Goal: Information Seeking & Learning: Learn about a topic

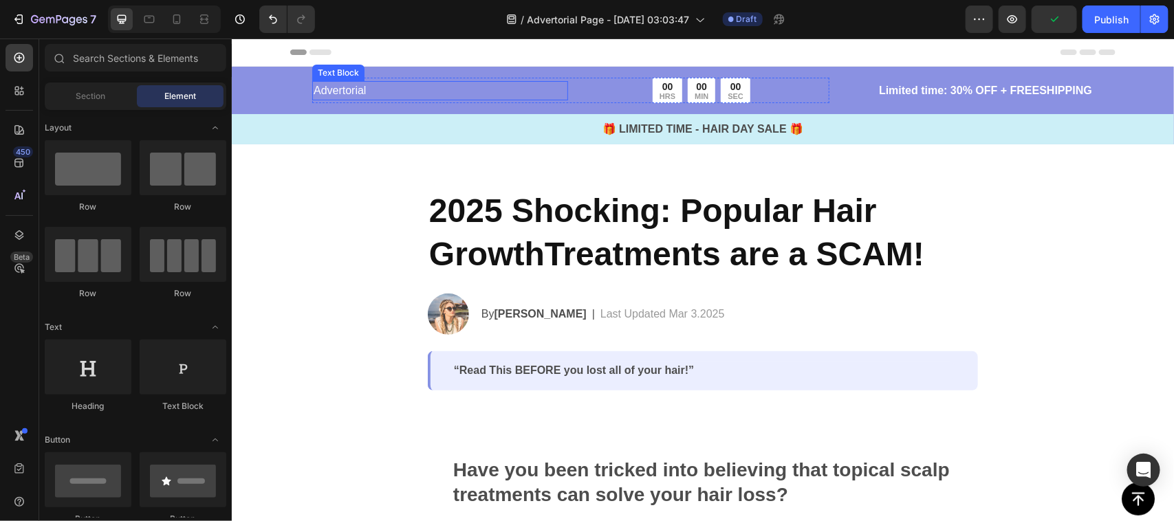
click at [321, 89] on p "Advertorial" at bounding box center [439, 90] width 253 height 17
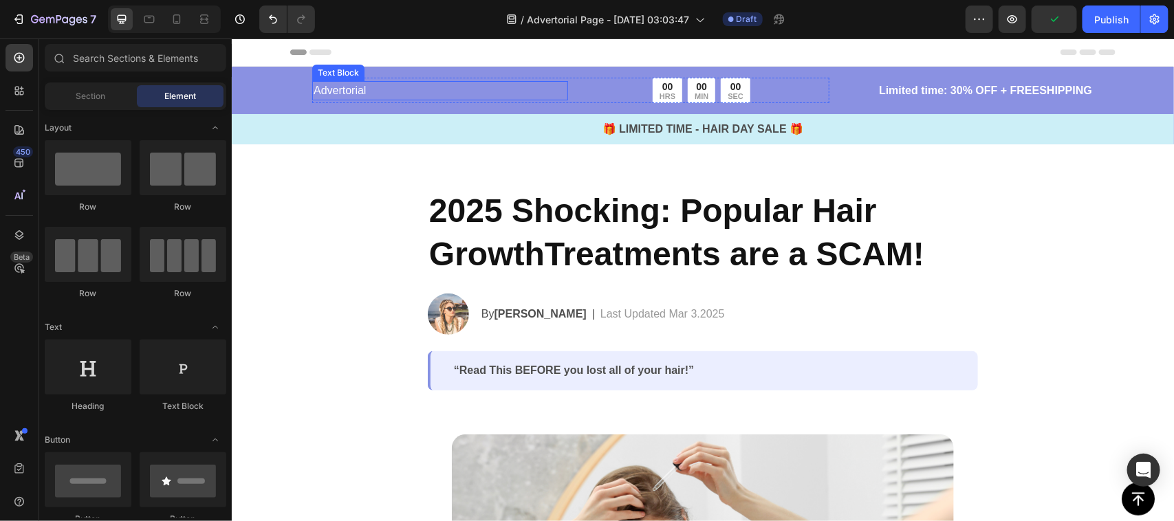
click at [321, 89] on p "Advertorial" at bounding box center [439, 90] width 253 height 17
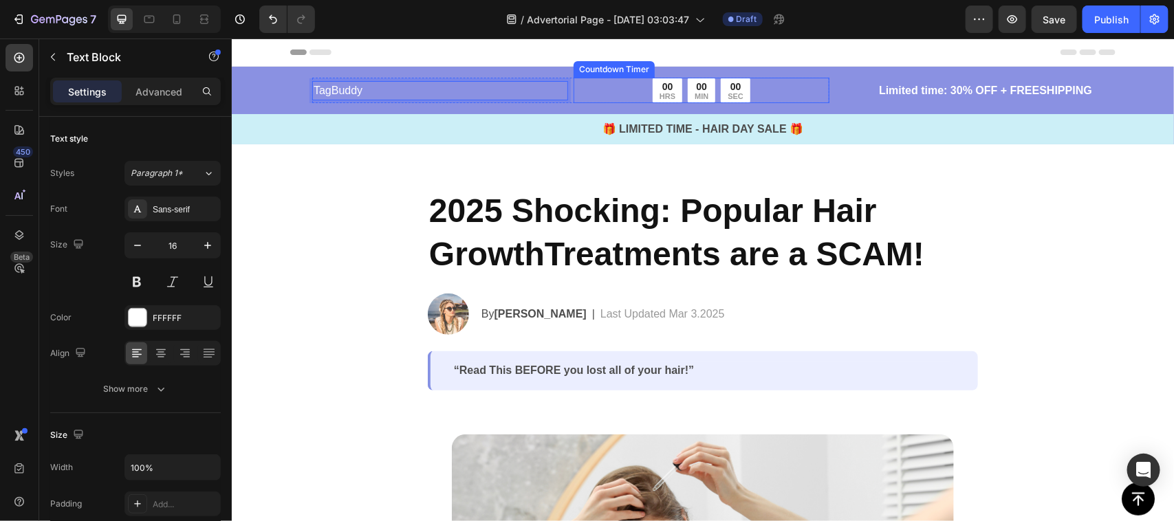
click at [661, 89] on div "00" at bounding box center [667, 86] width 16 height 12
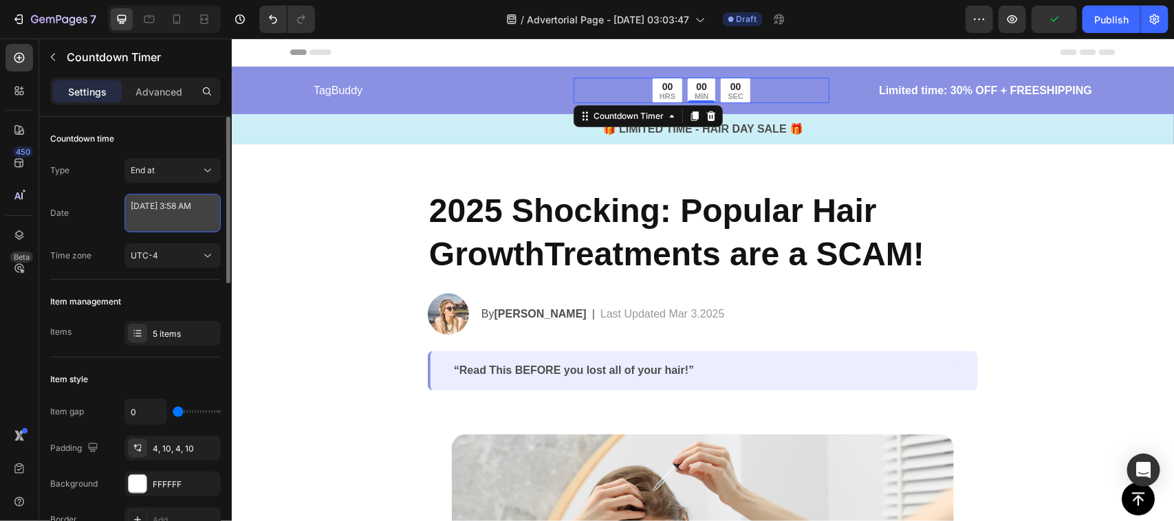
click at [153, 228] on textarea "[DATE] 3:58 AM" at bounding box center [172, 213] width 96 height 39
select select "3"
select select "58"
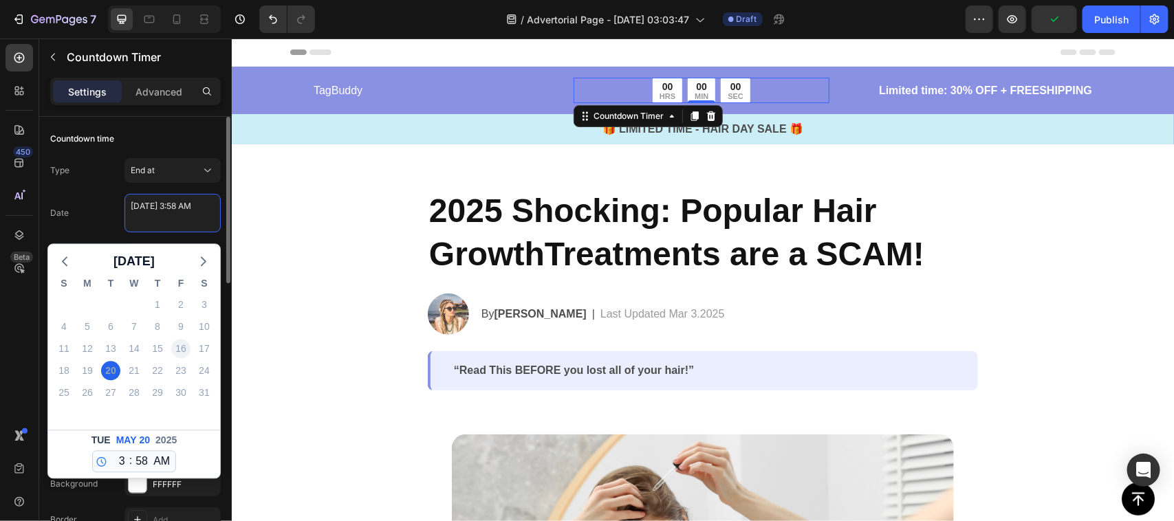
click at [139, 212] on textarea "[DATE] 3:58 AM" at bounding box center [172, 213] width 96 height 39
click at [203, 265] on polyline "button" at bounding box center [203, 262] width 4 height 8
click at [212, 263] on button "button" at bounding box center [203, 262] width 19 height 21
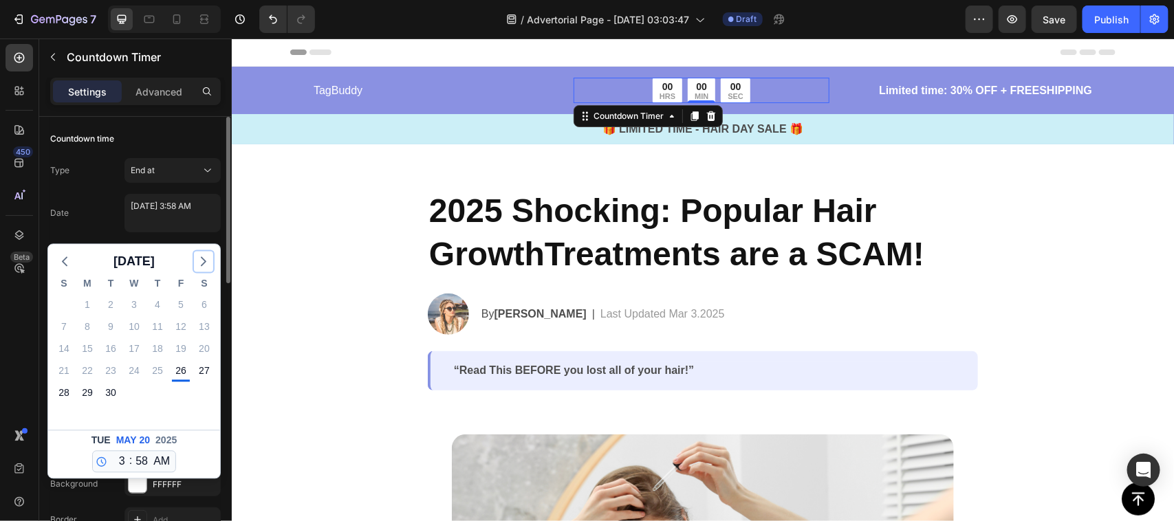
click at [203, 262] on icon "button" at bounding box center [203, 262] width 17 height 17
click at [180, 396] on div "31" at bounding box center [180, 393] width 19 height 19
type textarea "[DATE] 3:58 AM"
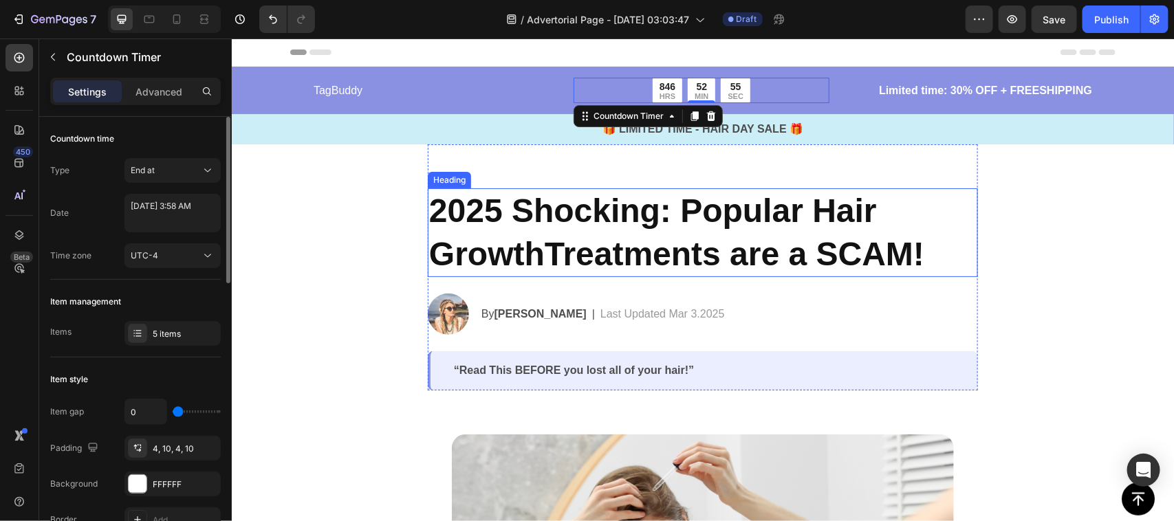
scroll to position [42, 0]
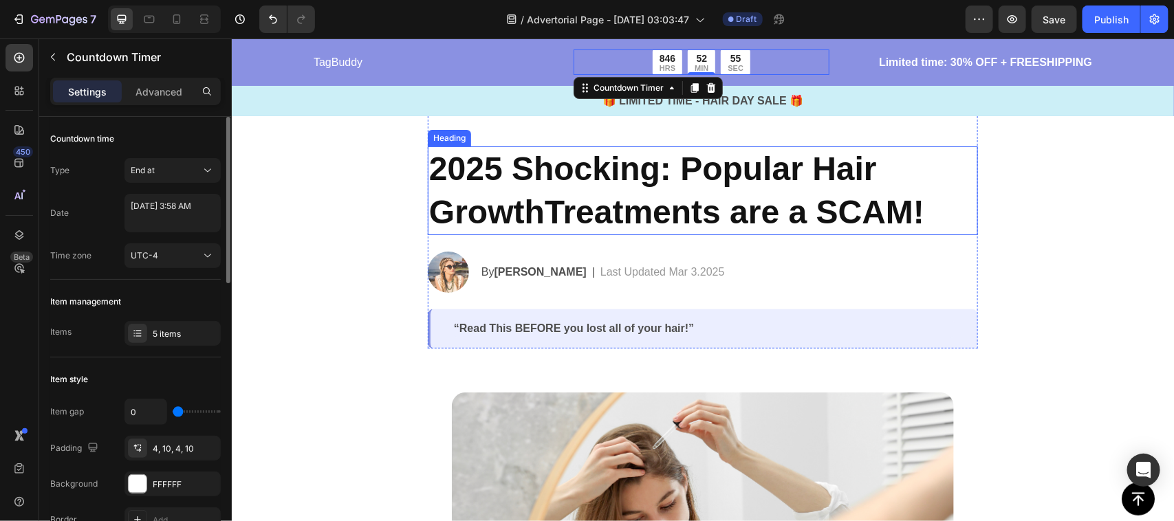
click at [562, 213] on h2 "2025 Shocking: Popular Hair GrowthTreatments are a SCAM!" at bounding box center [702, 190] width 550 height 89
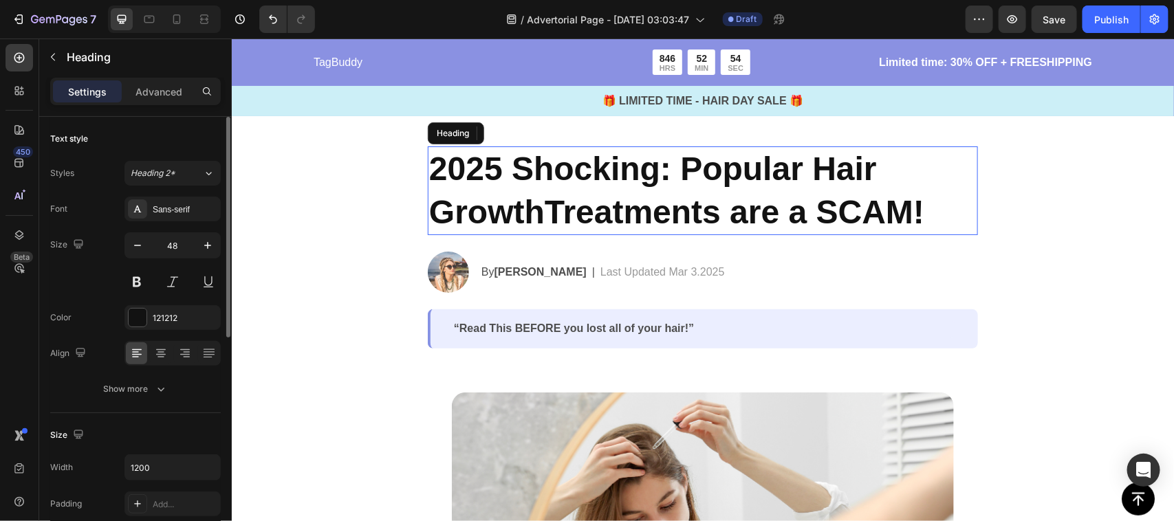
click at [569, 189] on h2 "2025 Shocking: Popular Hair GrowthTreatments are a SCAM!" at bounding box center [702, 190] width 550 height 89
click at [569, 188] on p "2025 Shocking: Popular Hair GrowthTreatments are a SCAM!" at bounding box center [701, 190] width 547 height 86
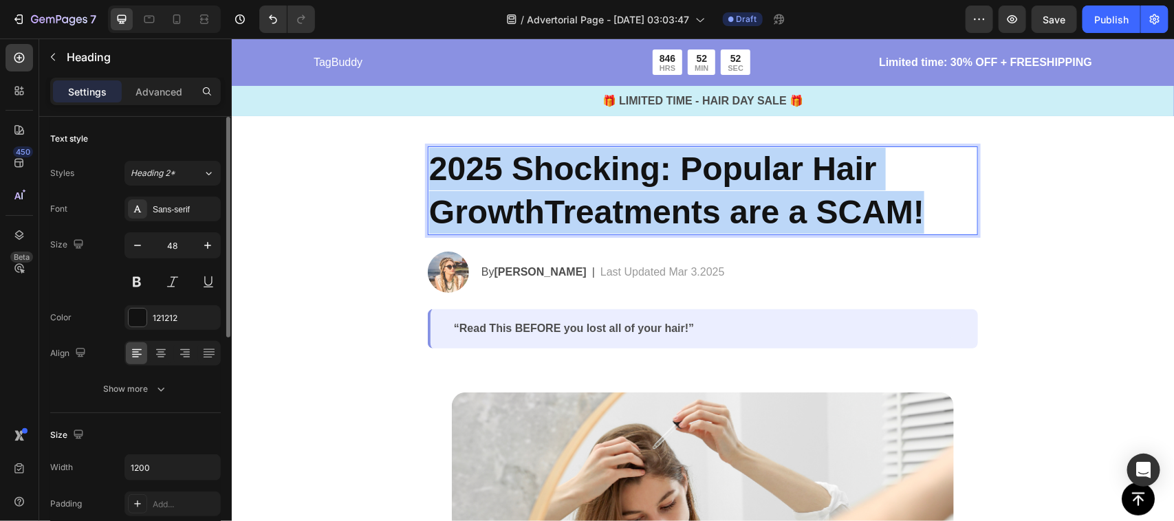
click at [633, 200] on p "2025 Shocking: Popular Hair GrowthTreatments are a SCAM!" at bounding box center [701, 190] width 547 height 86
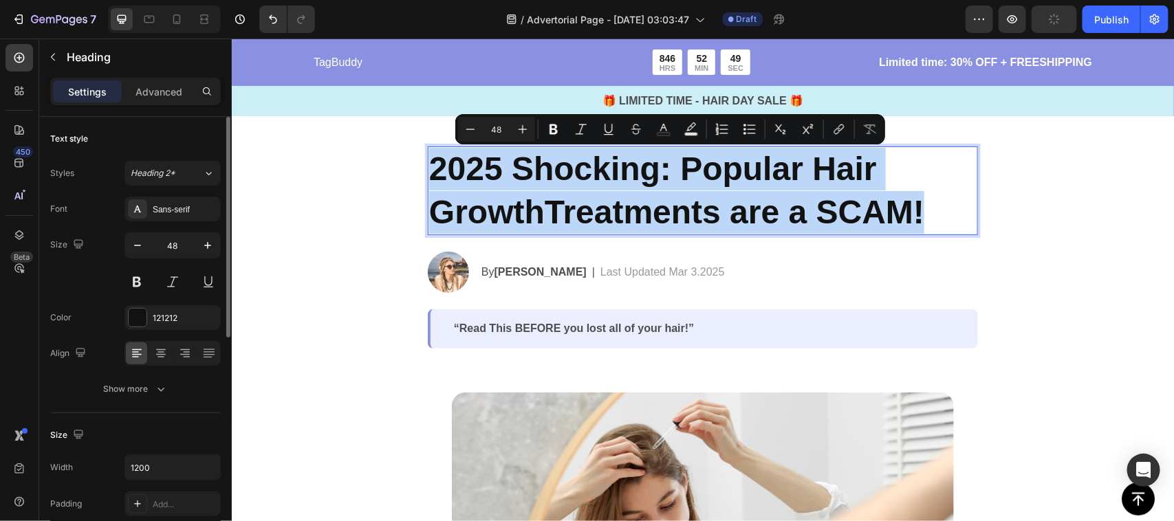
copy p "2025 Shocking: Popular Hair GrowthTreatments are a SCAM!"
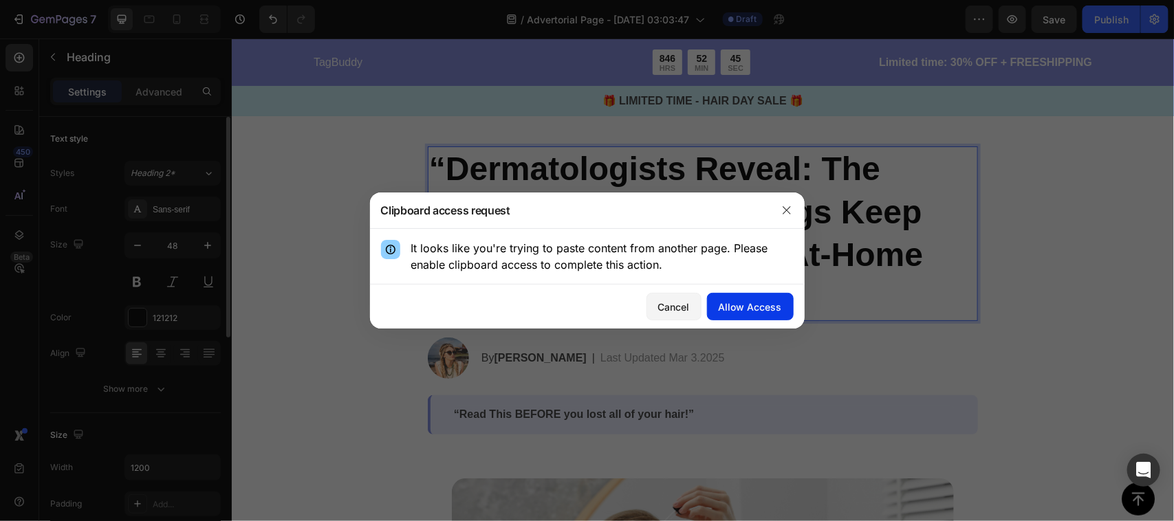
click at [752, 307] on div "Allow Access" at bounding box center [750, 307] width 63 height 14
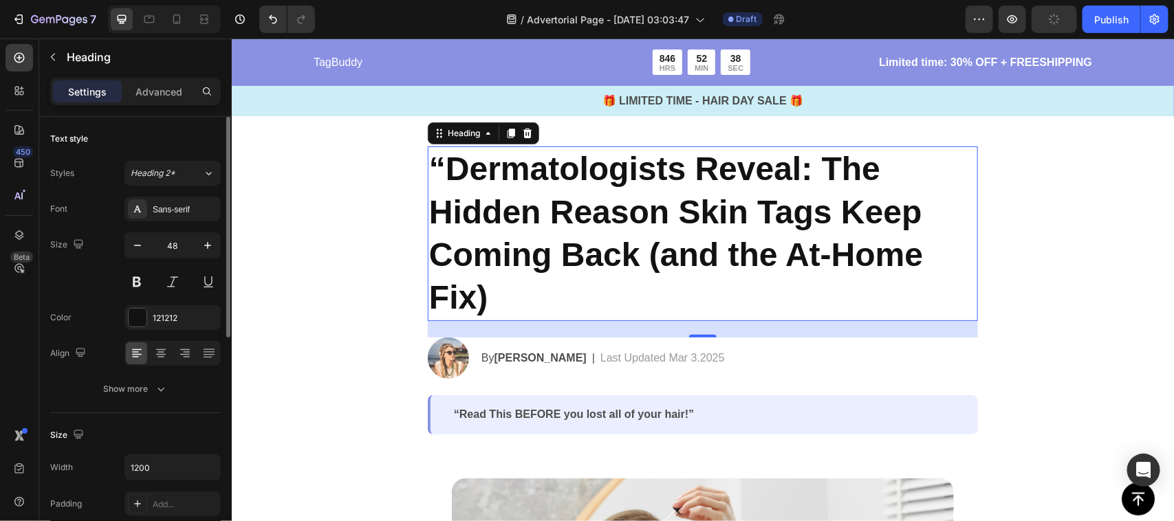
click at [628, 254] on p "“Dermatologists Reveal: The Hidden Reason Skin Tags Keep Coming Back (and the A…" at bounding box center [701, 233] width 547 height 172
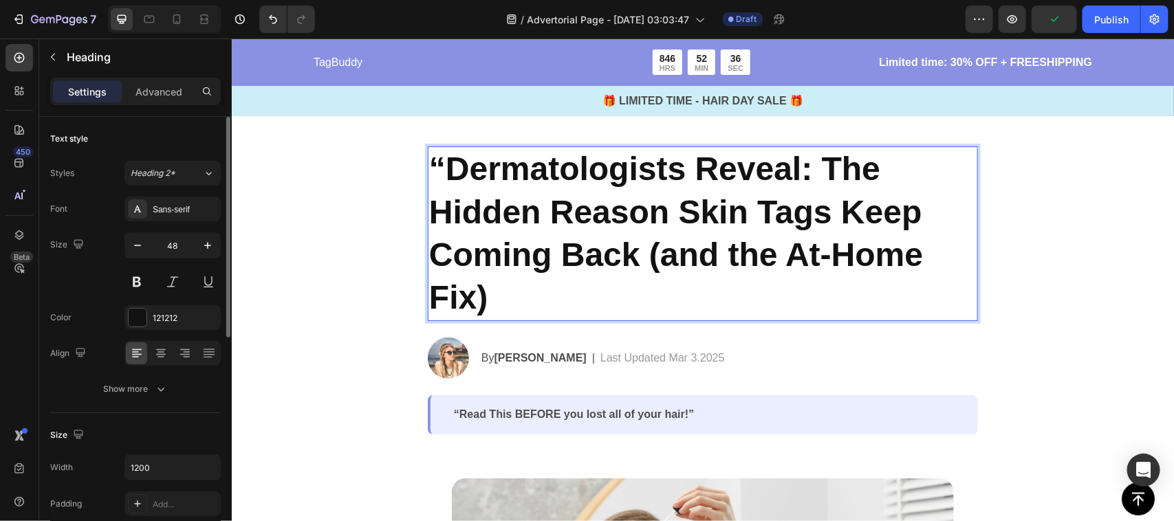
click at [440, 166] on p "“Dermatologists Reveal: The Hidden Reason Skin Tags Keep Coming Back (and the A…" at bounding box center [701, 233] width 547 height 172
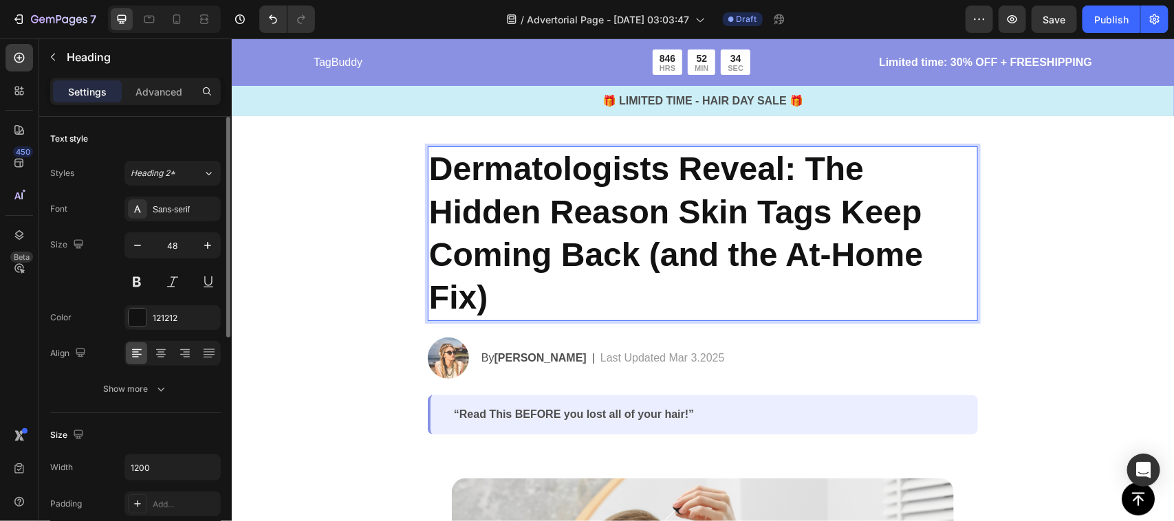
click at [799, 166] on p "Dermatologists Reveal: The Hidden Reason Skin Tags Keep Coming Back (and the At…" at bounding box center [701, 233] width 547 height 172
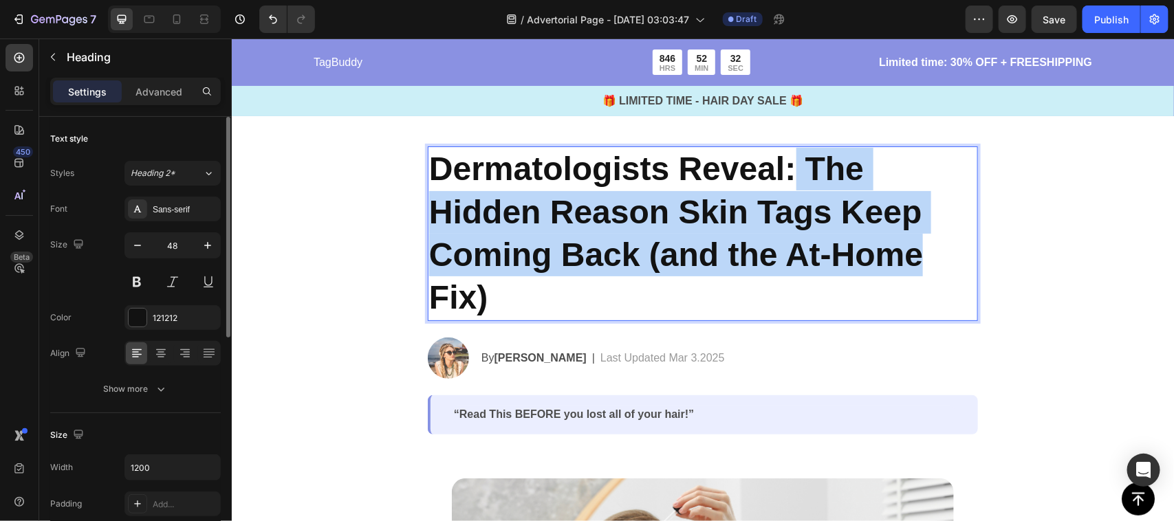
drag, startPoint x: 786, startPoint y: 169, endPoint x: 918, endPoint y: 259, distance: 159.4
click at [918, 259] on p "Dermatologists Reveal: The Hidden Reason Skin Tags Keep Coming Back (and the At…" at bounding box center [701, 233] width 547 height 172
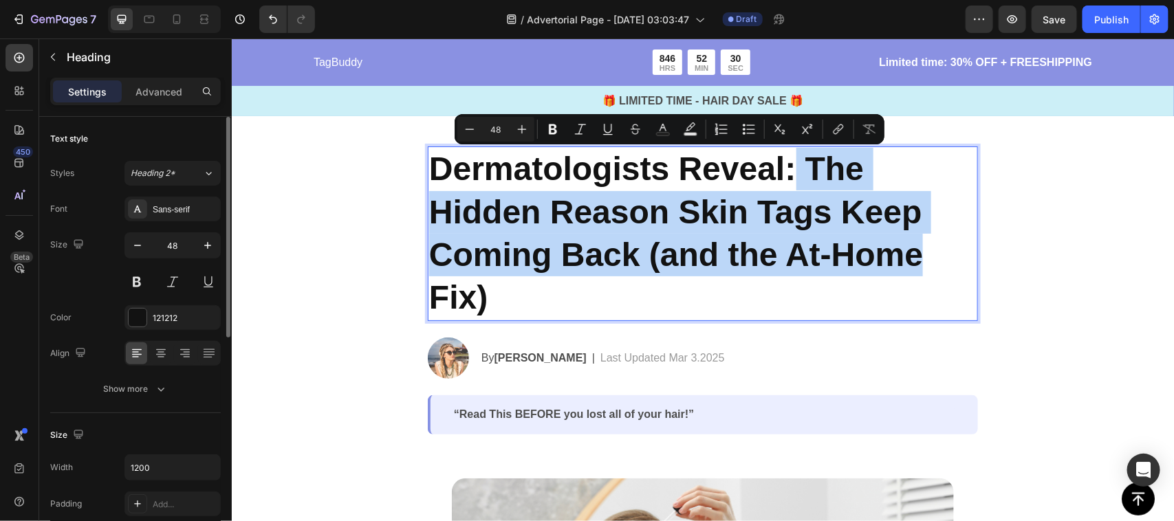
click at [899, 240] on p "Dermatologists Reveal: The Hidden Reason Skin Tags Keep Coming Back (and the At…" at bounding box center [701, 233] width 547 height 172
drag, startPoint x: 802, startPoint y: 168, endPoint x: 803, endPoint y: 296, distance: 127.2
click at [803, 296] on p "Dermatologists Reveal: The Hidden Reason Skin Tags Keep Coming Back (and the At…" at bounding box center [701, 233] width 547 height 172
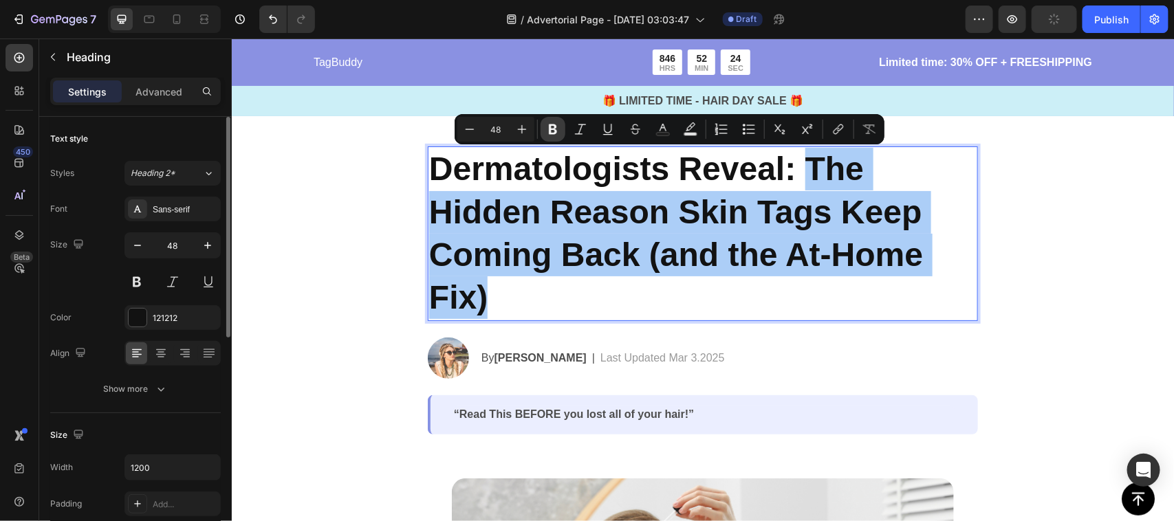
click at [551, 129] on icon "Editor contextual toolbar" at bounding box center [553, 129] width 14 height 14
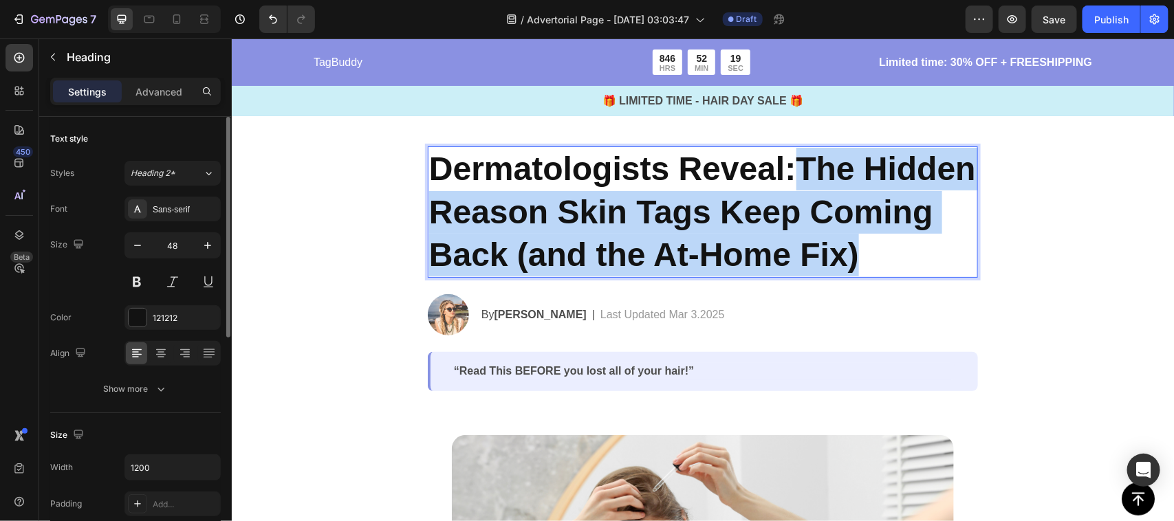
drag, startPoint x: 798, startPoint y: 160, endPoint x: 899, endPoint y: 294, distance: 167.9
click at [899, 276] on p "Dermatologists Reveal: The Hidden Reason Skin Tags Keep Coming Back (and the At…" at bounding box center [701, 211] width 547 height 129
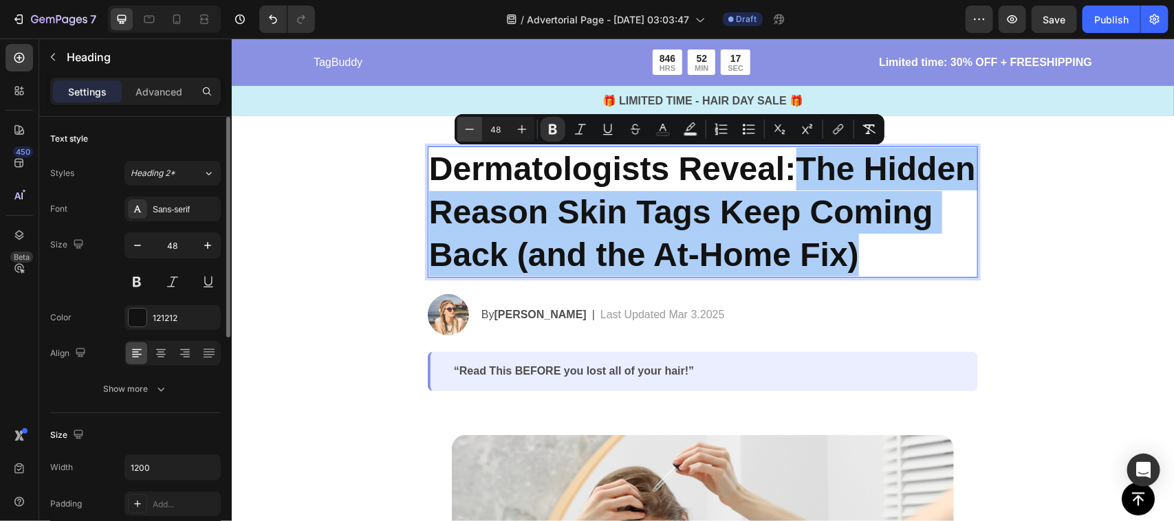
click at [472, 129] on icon "Editor contextual toolbar" at bounding box center [470, 129] width 14 height 14
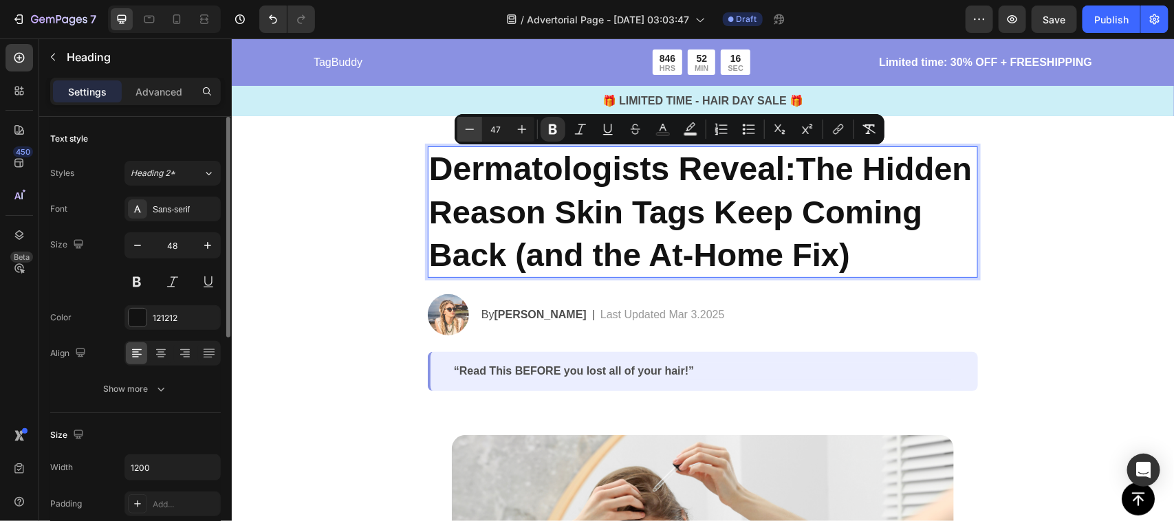
click at [472, 129] on icon "Editor contextual toolbar" at bounding box center [470, 129] width 14 height 14
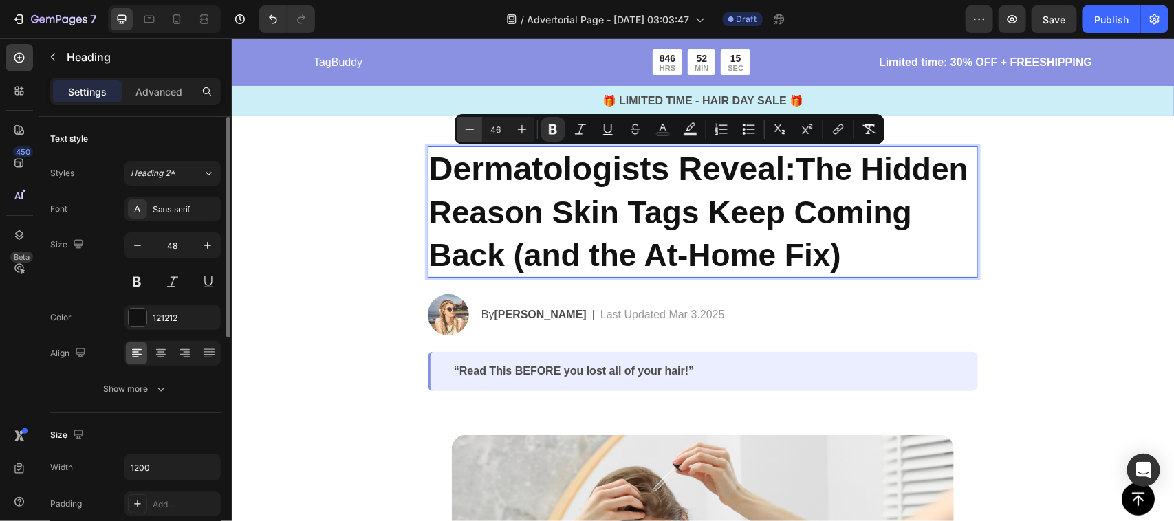
click at [472, 129] on icon "Editor contextual toolbar" at bounding box center [470, 129] width 14 height 14
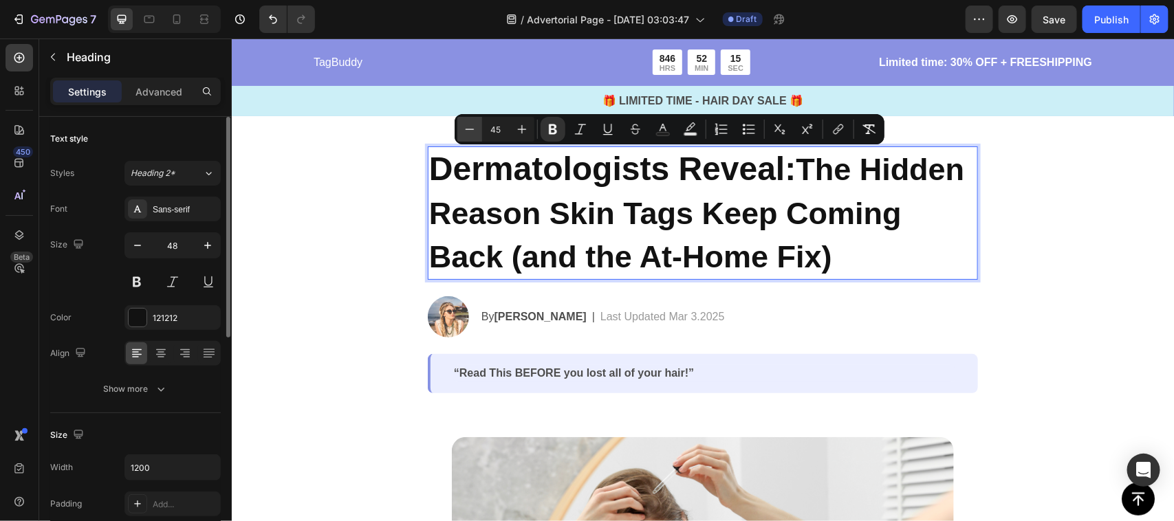
click at [472, 129] on icon "Editor contextual toolbar" at bounding box center [470, 129] width 14 height 14
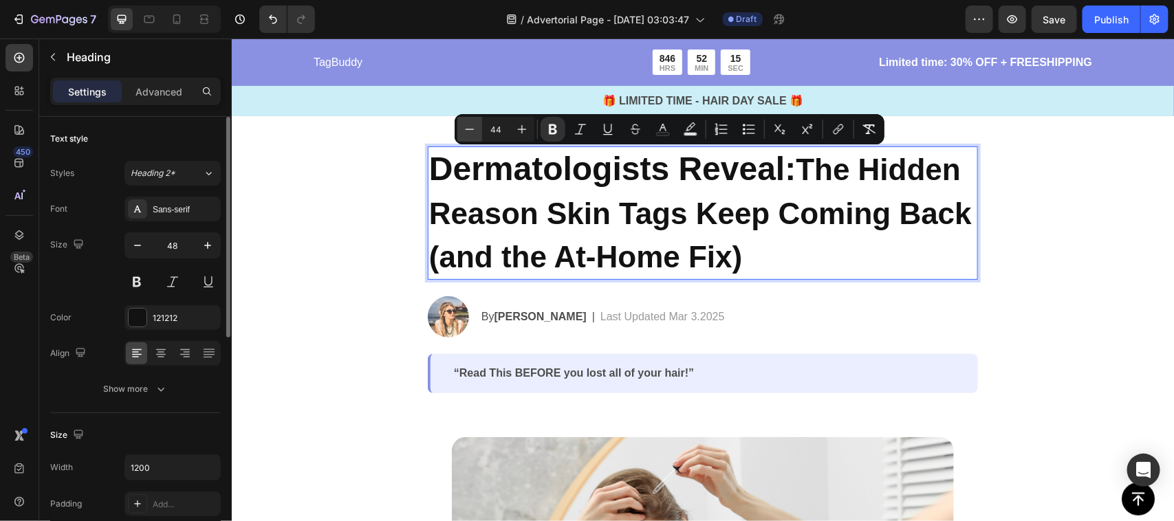
click at [472, 129] on icon "Editor contextual toolbar" at bounding box center [470, 129] width 14 height 14
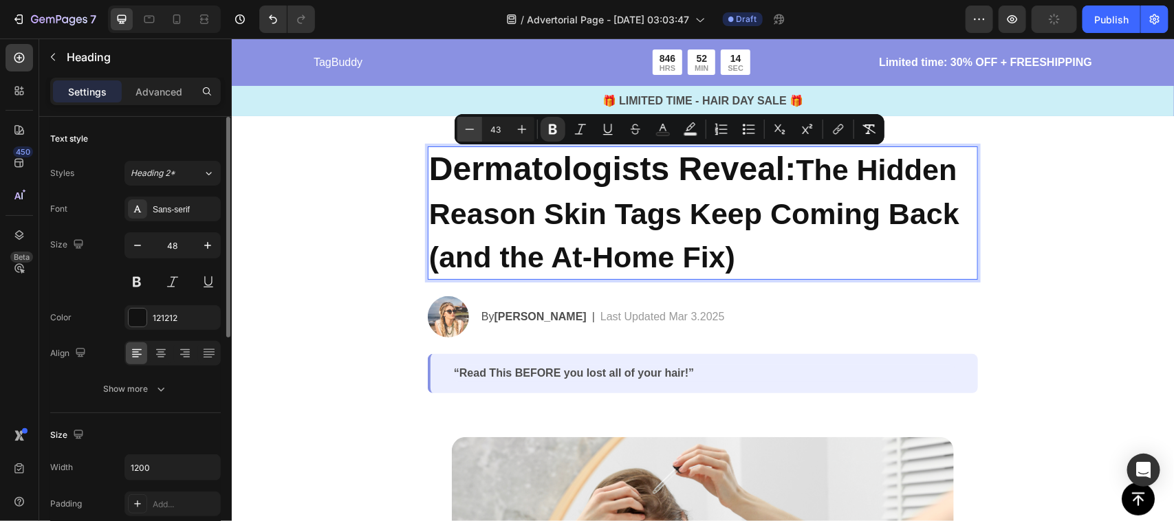
click at [472, 129] on icon "Editor contextual toolbar" at bounding box center [470, 129] width 14 height 14
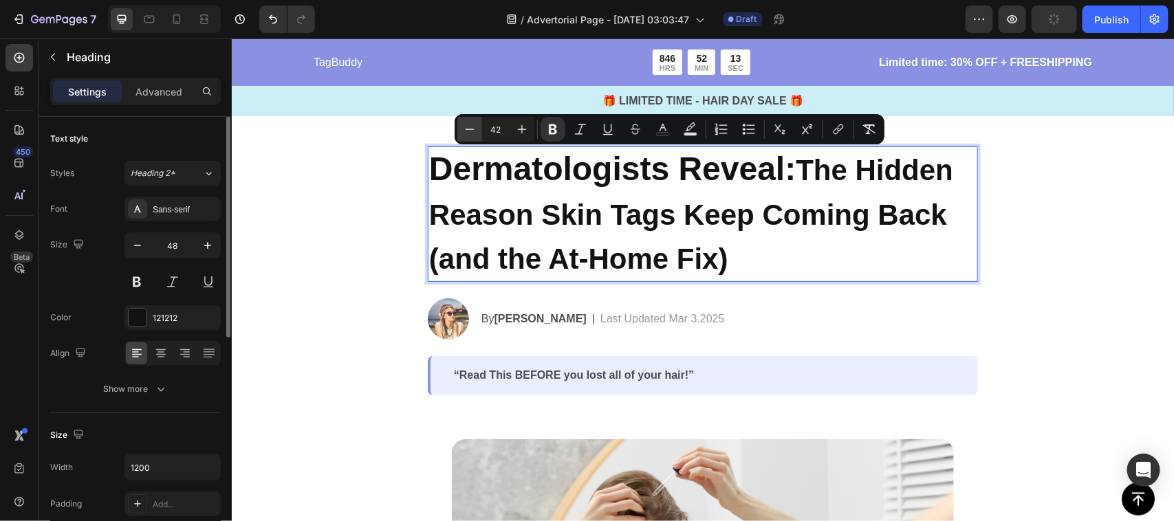
click at [472, 129] on icon "Editor contextual toolbar" at bounding box center [470, 129] width 14 height 14
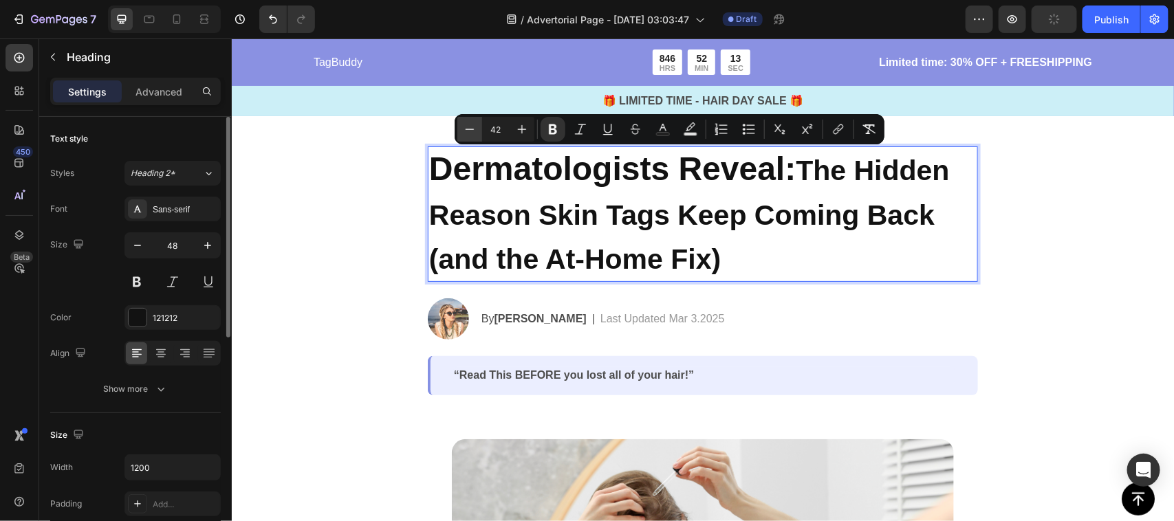
click at [472, 129] on icon "Editor contextual toolbar" at bounding box center [470, 129] width 14 height 14
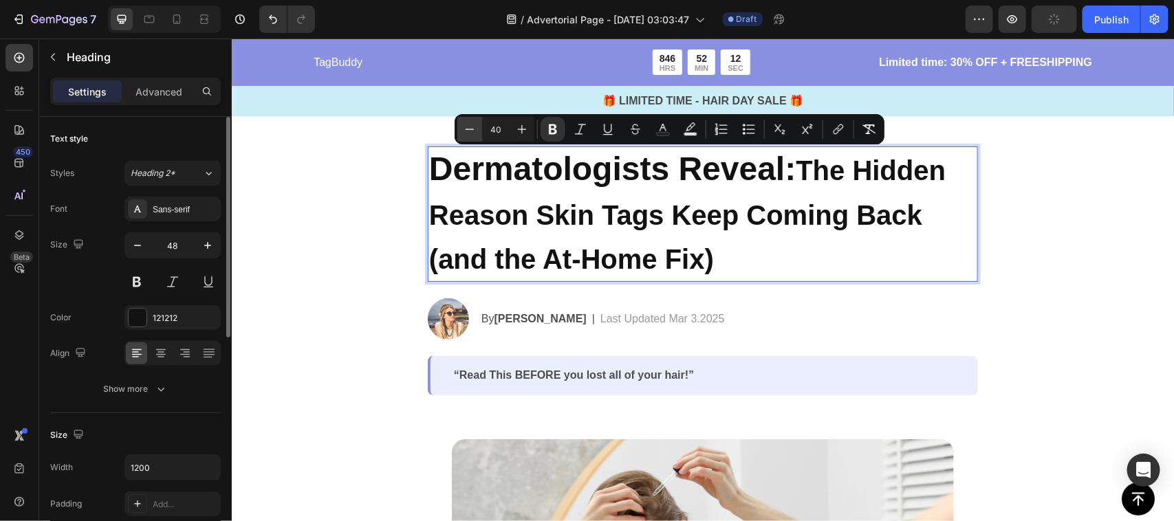
click at [472, 129] on icon "Editor contextual toolbar" at bounding box center [470, 129] width 14 height 14
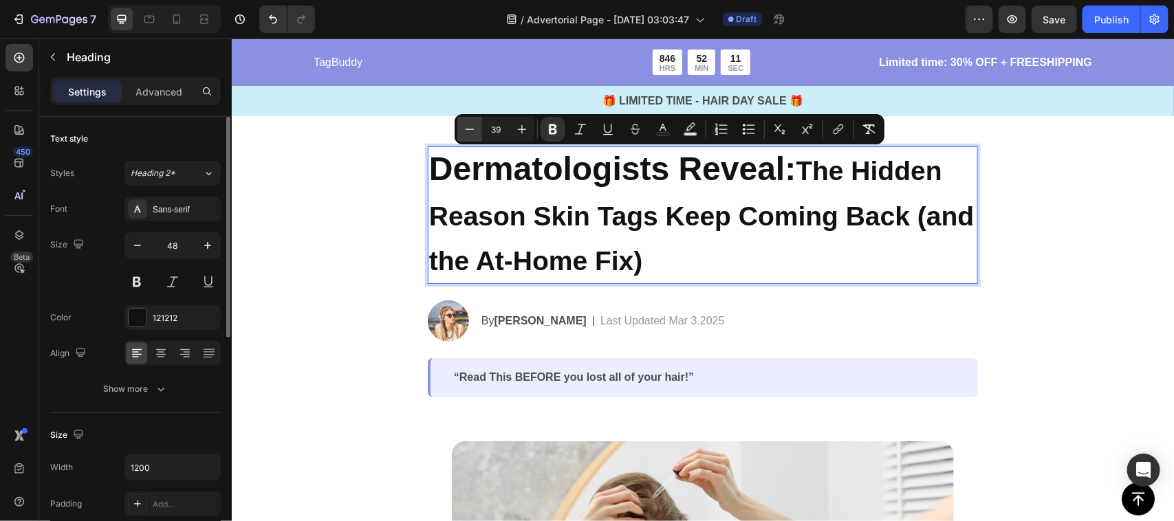
click at [472, 129] on icon "Editor contextual toolbar" at bounding box center [470, 129] width 14 height 14
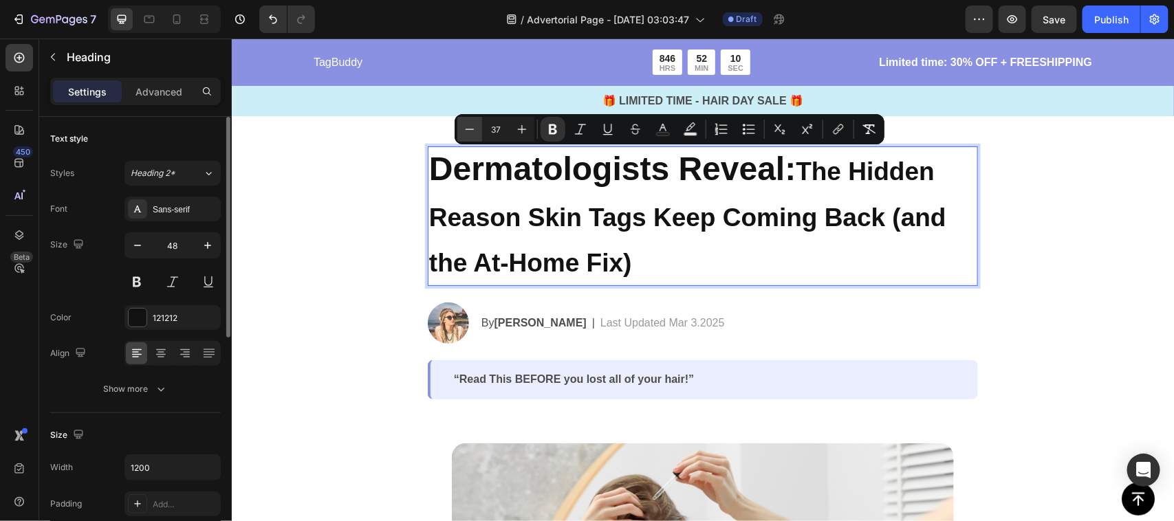
click at [472, 129] on icon "Editor contextual toolbar" at bounding box center [470, 129] width 14 height 14
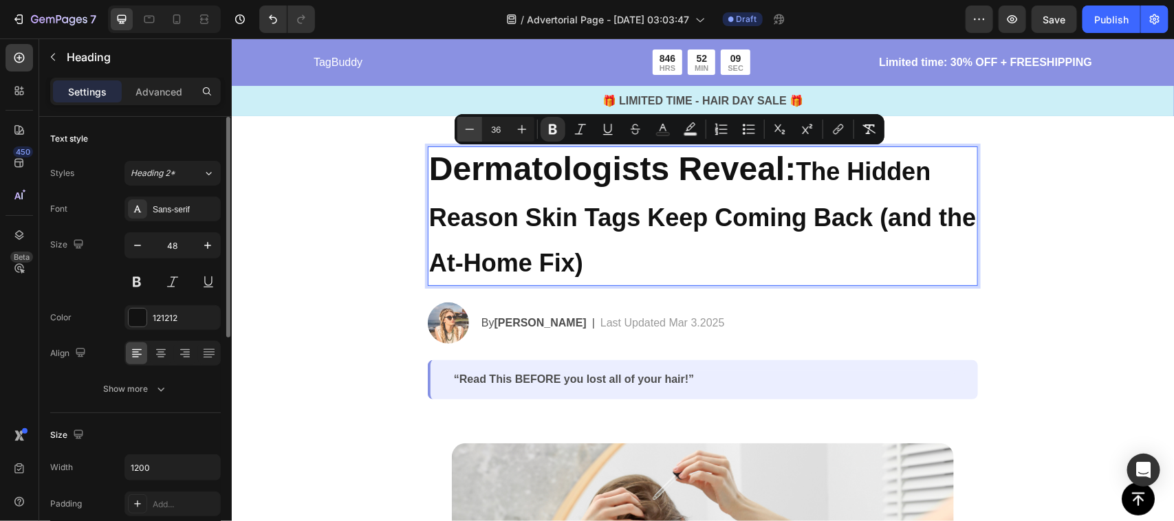
click at [472, 129] on icon "Editor contextual toolbar" at bounding box center [470, 129] width 14 height 14
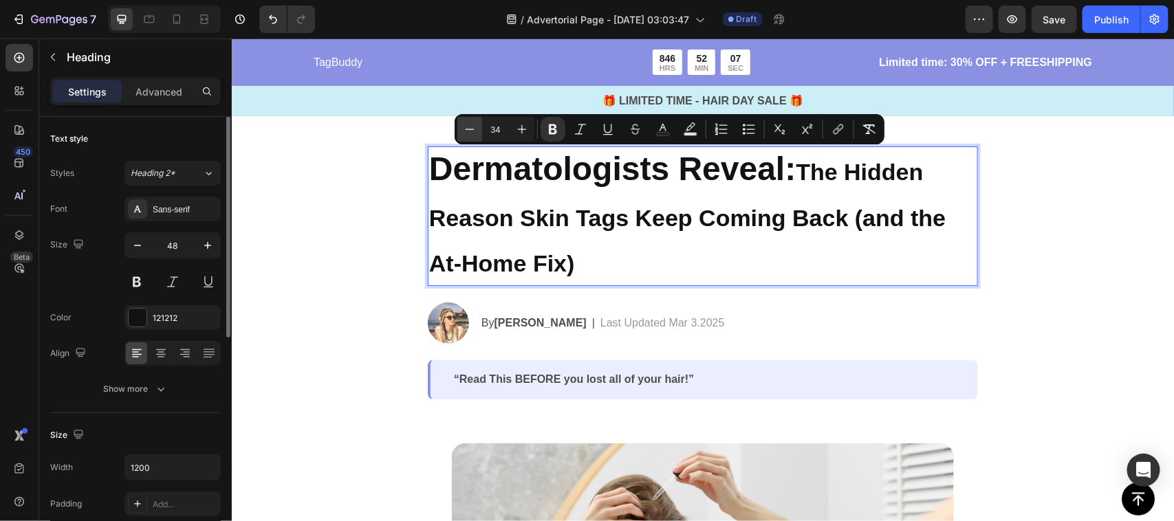
click at [472, 129] on icon "Editor contextual toolbar" at bounding box center [470, 129] width 14 height 14
type input "32"
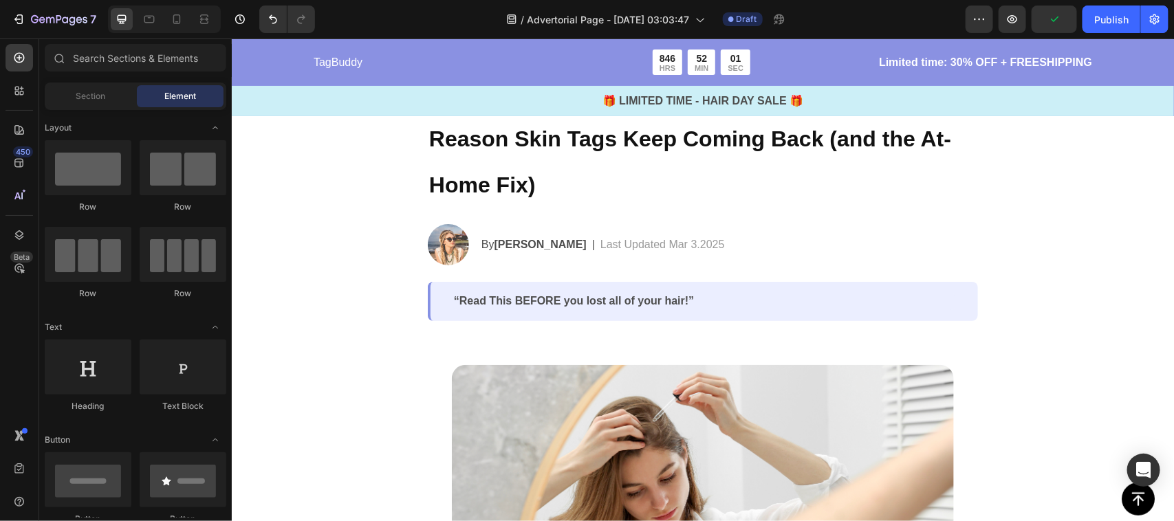
scroll to position [167, 0]
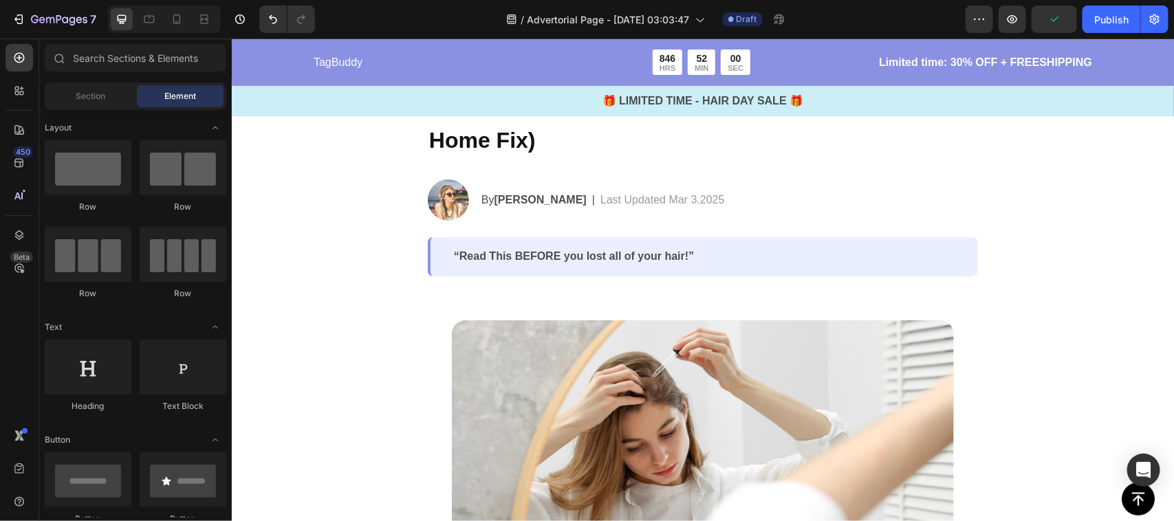
click at [648, 197] on p "Last Updated Mar 3.2025" at bounding box center [662, 199] width 124 height 17
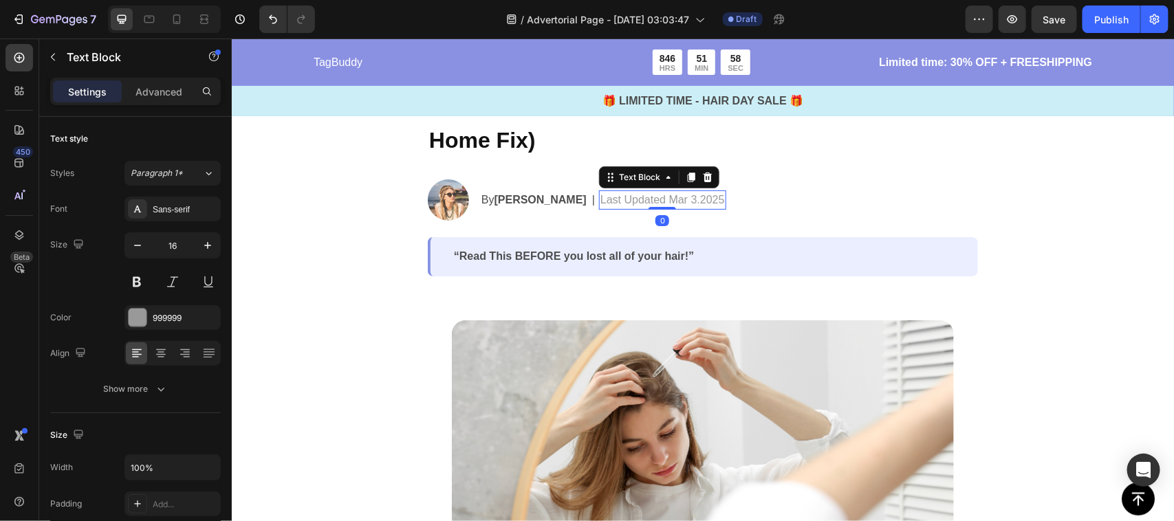
click at [643, 201] on p "Last Updated Mar 3.2025" at bounding box center [662, 199] width 124 height 17
click at [641, 201] on p "Last Updated Mar 3.2025" at bounding box center [662, 199] width 124 height 17
click at [637, 199] on p "Last Updated Mar 3.2025" at bounding box center [662, 199] width 124 height 17
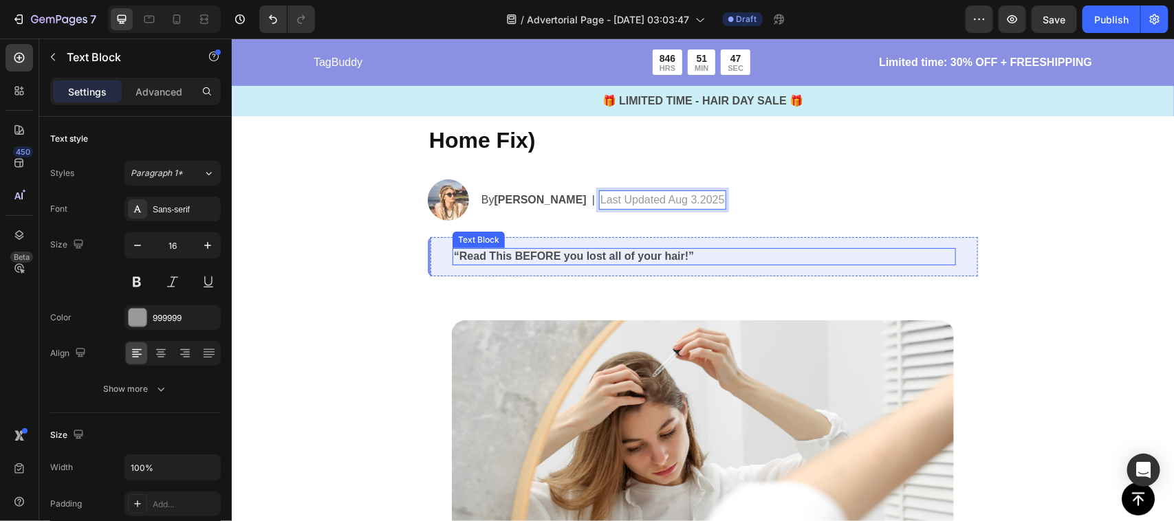
scroll to position [173, 0]
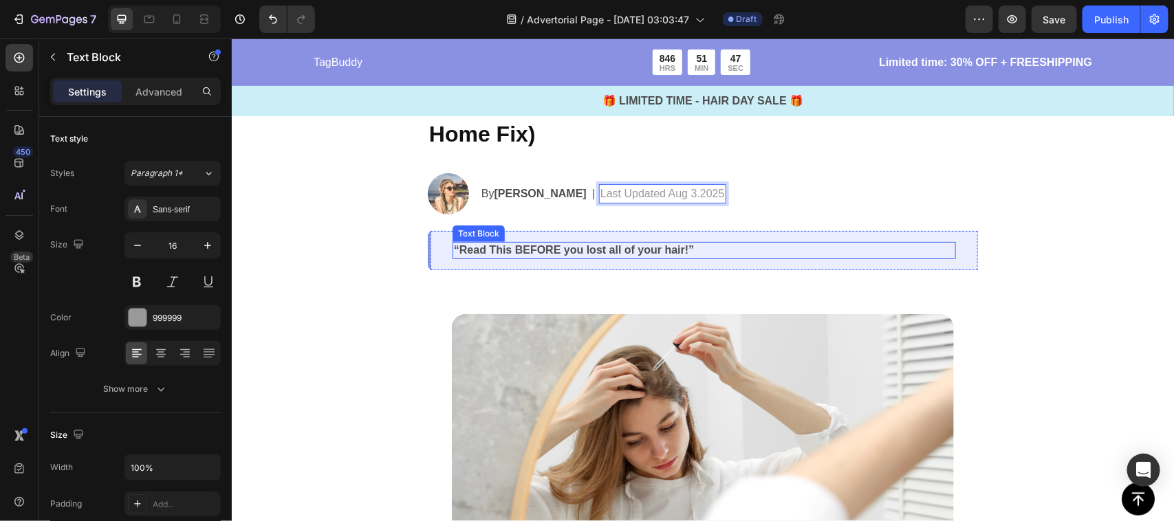
click at [614, 259] on div "“Read This BEFORE you lost all of your hair!”" at bounding box center [703, 249] width 503 height 17
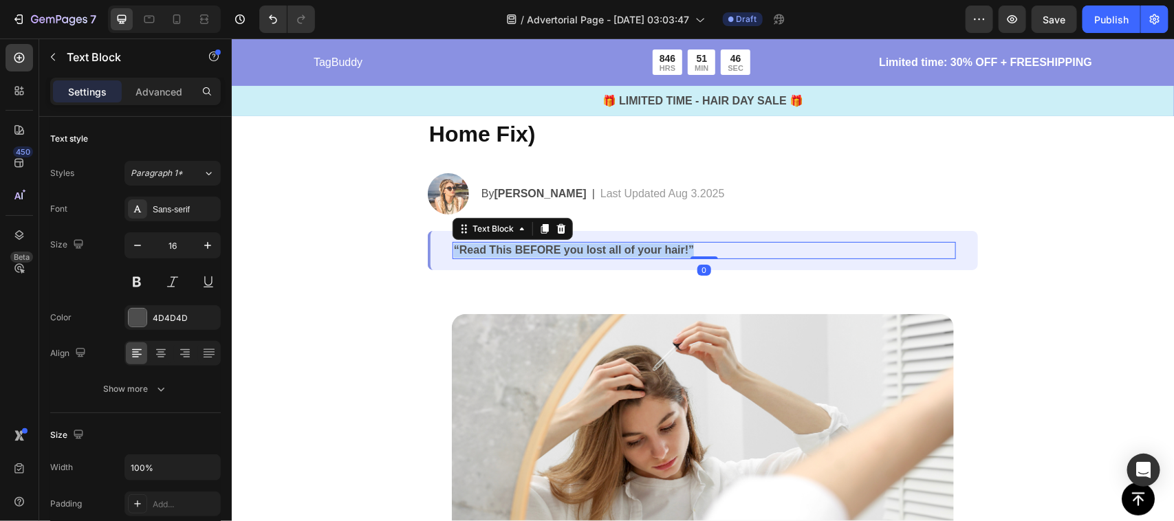
click at [614, 259] on div "“Read This BEFORE you lost all of your hair!”" at bounding box center [703, 249] width 503 height 17
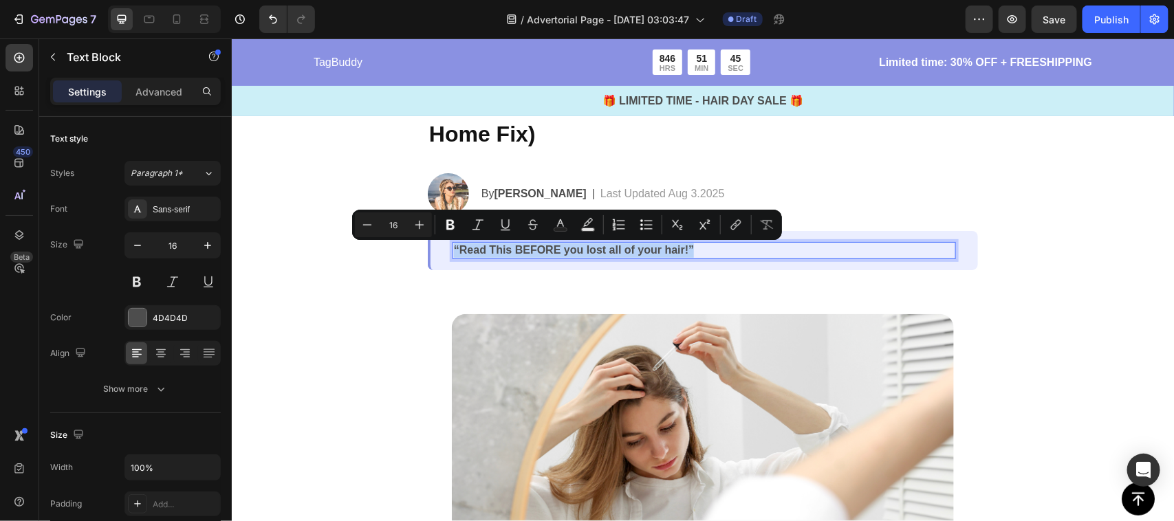
copy p "“Read This BEFORE you lost all of your hair!”"
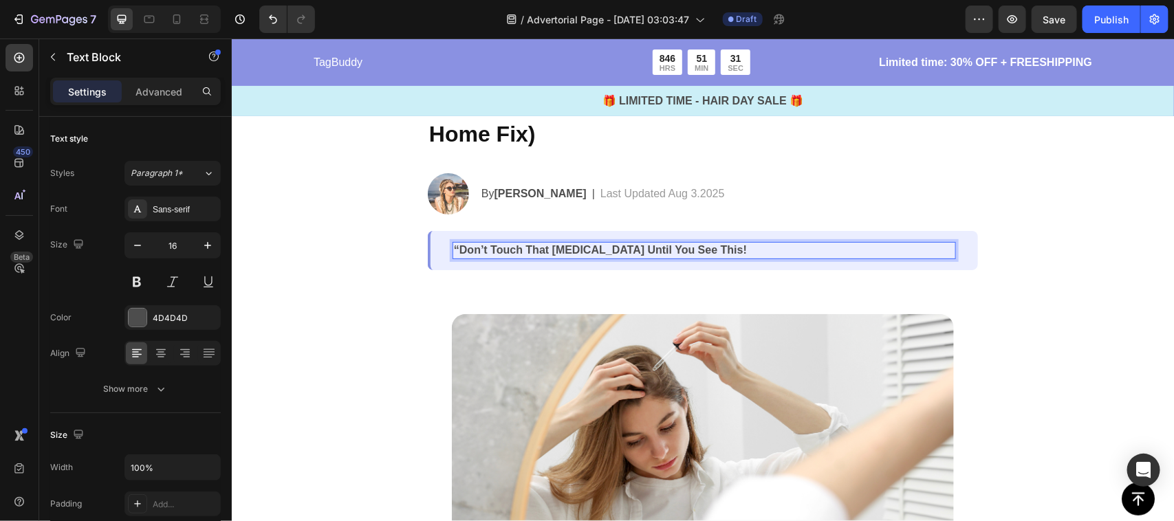
click at [456, 250] on strong "“Don’t Touch That [MEDICAL_DATA] Until You See This!" at bounding box center [599, 249] width 293 height 12
click at [453, 251] on strong "“Don’t Touch That [MEDICAL_DATA] Until You See This!" at bounding box center [599, 249] width 293 height 12
click at [833, 173] on div "Dermatologists Reveal: The Hidden Reason Skin Tags Keep Coming Back (and the At…" at bounding box center [702, 141] width 550 height 255
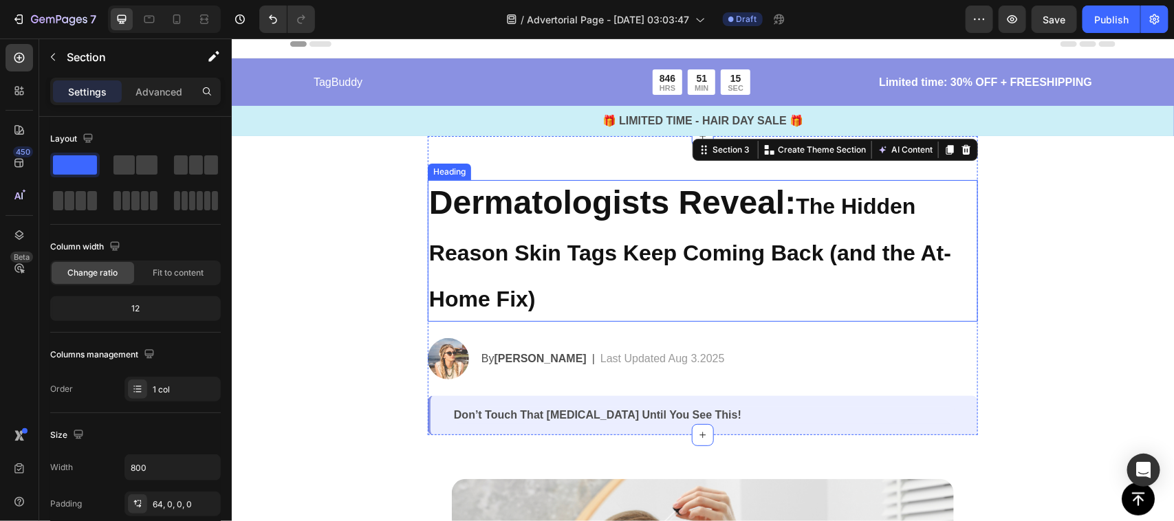
scroll to position [8, 0]
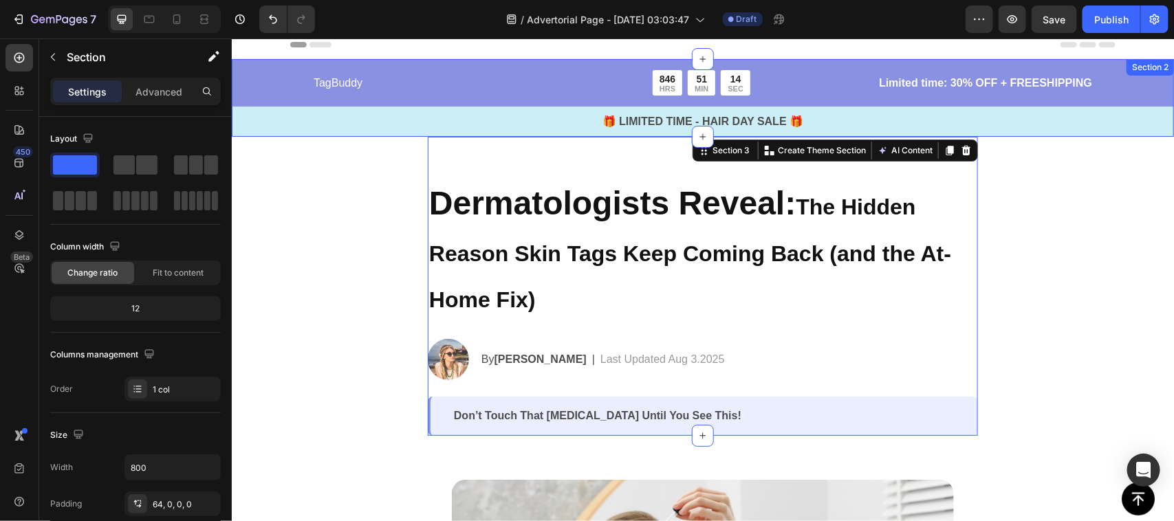
click at [785, 65] on div "TagBuddy Text Block 846 HRS 51 MIN 14 SEC Countdown Timer Row Limited time: 30%…" at bounding box center [702, 97] width 942 height 78
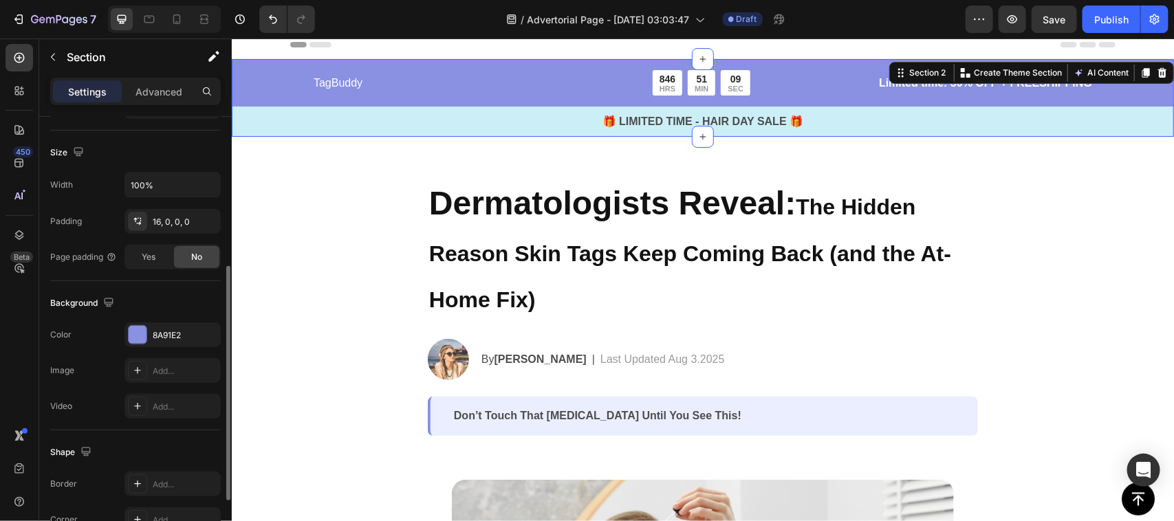
scroll to position [283, 0]
click at [138, 334] on div at bounding box center [138, 334] width 18 height 18
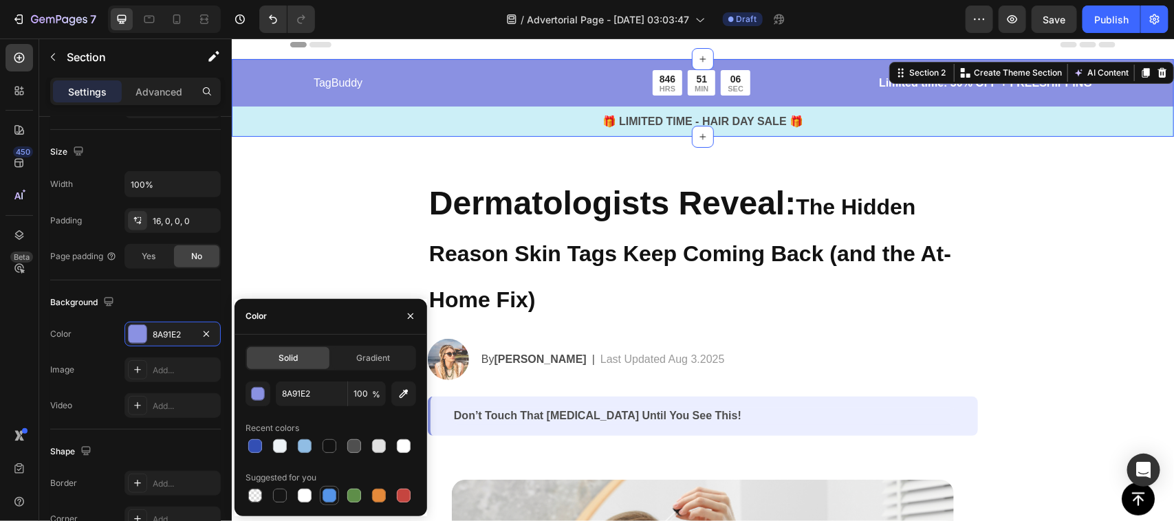
click at [328, 496] on div at bounding box center [329, 496] width 14 height 14
type input "5594E7"
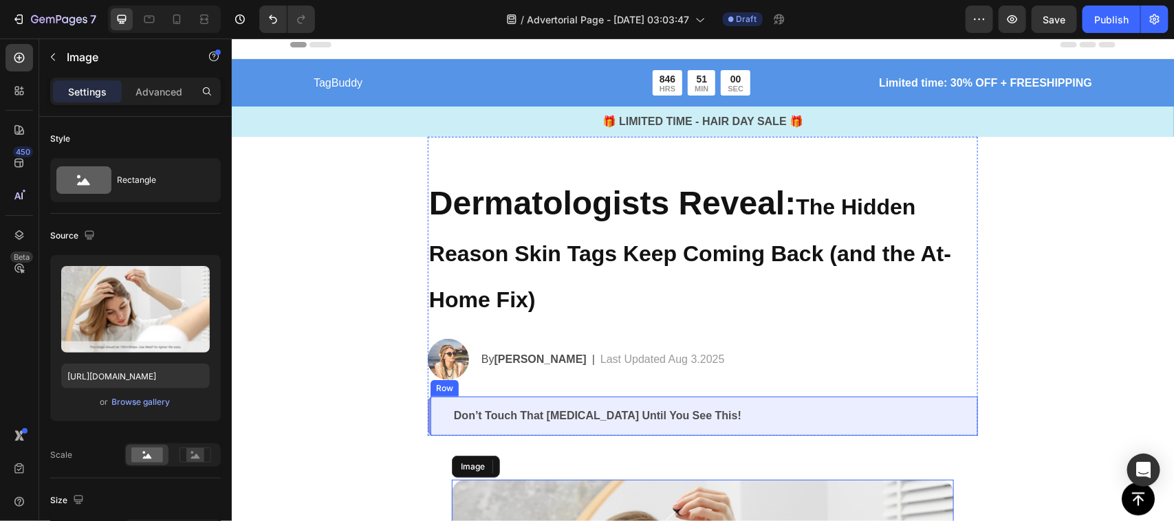
scroll to position [232, 0]
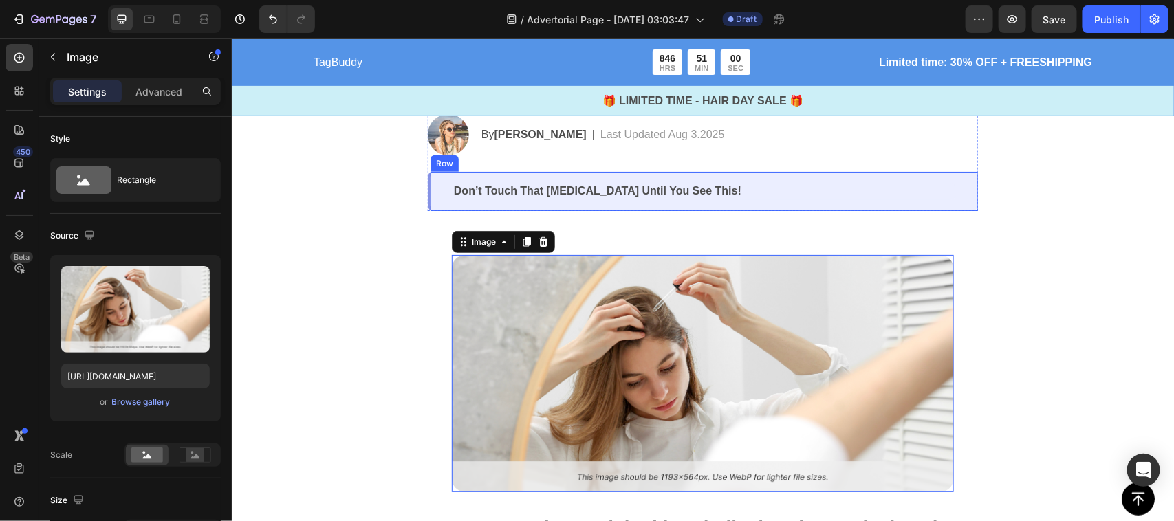
click at [715, 185] on div "Don’t Touch That [MEDICAL_DATA] Until You See This!" at bounding box center [703, 190] width 503 height 17
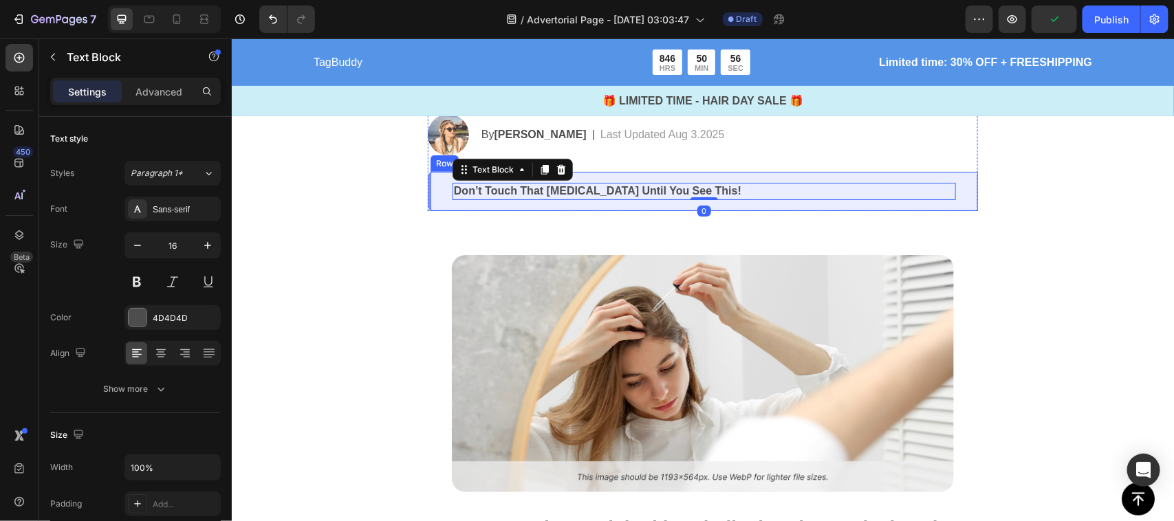
click at [954, 202] on div "Don’t Touch That [MEDICAL_DATA] Until You See This! Text Block 0 Row" at bounding box center [702, 190] width 550 height 39
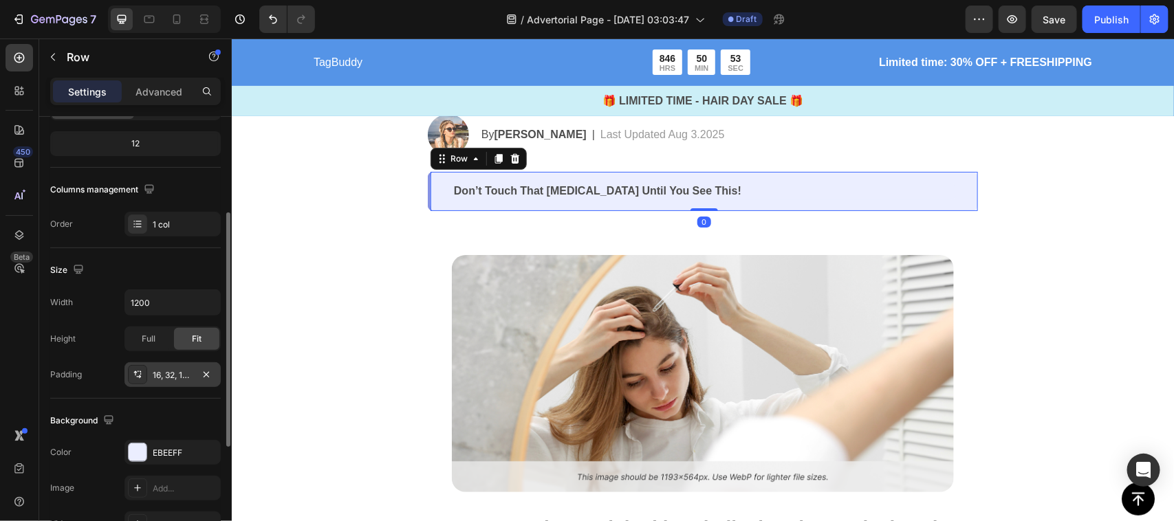
scroll to position [171, 0]
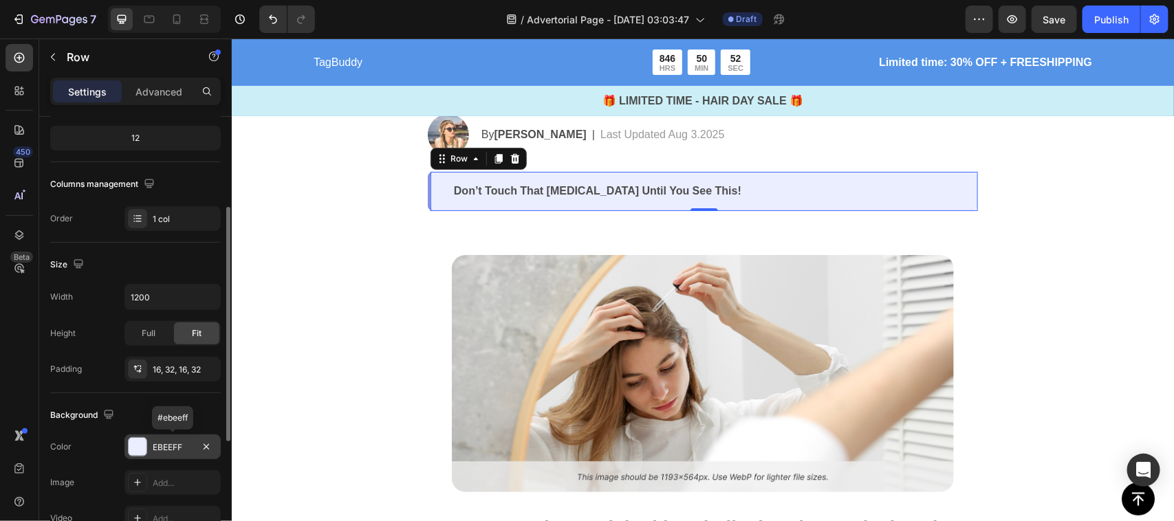
click at [134, 450] on div at bounding box center [138, 447] width 18 height 18
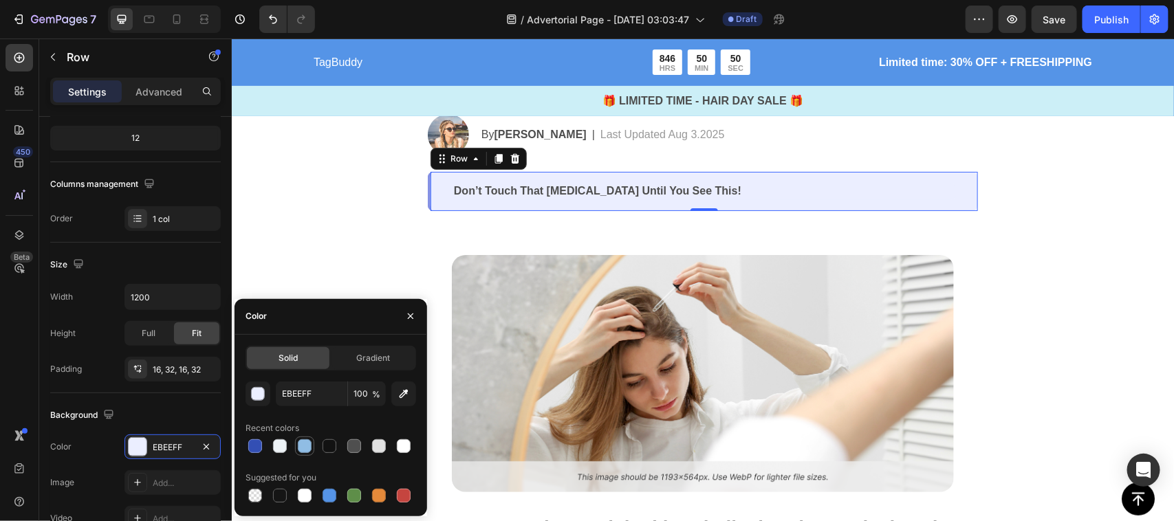
click at [298, 444] on div at bounding box center [305, 446] width 14 height 14
type input "90BDE4"
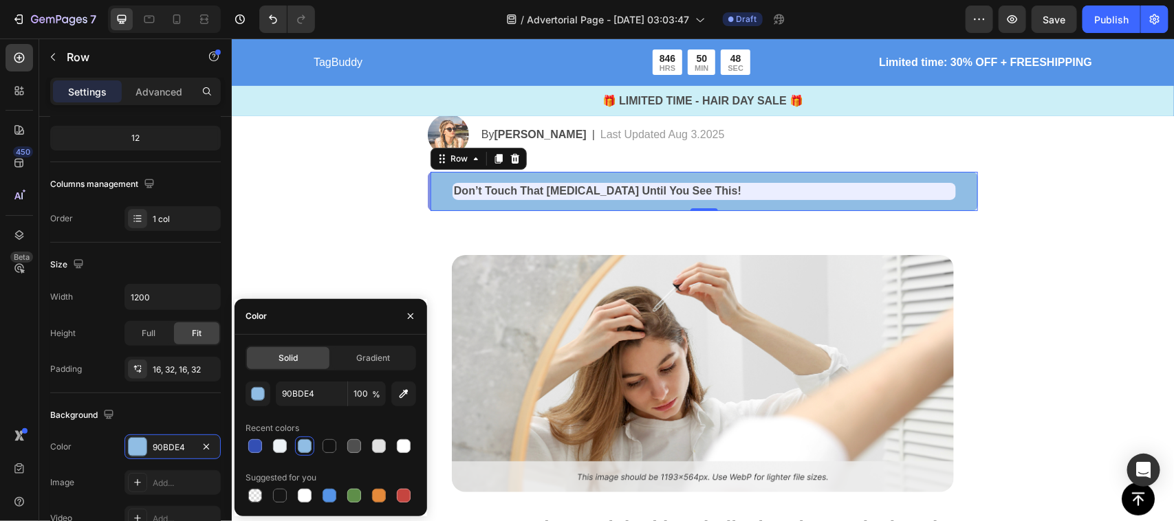
click at [307, 446] on div at bounding box center [305, 446] width 14 height 14
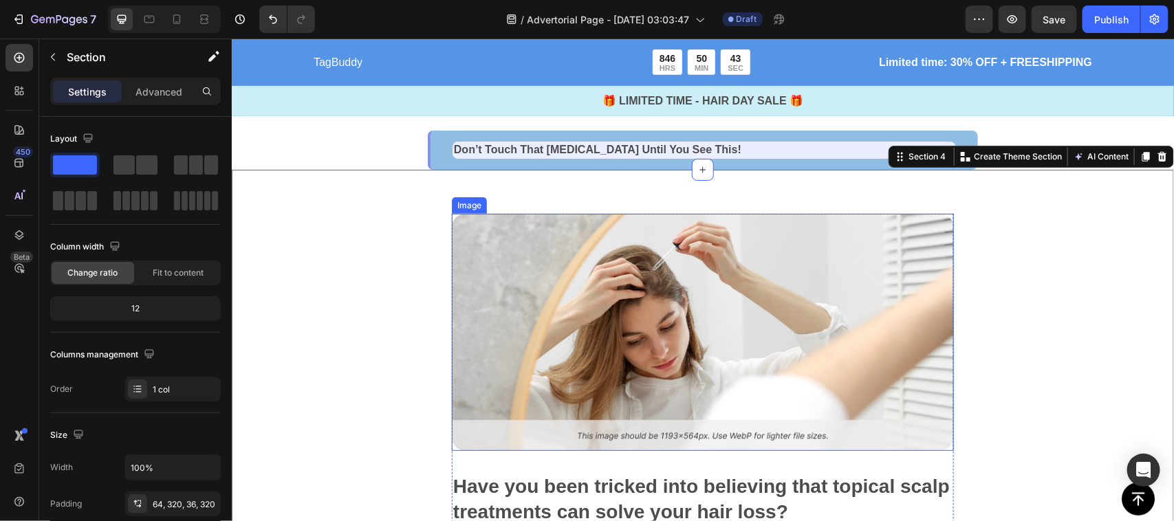
scroll to position [275, 0]
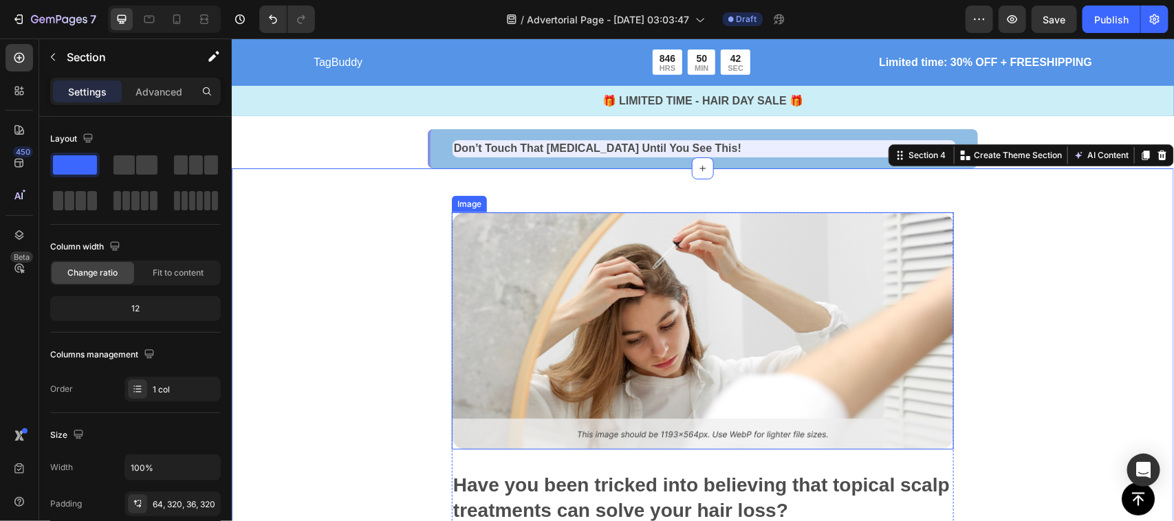
click at [571, 325] on img at bounding box center [702, 330] width 502 height 237
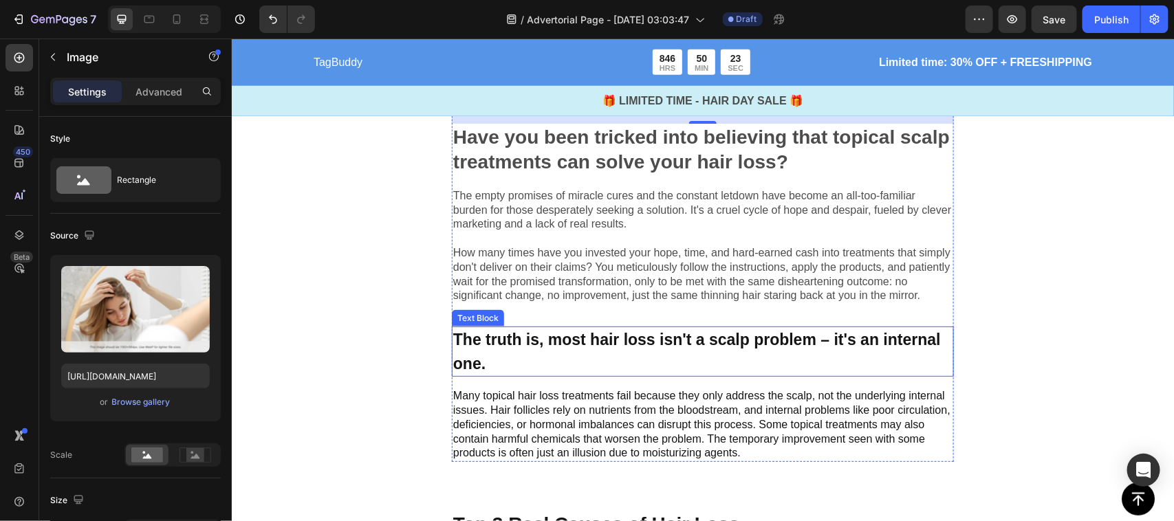
scroll to position [626, 0]
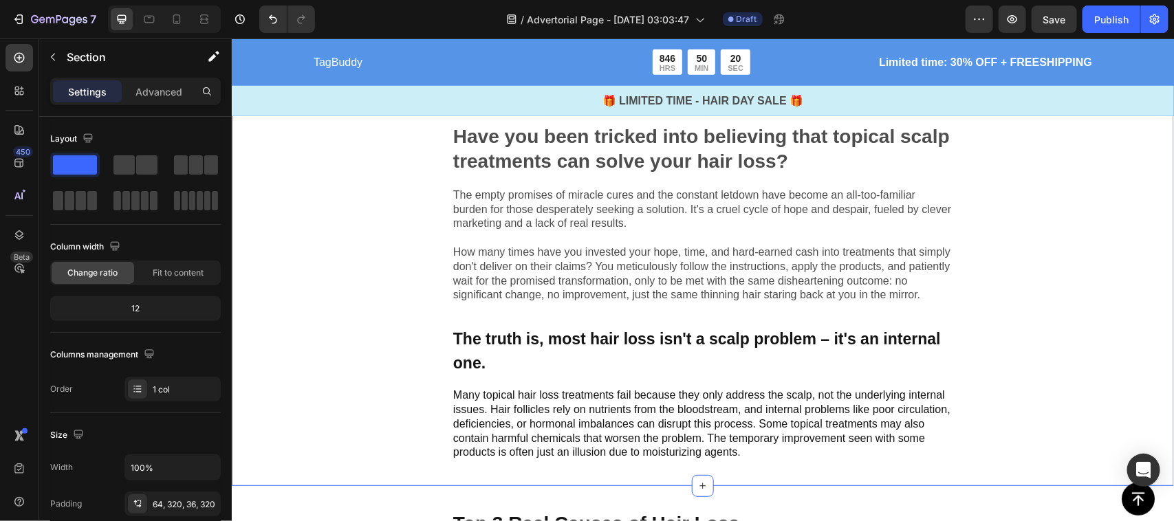
click at [420, 140] on div "Image Have you been tricked into believing that topical scalp treatments can so…" at bounding box center [702, 152] width 942 height 666
click at [754, 448] on p "Many topical hair loss treatments fail because they only address the scalp, not…" at bounding box center [701, 424] width 499 height 72
click at [789, 451] on p "Many topical hair loss treatments fail because they only address the scalp, not…" at bounding box center [701, 424] width 499 height 72
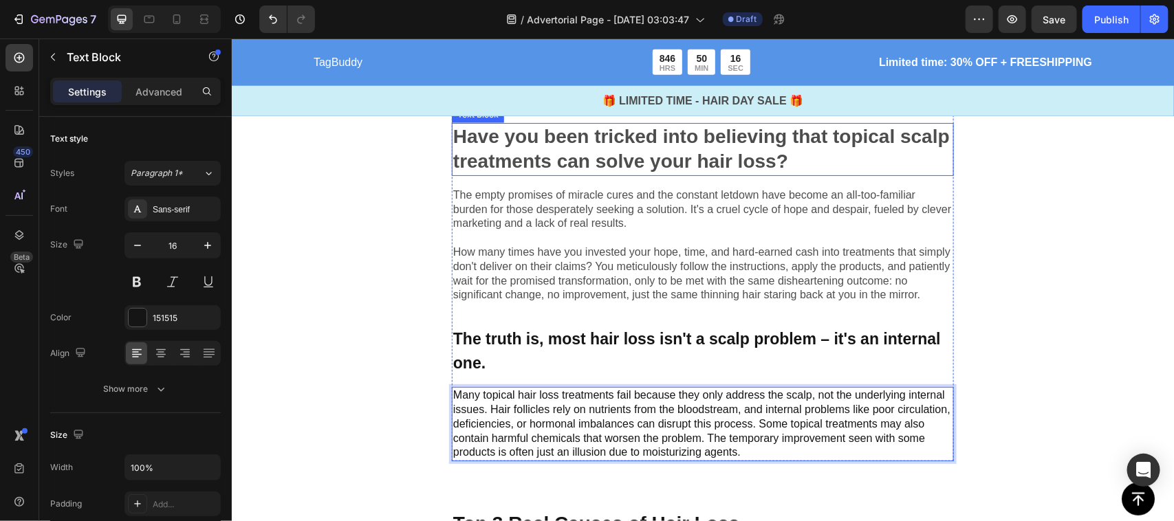
click at [478, 139] on p "Have you been tricked into believing that topical scalp treatments can solve yo…" at bounding box center [701, 149] width 499 height 50
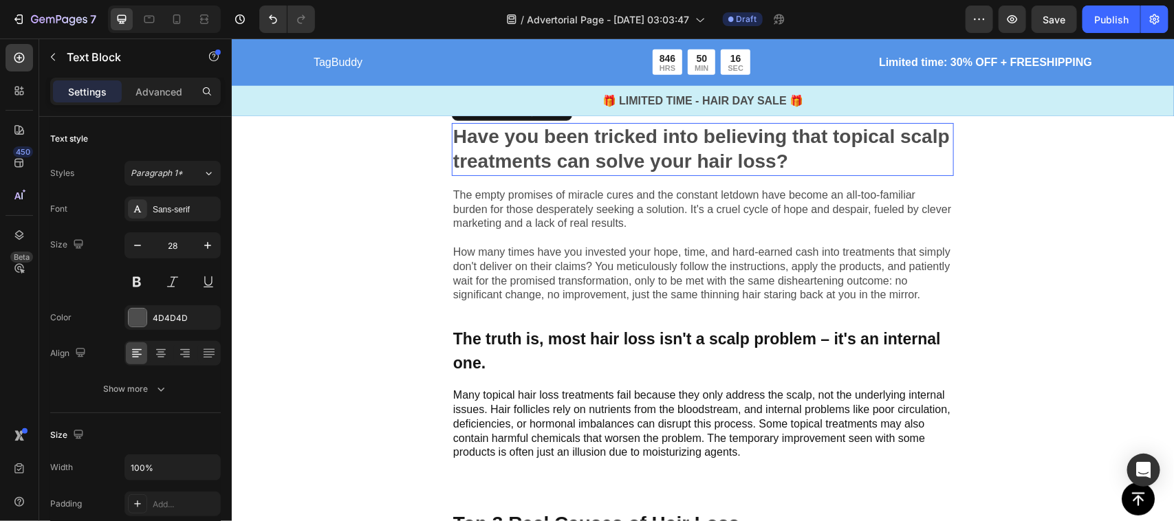
click at [478, 139] on p "Have you been tricked into believing that topical scalp treatments can solve yo…" at bounding box center [701, 149] width 499 height 50
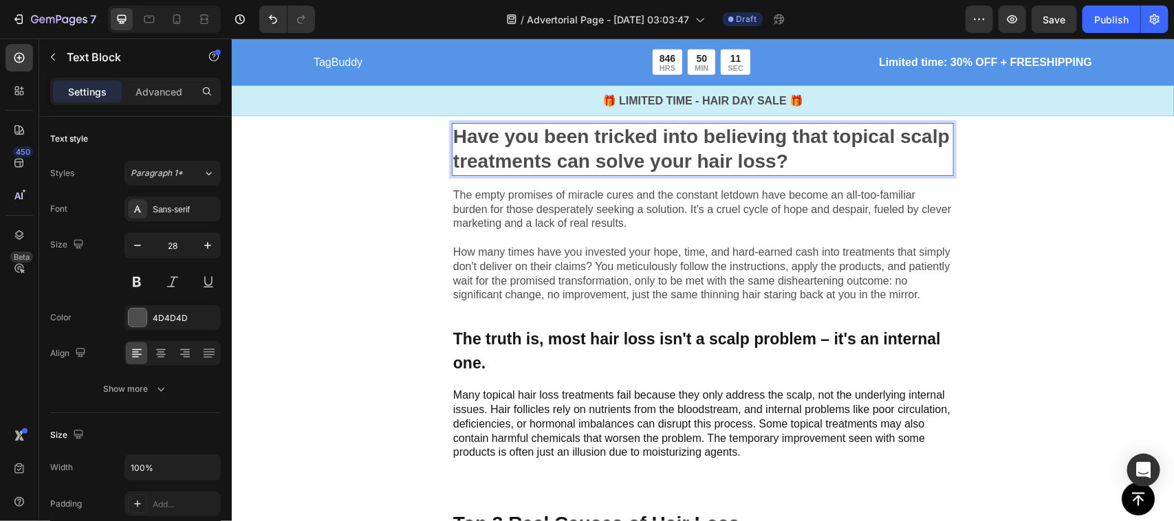
click at [478, 139] on p "Have you been tricked into believing that topical scalp treatments can solve yo…" at bounding box center [701, 149] width 499 height 50
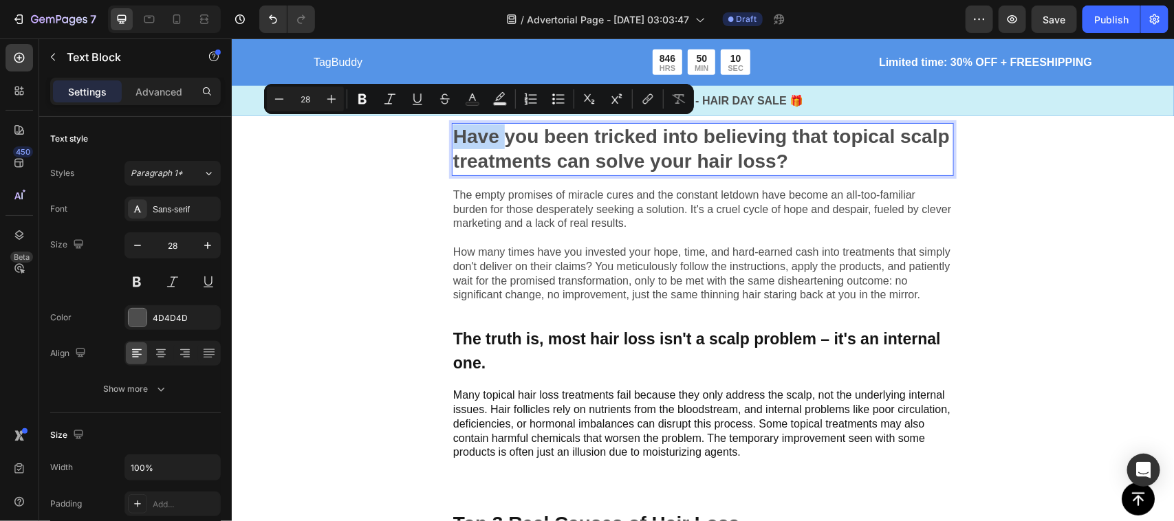
click at [478, 139] on p "Have you been tricked into believing that topical scalp treatments can solve yo…" at bounding box center [701, 149] width 499 height 50
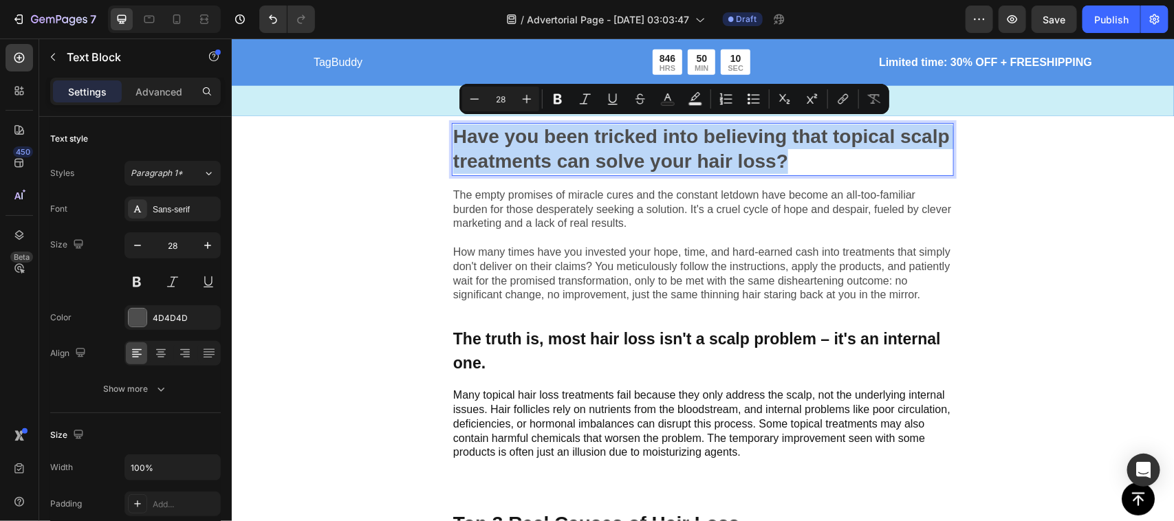
click at [478, 139] on p "Have you been tricked into believing that topical scalp treatments can solve yo…" at bounding box center [701, 149] width 499 height 50
copy p "Have you been tricked into believing that topical scalp treatments can solve yo…"
click at [495, 199] on p "The empty promises of miracle cures and the constant letdown have become an all…" at bounding box center [701, 245] width 499 height 114
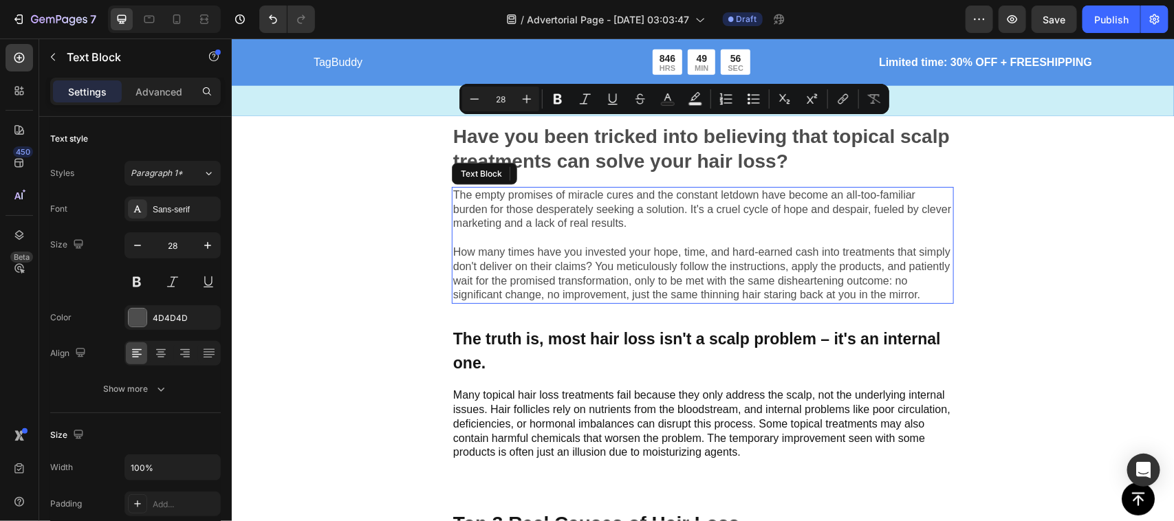
click at [495, 201] on p "The empty promises of miracle cures and the constant letdown have become an all…" at bounding box center [701, 245] width 499 height 114
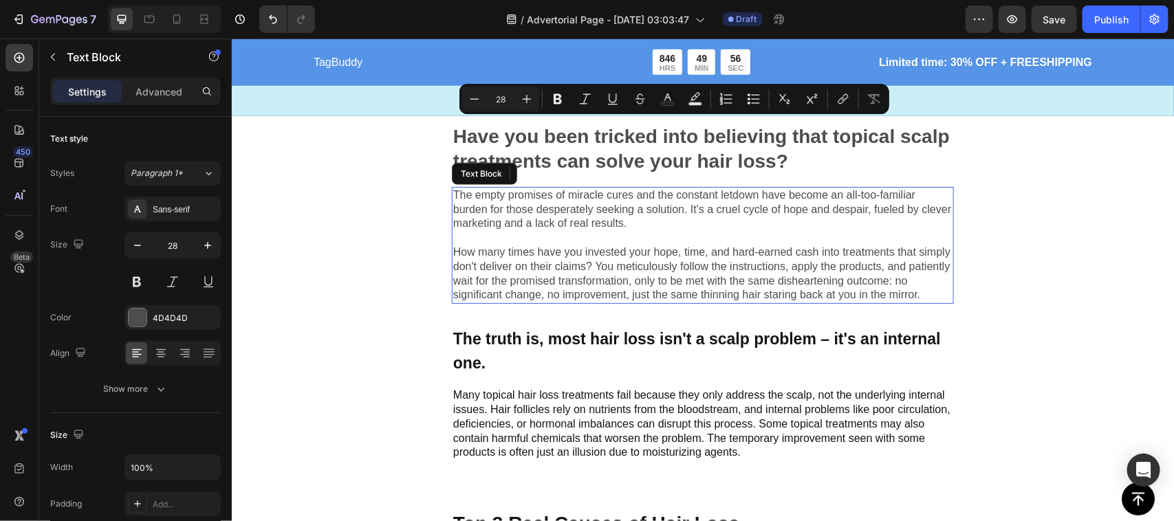
click at [495, 201] on p "The empty promises of miracle cures and the constant letdown have become an all…" at bounding box center [701, 245] width 499 height 114
click at [495, 206] on p "The empty promises of miracle cures and the constant letdown have become an all…" at bounding box center [701, 245] width 499 height 114
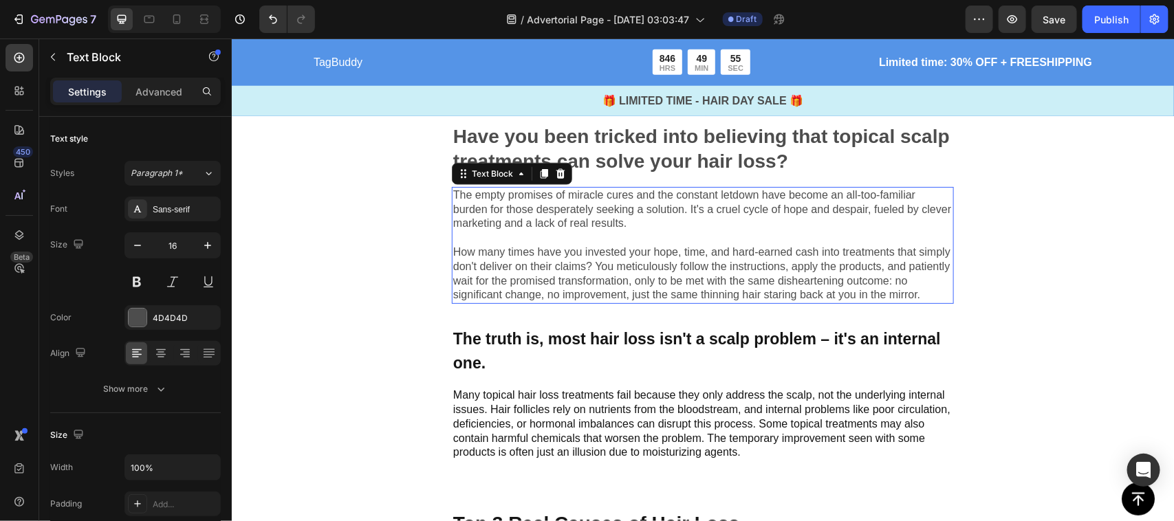
click at [495, 206] on p "The empty promises of miracle cures and the constant letdown have become an all…" at bounding box center [701, 245] width 499 height 114
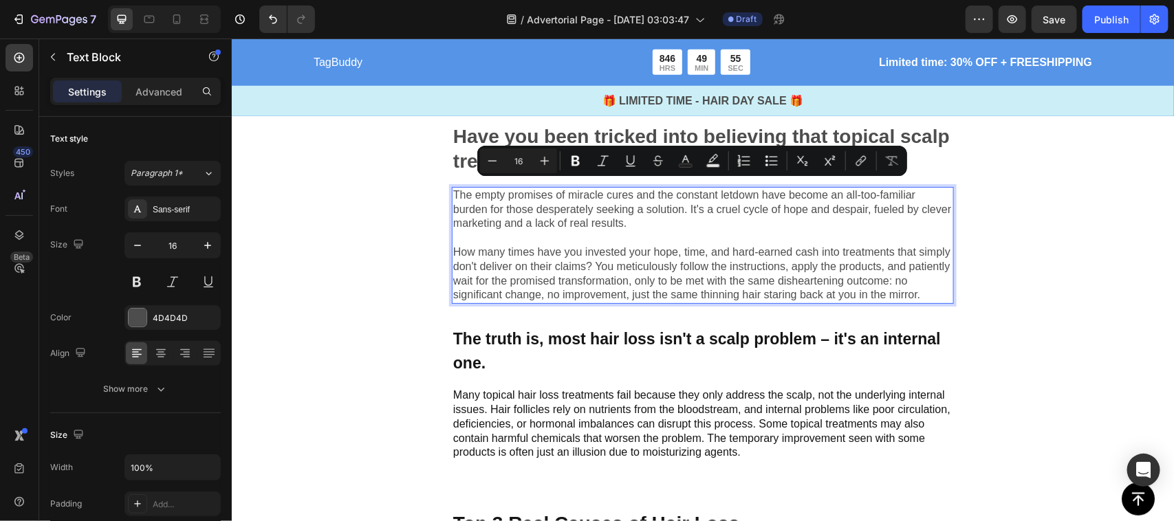
copy p "Have you been tricked into believing that topical scalp treatments can solve yo…"
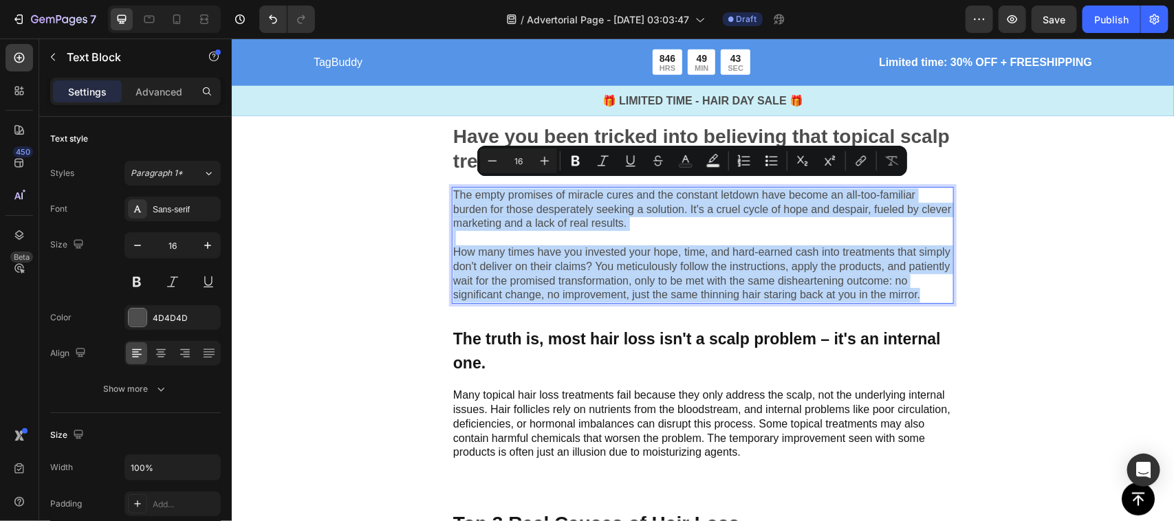
click at [536, 281] on p "The empty promises of miracle cures and the constant letdown have become an all…" at bounding box center [701, 245] width 499 height 114
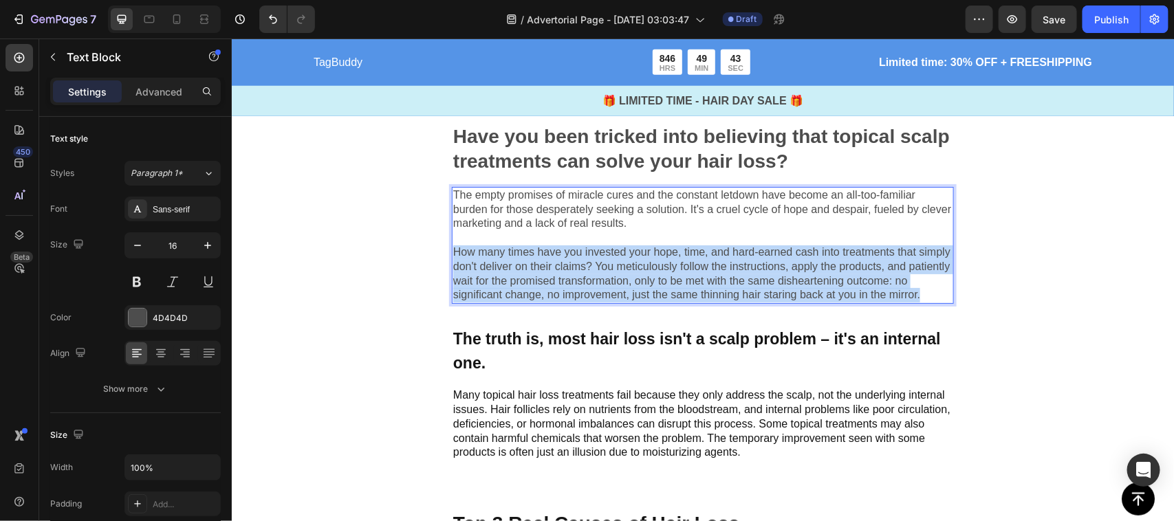
click at [536, 281] on p "The empty promises of miracle cures and the constant letdown have become an all…" at bounding box center [701, 245] width 499 height 114
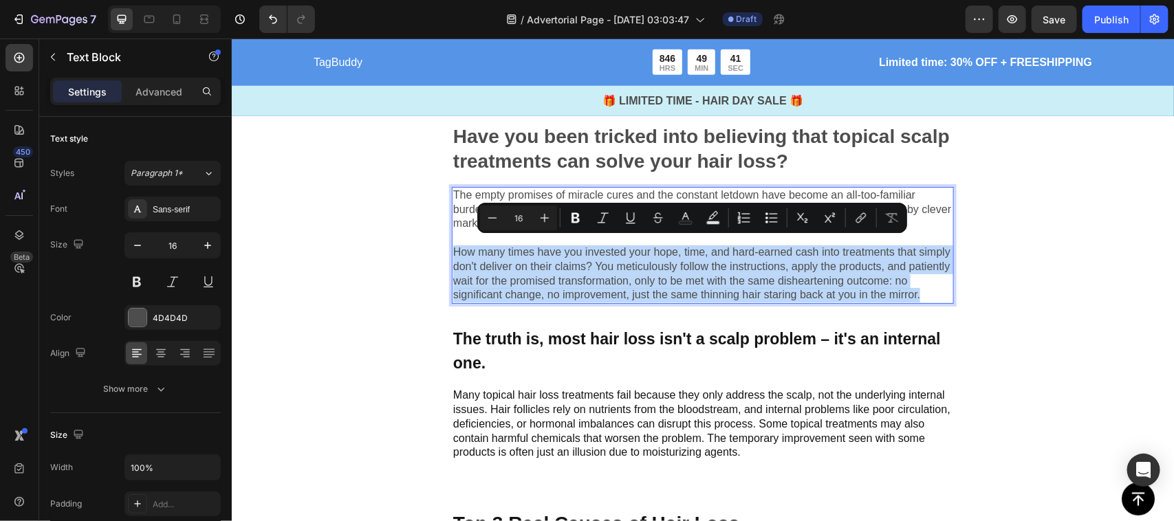
click at [463, 234] on p "The empty promises of miracle cures and the constant letdown have become an all…" at bounding box center [701, 245] width 499 height 114
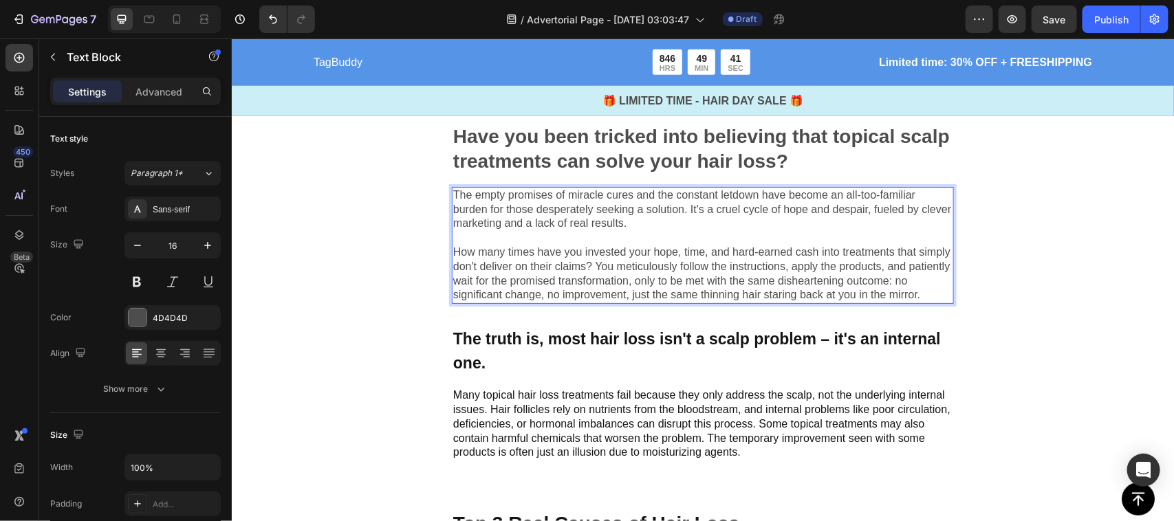
click at [463, 234] on p "The empty promises of miracle cures and the constant letdown have become an all…" at bounding box center [701, 245] width 499 height 114
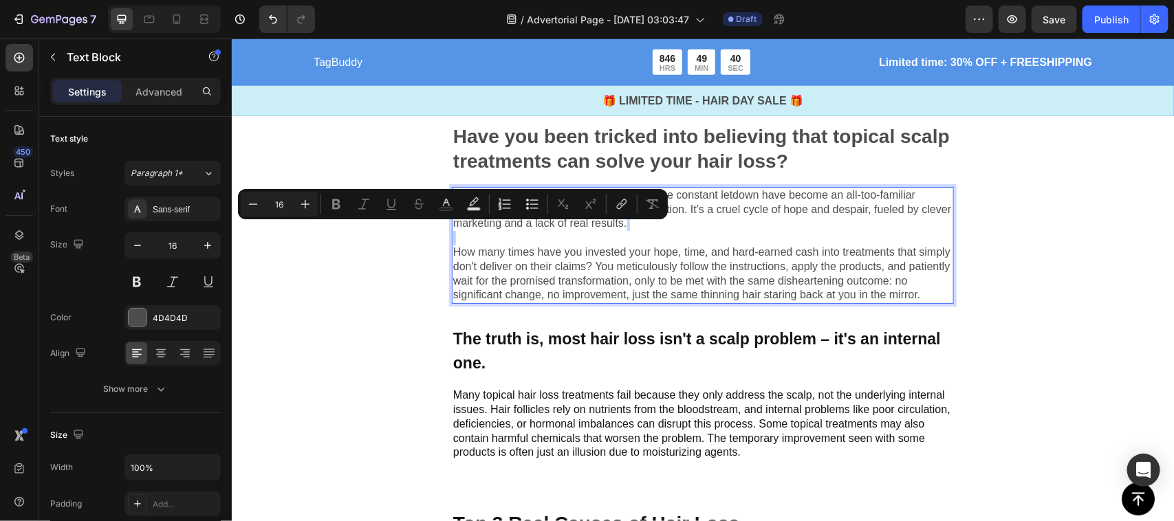
click at [463, 234] on p "The empty promises of miracle cures and the constant letdown have become an all…" at bounding box center [701, 245] width 499 height 114
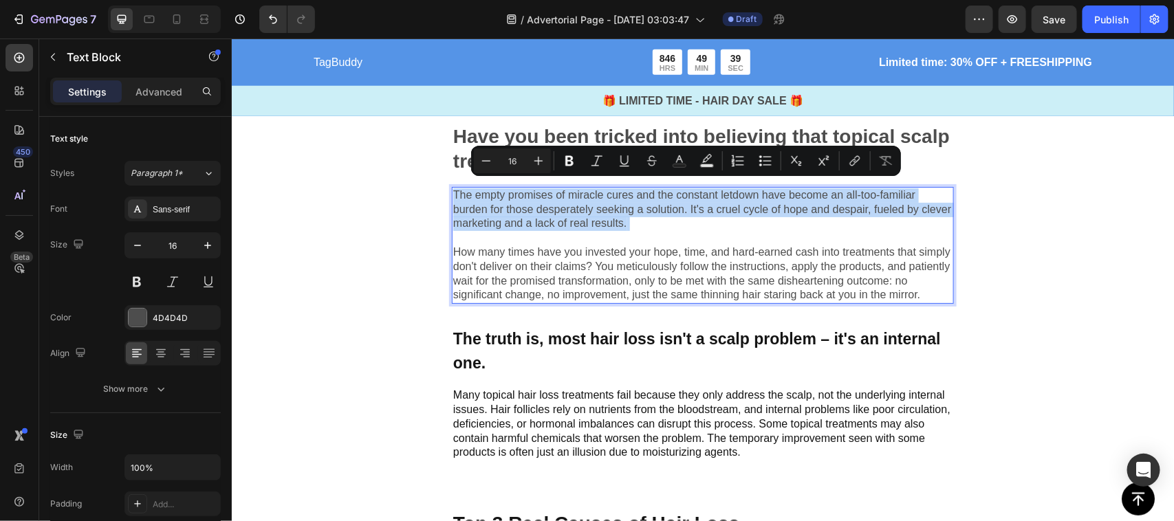
click at [502, 237] on p "The empty promises of miracle cures and the constant letdown have become an all…" at bounding box center [701, 245] width 499 height 114
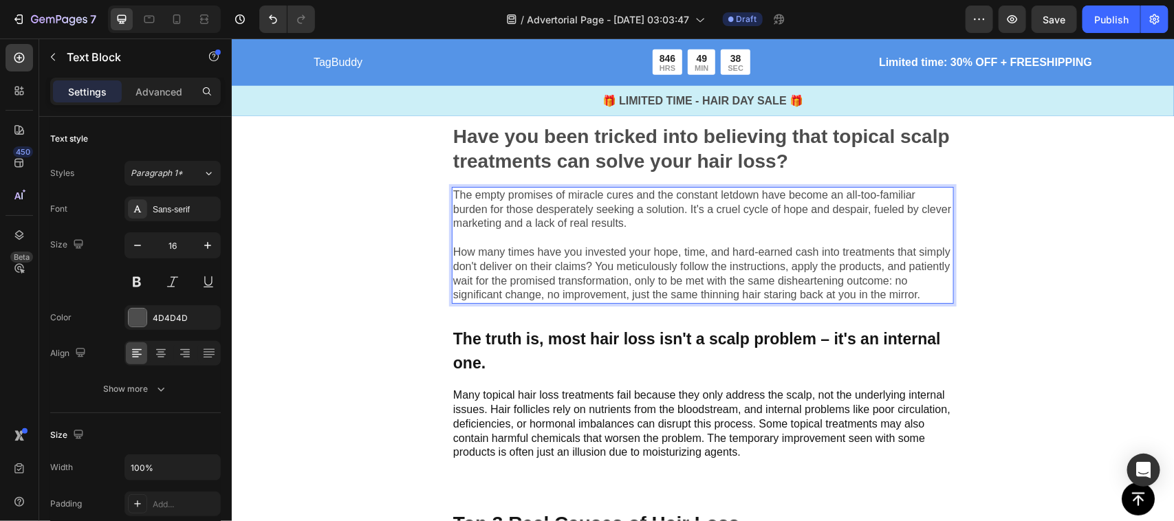
click at [518, 290] on p "The empty promises of miracle cures and the constant letdown have become an all…" at bounding box center [701, 245] width 499 height 114
click at [550, 302] on p "The empty promises of miracle cures and the constant letdown have become an all…" at bounding box center [701, 245] width 499 height 114
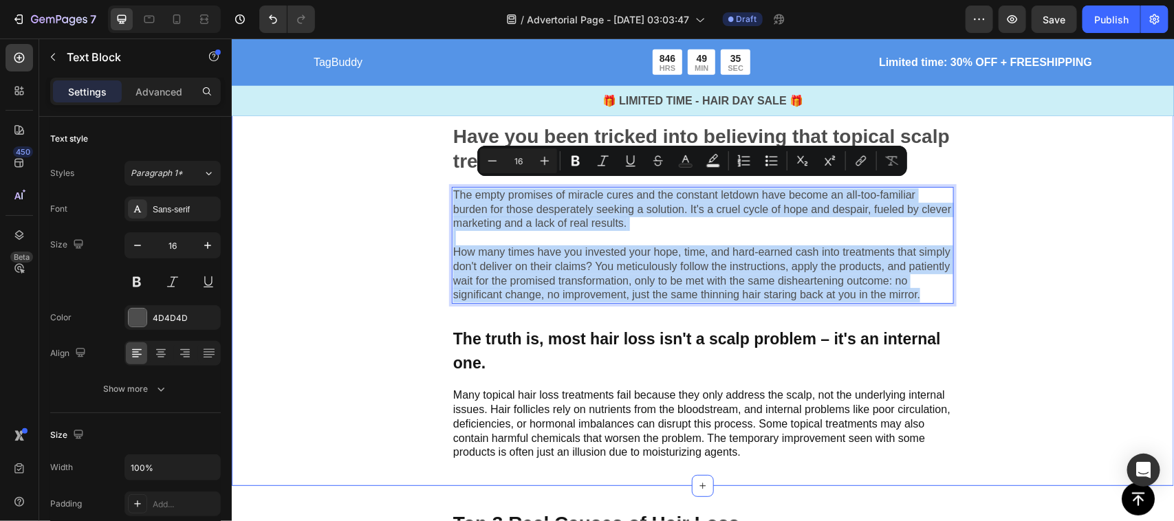
drag, startPoint x: 542, startPoint y: 305, endPoint x: 447, endPoint y: 192, distance: 147.9
click at [447, 192] on div "Image Have you been tricked into believing that topical scalp treatments can so…" at bounding box center [702, 152] width 942 height 666
copy p "The empty promises of miracle cures and the constant letdown have become an all…"
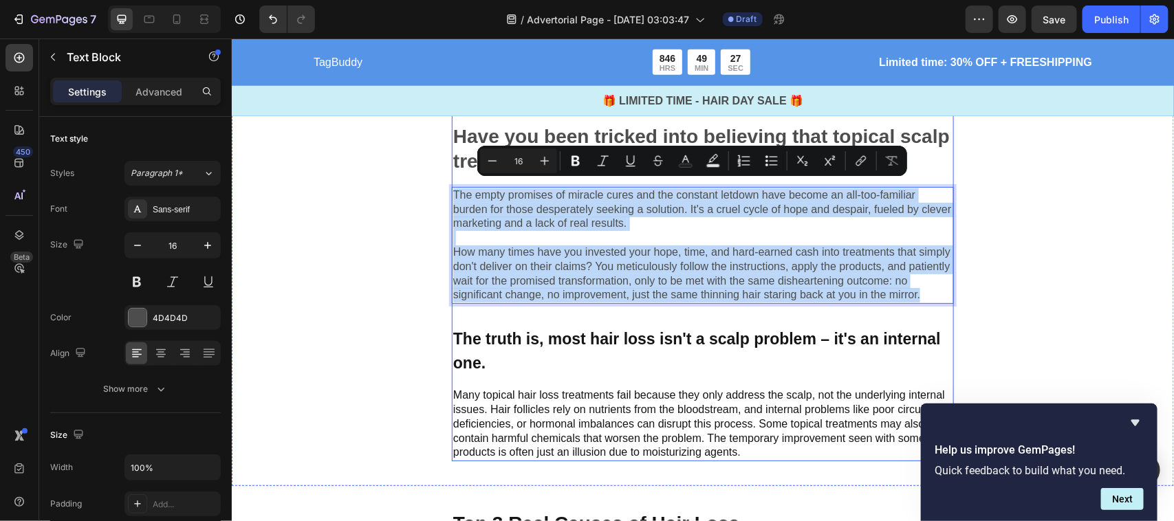
click at [536, 333] on div "The truth is, most hair loss isn't a scalp problem – it's an internal one." at bounding box center [702, 350] width 502 height 50
click at [541, 344] on p "The truth is, most hair loss isn't a scalp problem – it's an internal one." at bounding box center [701, 350] width 499 height 47
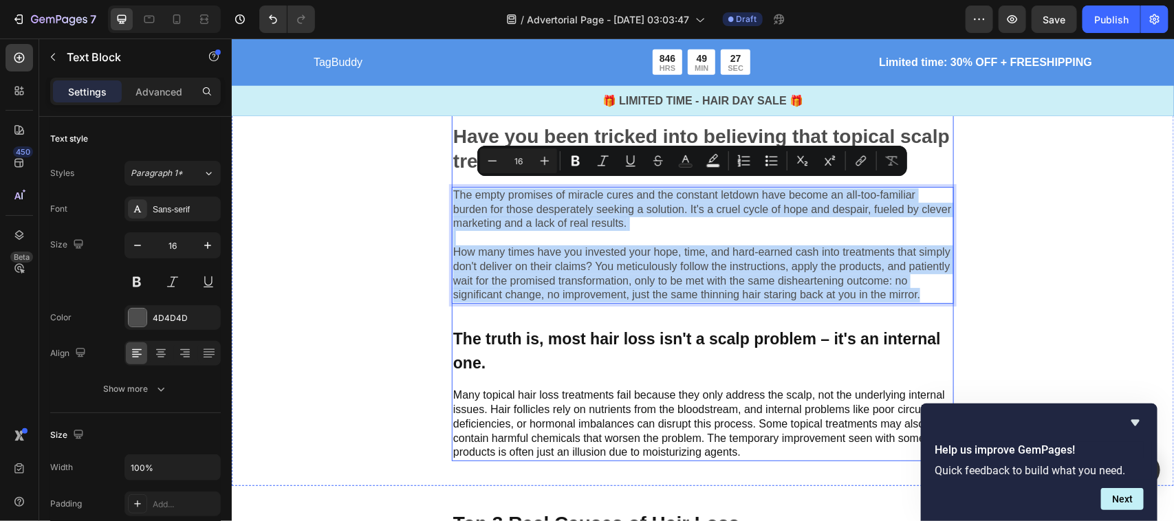
click at [541, 344] on p "The truth is, most hair loss isn't a scalp problem – it's an internal one." at bounding box center [701, 350] width 499 height 47
click at [531, 358] on p "The truth is, most hair loss isn't a scalp problem – it's an internal one." at bounding box center [701, 350] width 499 height 47
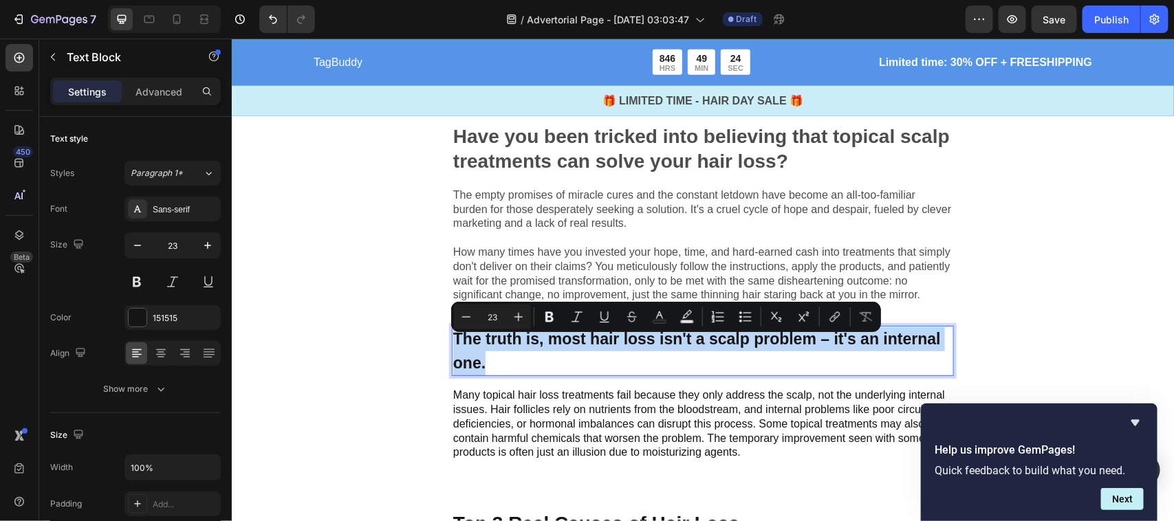
copy p "The truth is, most hair loss isn't a scalp problem – it's an internal one."
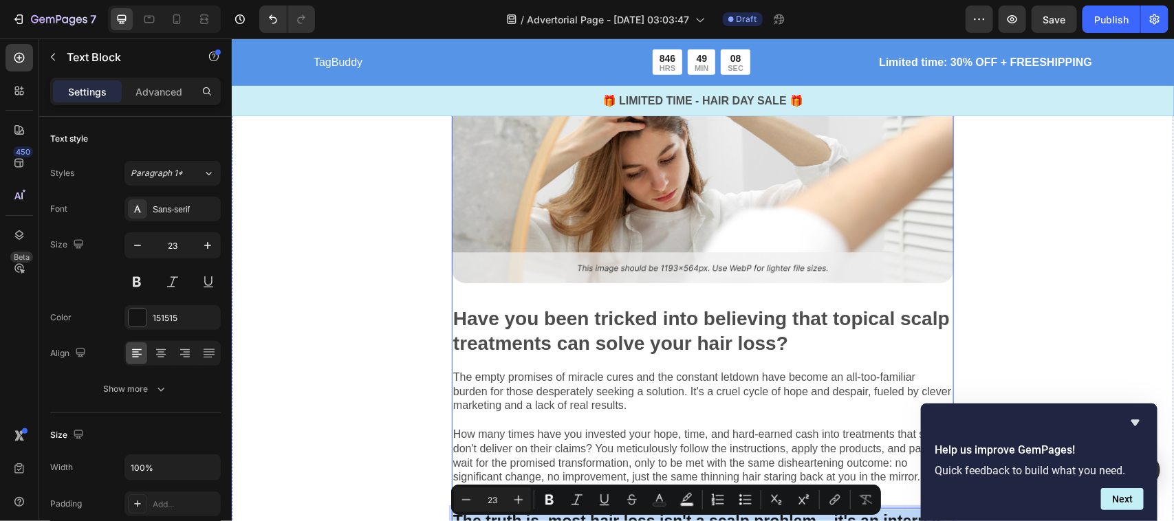
scroll to position [444, 0]
click at [543, 314] on p "Have you been tricked into believing that topical scalp treatments can solve yo…" at bounding box center [701, 332] width 499 height 50
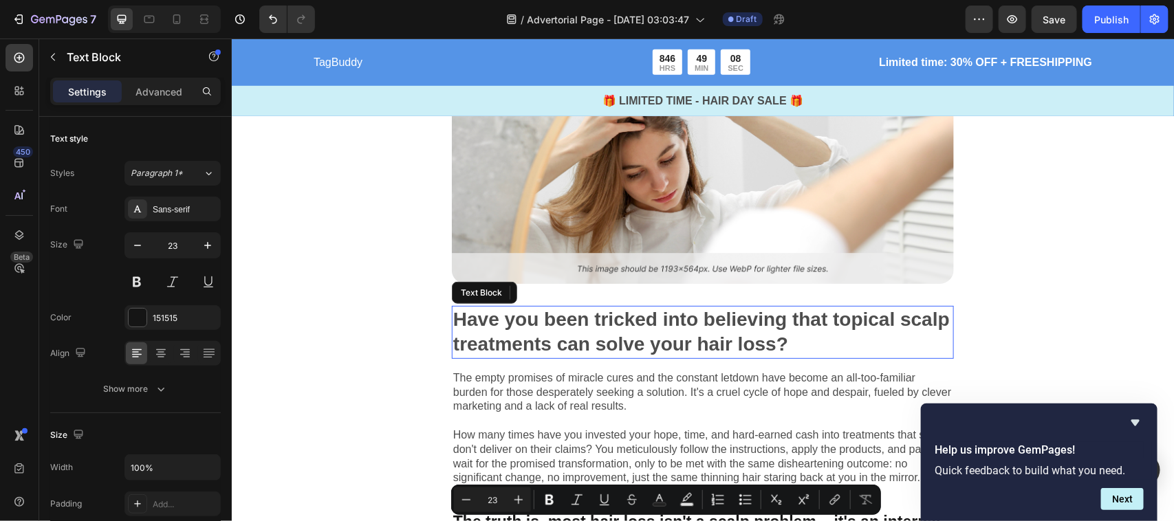
click at [543, 314] on p "Have you been tricked into believing that topical scalp treatments can solve yo…" at bounding box center [701, 332] width 499 height 50
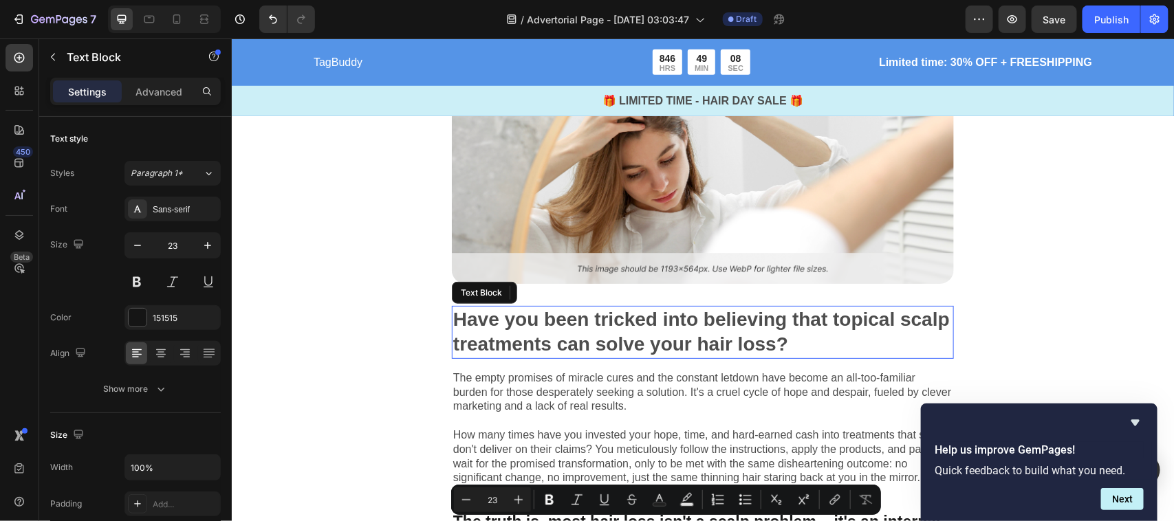
click at [543, 314] on p "Have you been tricked into believing that topical scalp treatments can solve yo…" at bounding box center [701, 332] width 499 height 50
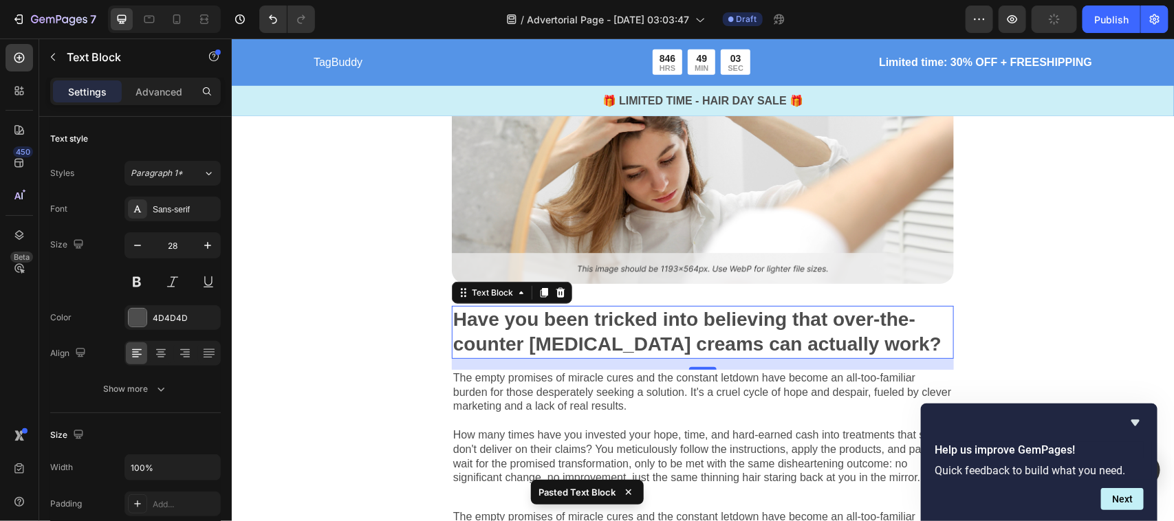
click at [562, 407] on p "The empty promises of miracle cures and the constant letdown have become an all…" at bounding box center [701, 428] width 499 height 114
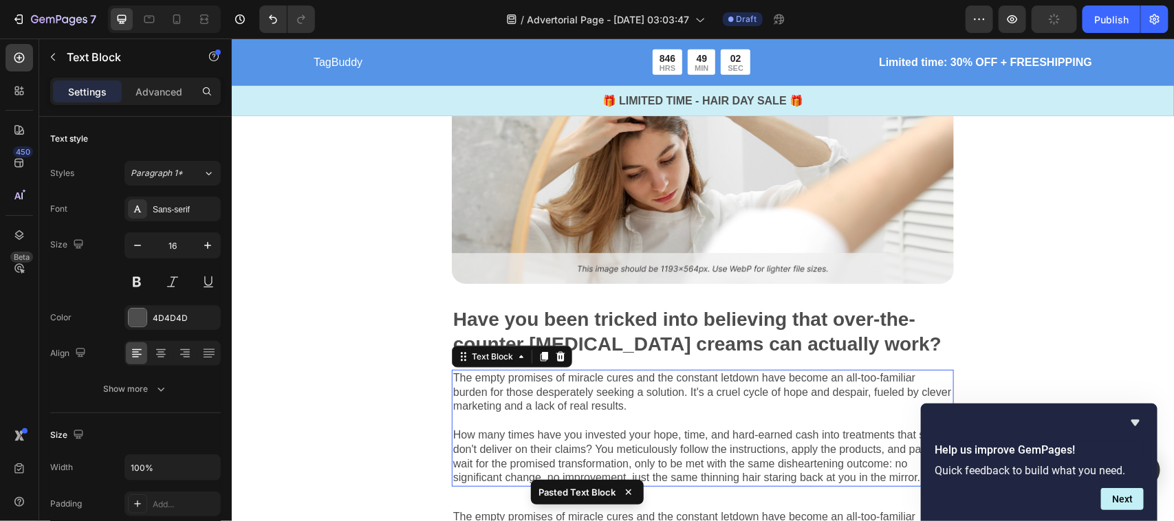
click at [593, 371] on p "The empty promises of miracle cures and the constant letdown have become an all…" at bounding box center [701, 428] width 499 height 114
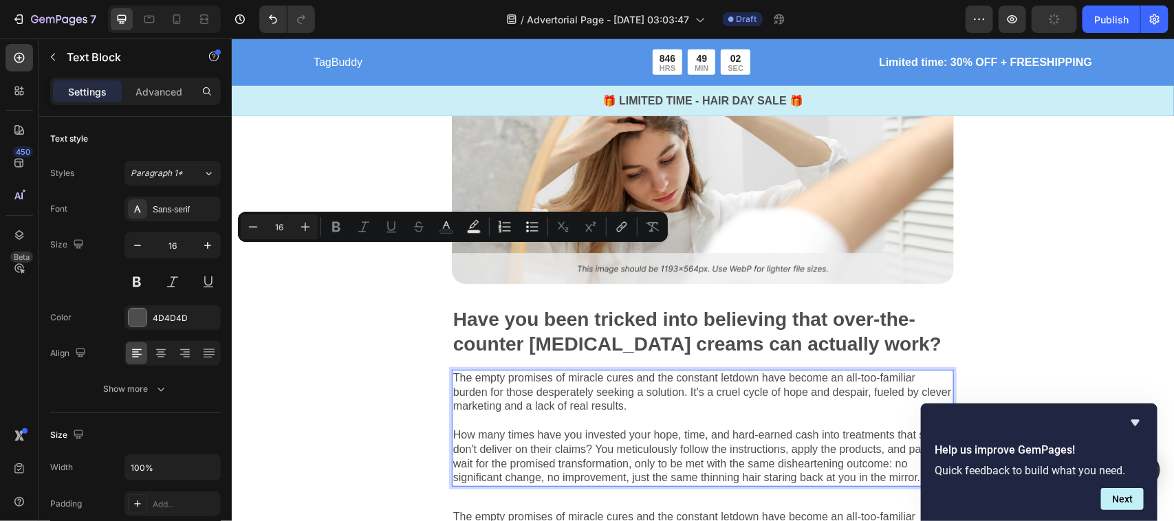
scroll to position [603, 0]
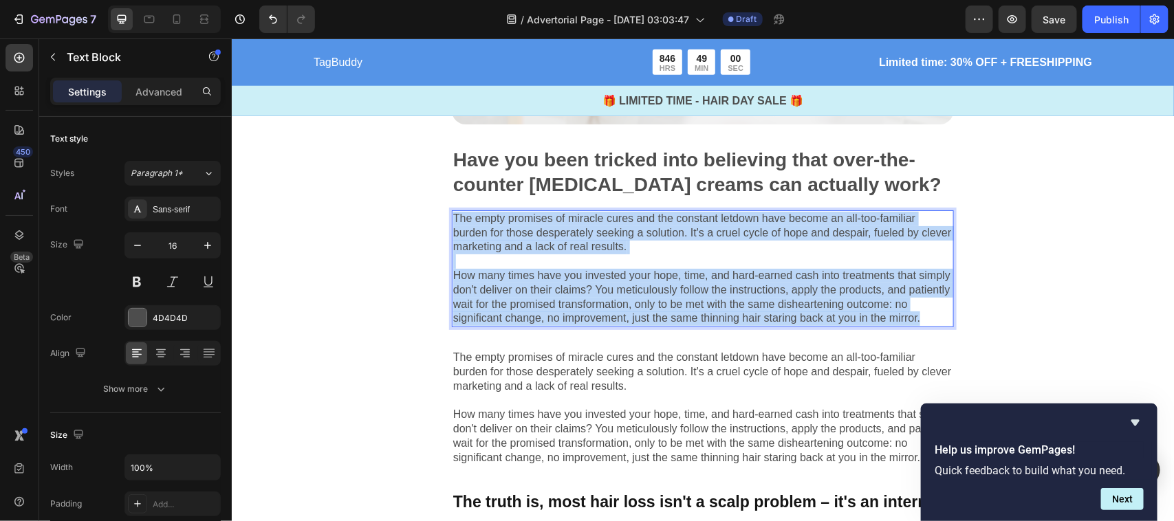
click at [620, 268] on p "The empty promises of miracle cures and the constant letdown have become an all…" at bounding box center [701, 268] width 499 height 114
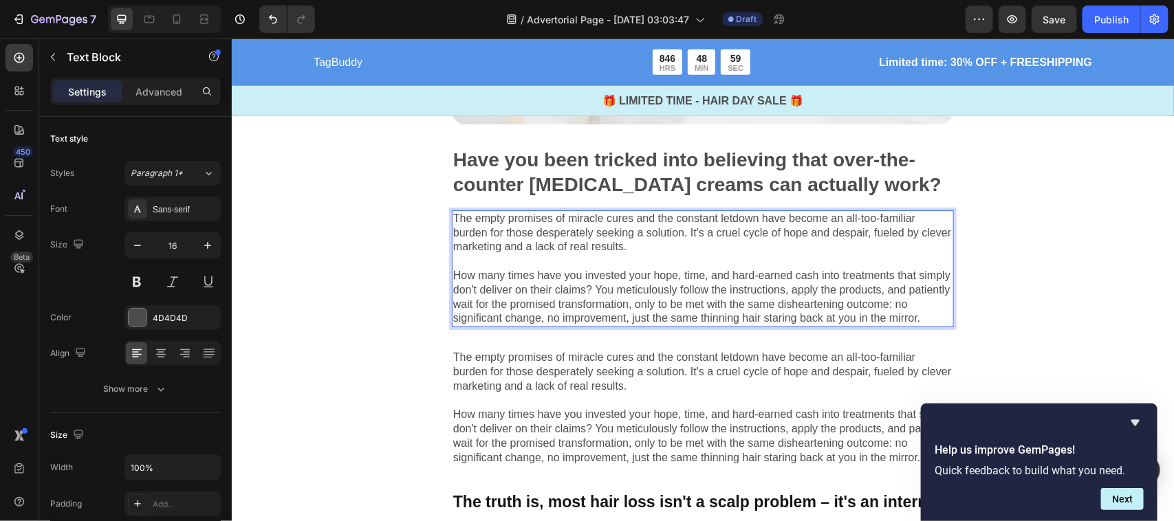
click at [833, 241] on p "The empty promises of miracle cures and the constant letdown have become an all…" at bounding box center [701, 268] width 499 height 114
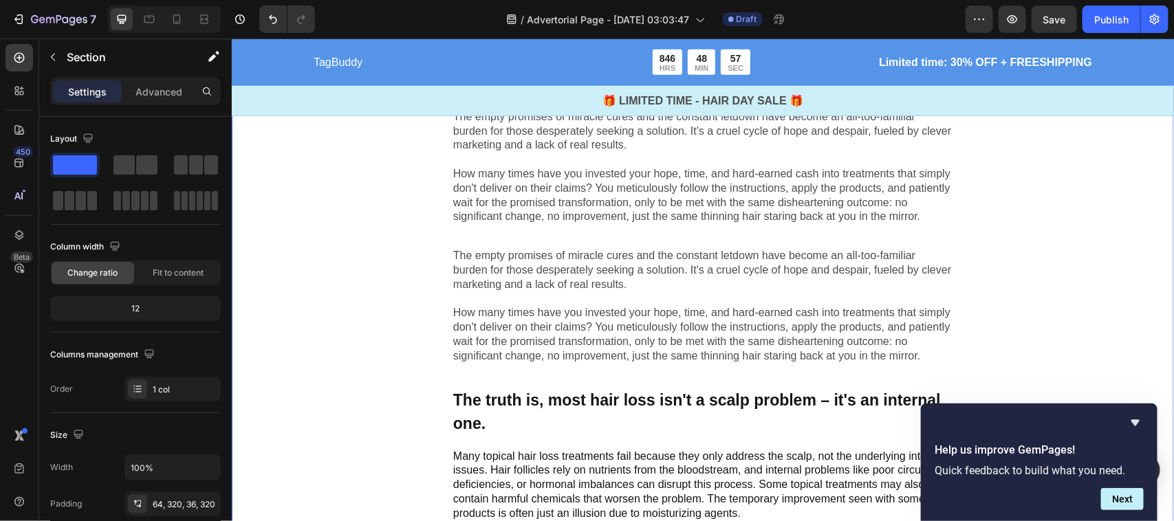
scroll to position [650, 0]
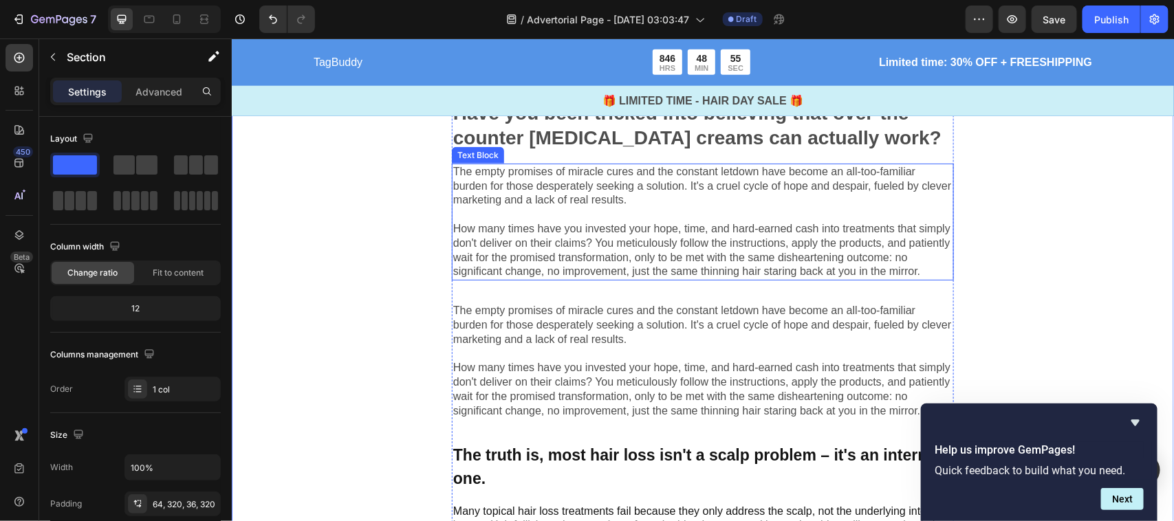
click at [851, 197] on p "The empty promises of miracle cures and the constant letdown have become an all…" at bounding box center [701, 221] width 499 height 114
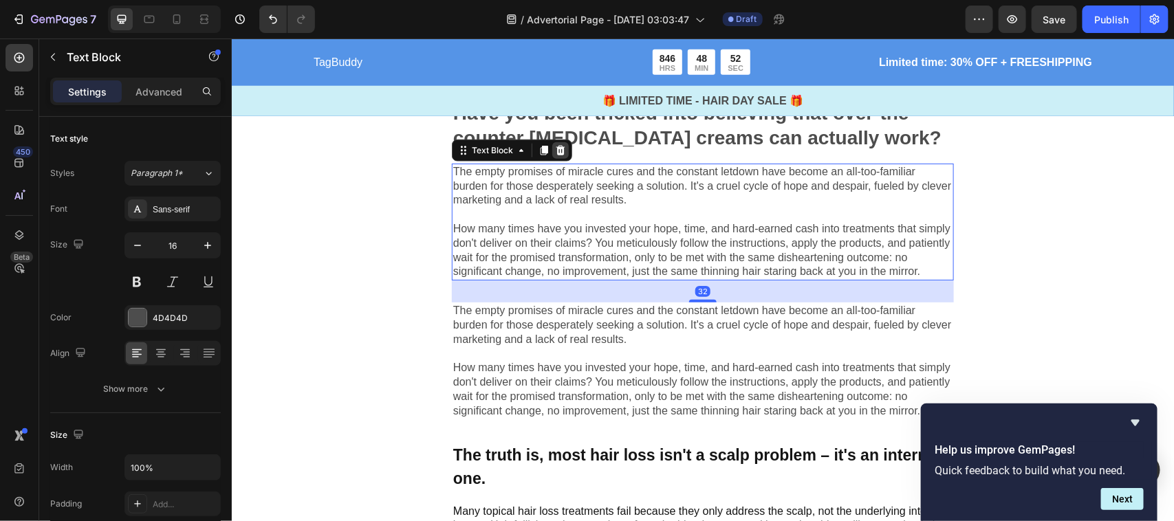
click at [558, 145] on icon at bounding box center [560, 150] width 9 height 10
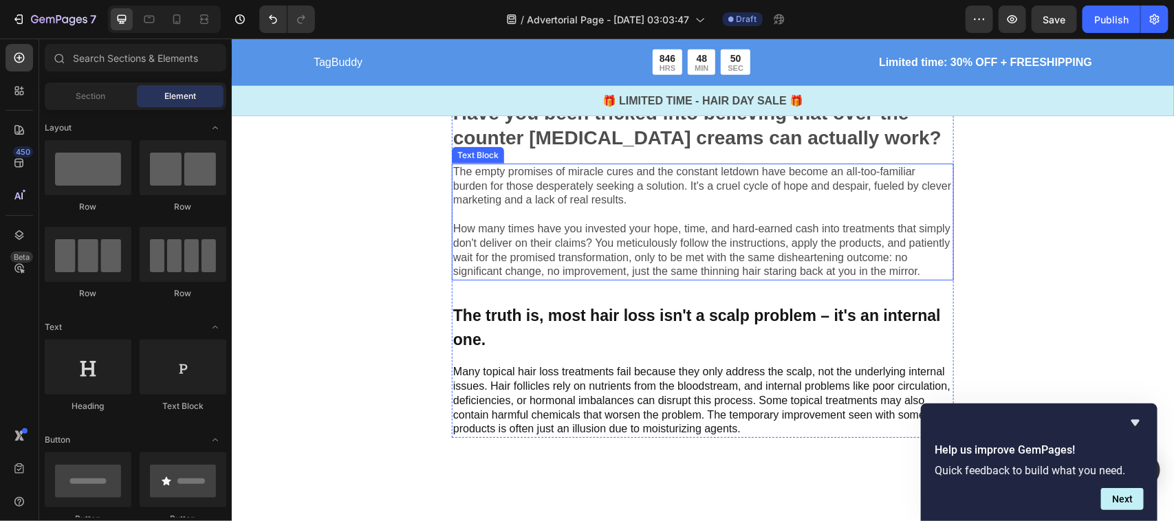
click at [562, 224] on p "The empty promises of miracle cures and the constant letdown have become an all…" at bounding box center [701, 221] width 499 height 114
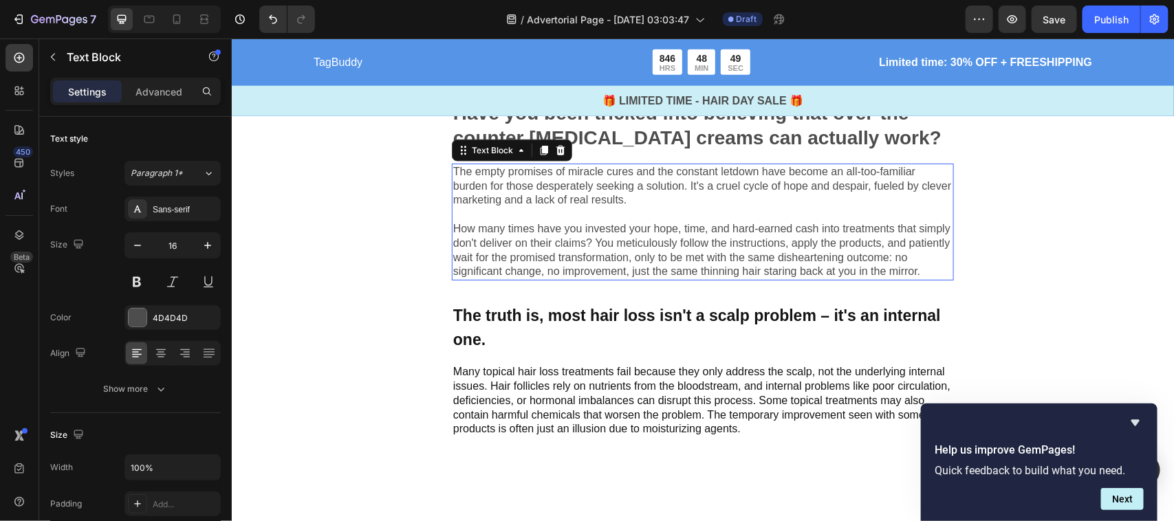
click at [562, 224] on p "The empty promises of miracle cures and the constant letdown have become an all…" at bounding box center [701, 221] width 499 height 114
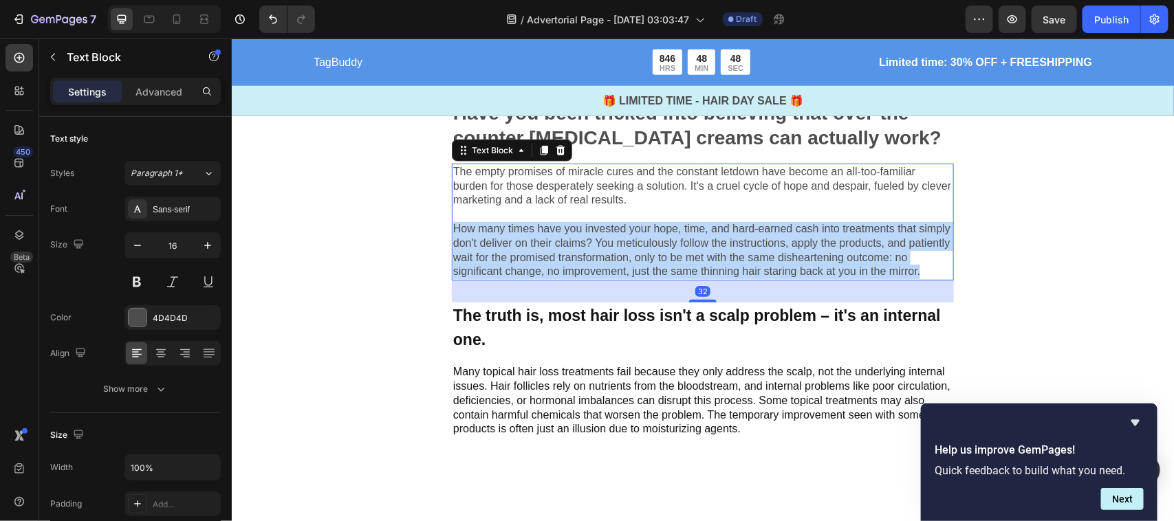
click at [562, 224] on p "The empty promises of miracle cures and the constant letdown have become an all…" at bounding box center [701, 221] width 499 height 114
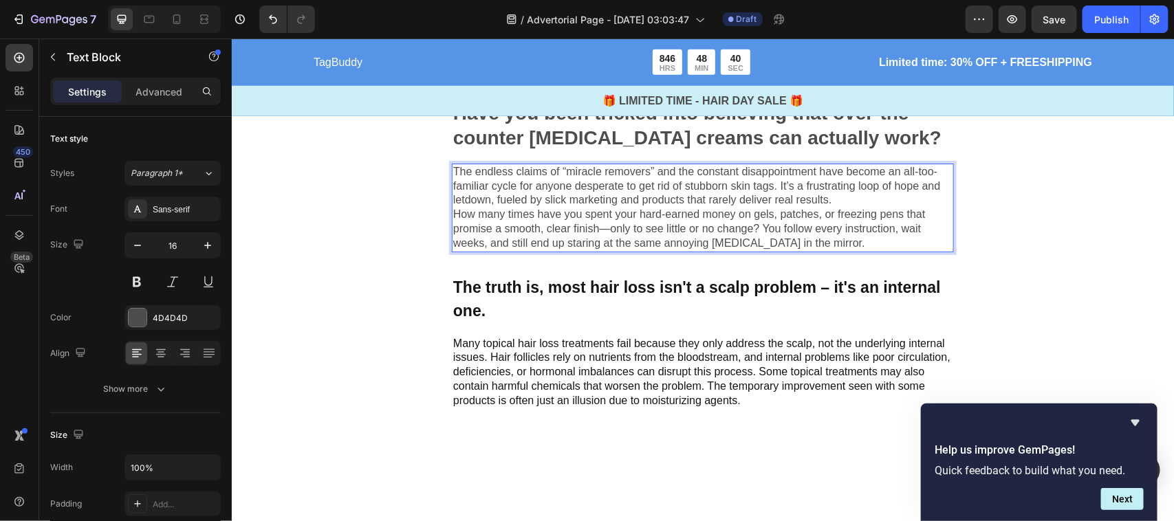
click at [767, 189] on p "The endless claims of “miracle removers” and the constant disappointment have b…" at bounding box center [701, 185] width 499 height 43
click at [856, 193] on p "The endless claims of “miracle removers” and the constant disappointment have b…" at bounding box center [701, 185] width 499 height 43
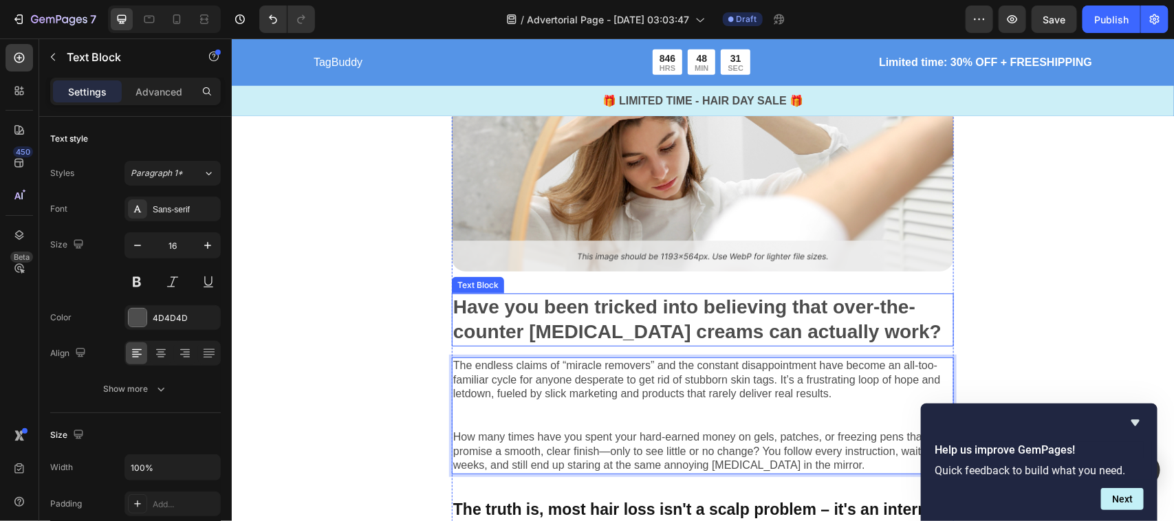
scroll to position [516, 0]
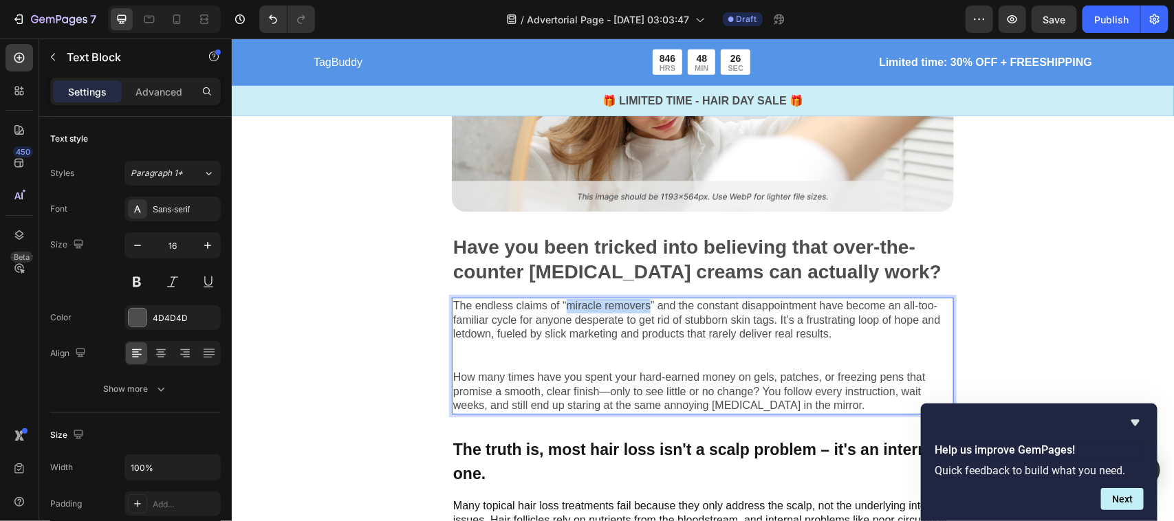
drag, startPoint x: 650, startPoint y: 295, endPoint x: 566, endPoint y: 297, distance: 83.9
click at [566, 298] on p "The endless claims of “miracle removers” and the constant disappointment have b…" at bounding box center [701, 319] width 499 height 43
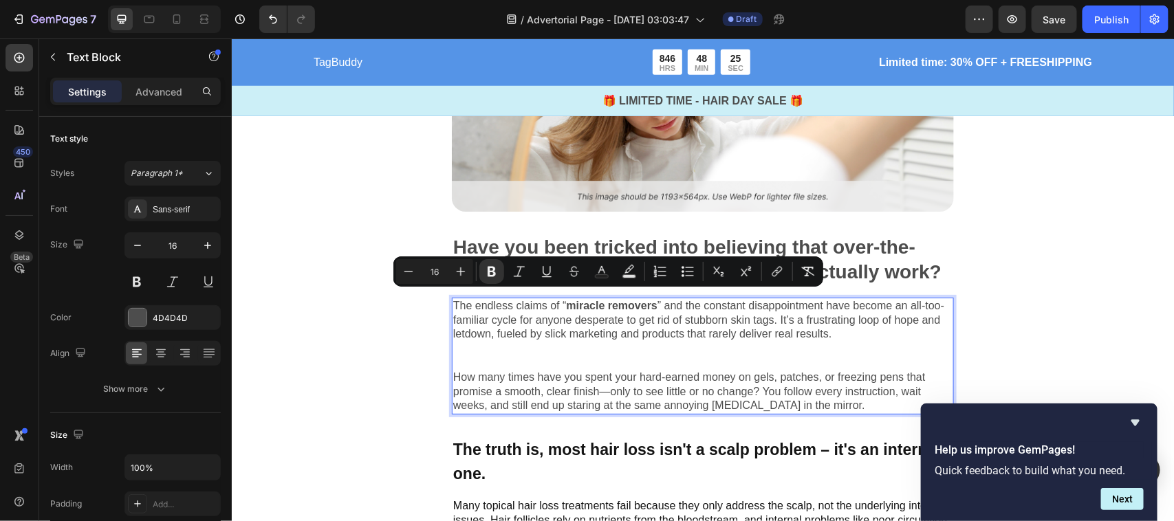
click at [622, 370] on p "How many times have you spent your hard-earned money on gels, patches, or freez…" at bounding box center [701, 391] width 499 height 43
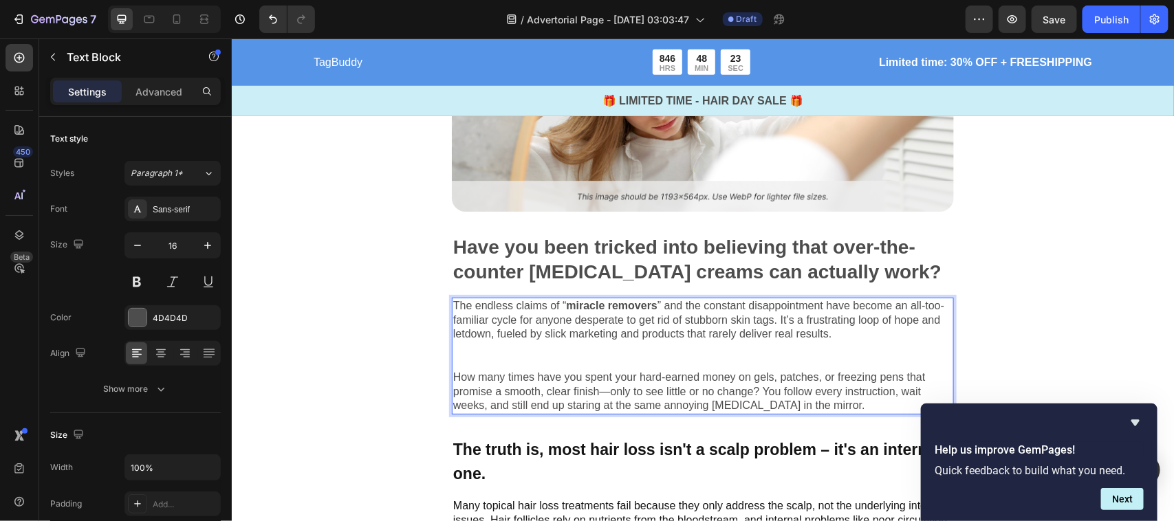
click at [636, 331] on p "The endless claims of “ miracle removers ” and the constant disappointment have…" at bounding box center [701, 319] width 499 height 43
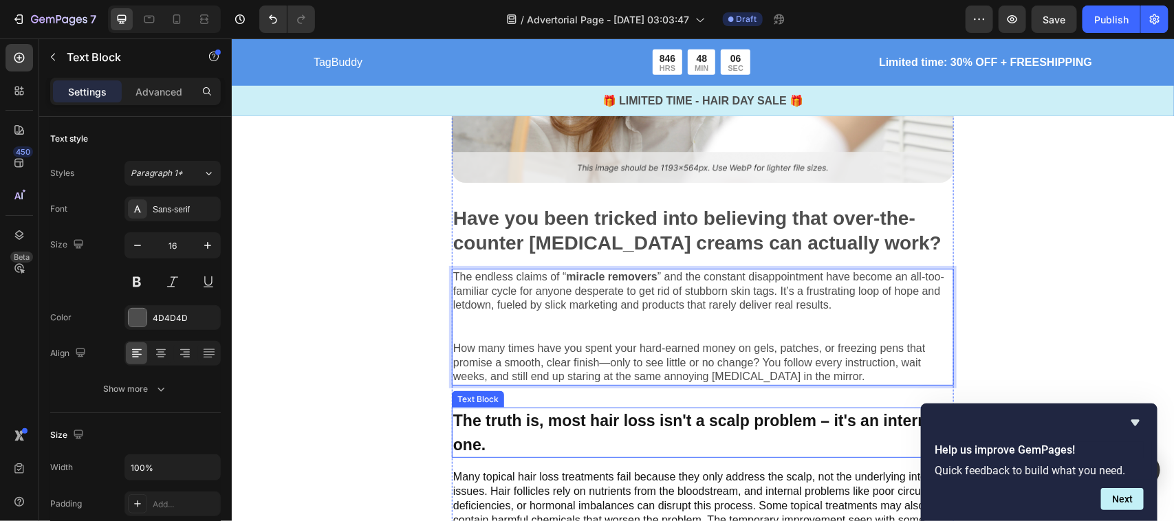
scroll to position [620, 0]
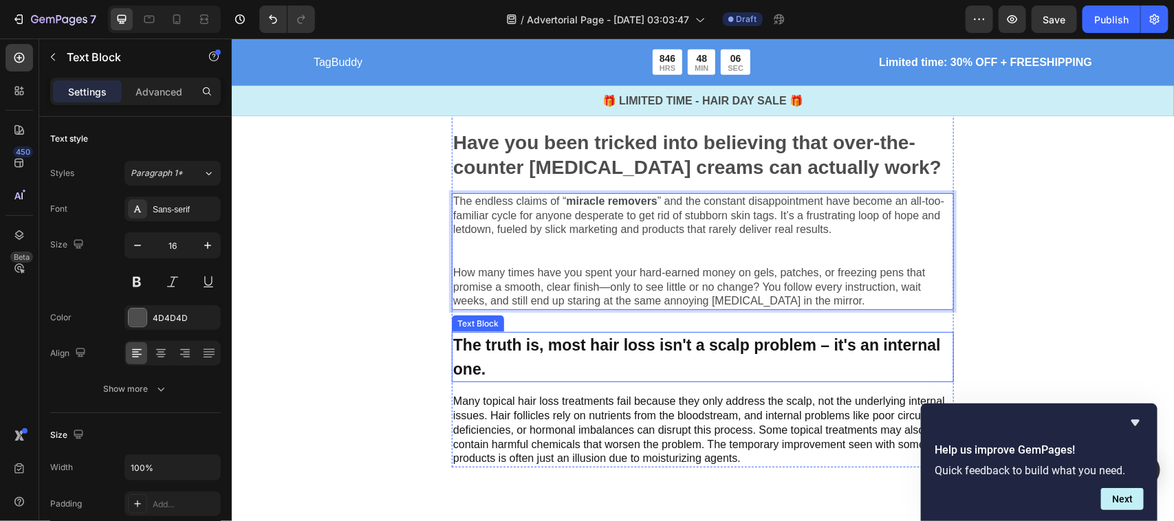
click at [575, 369] on p "The truth is, most hair loss isn't a scalp problem – it's an internal one." at bounding box center [701, 356] width 499 height 47
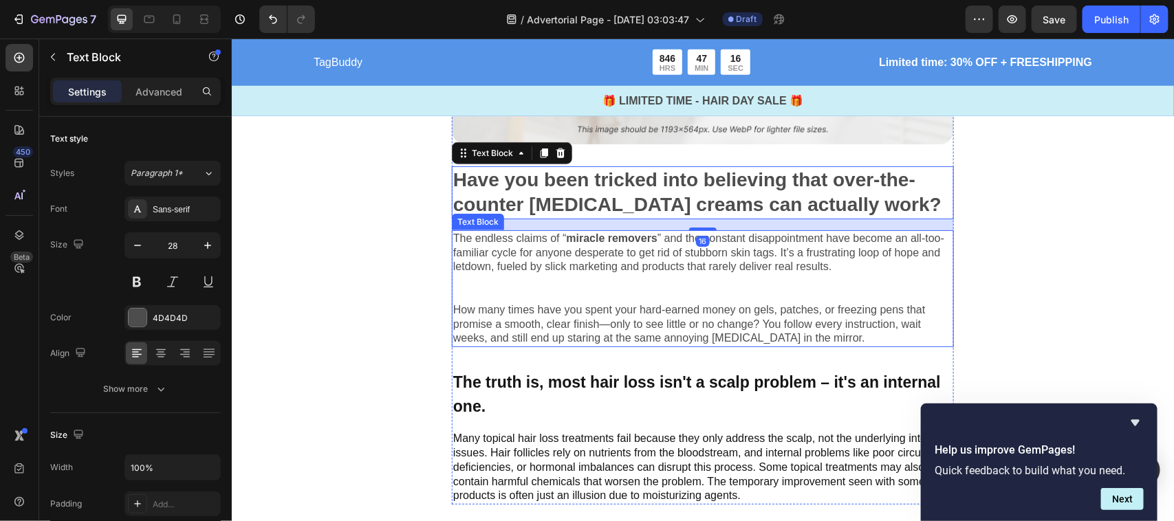
scroll to position [598, 0]
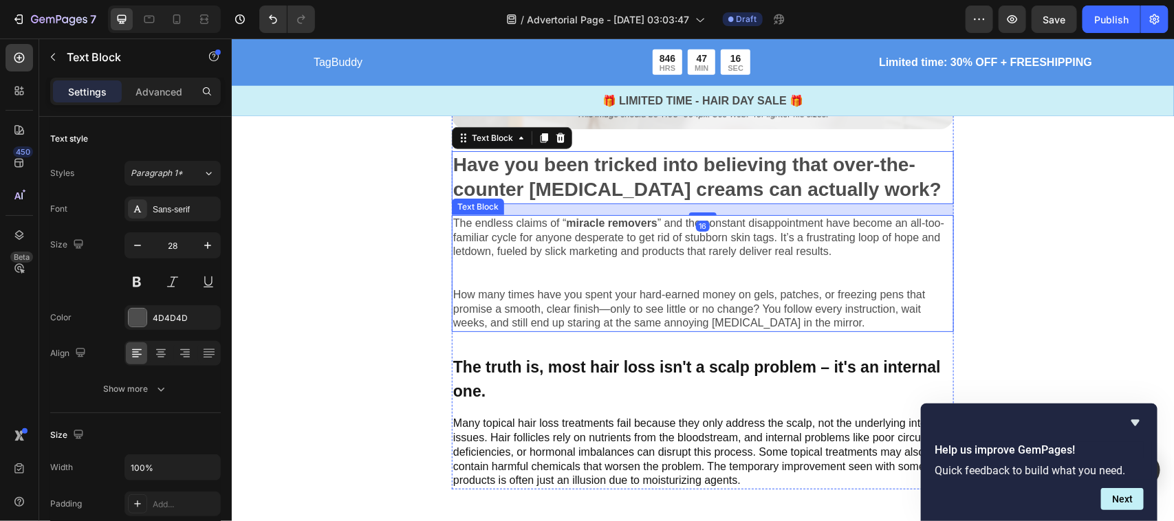
click at [538, 426] on p "Many topical hair loss treatments fail because they only address the scalp, not…" at bounding box center [701, 452] width 499 height 72
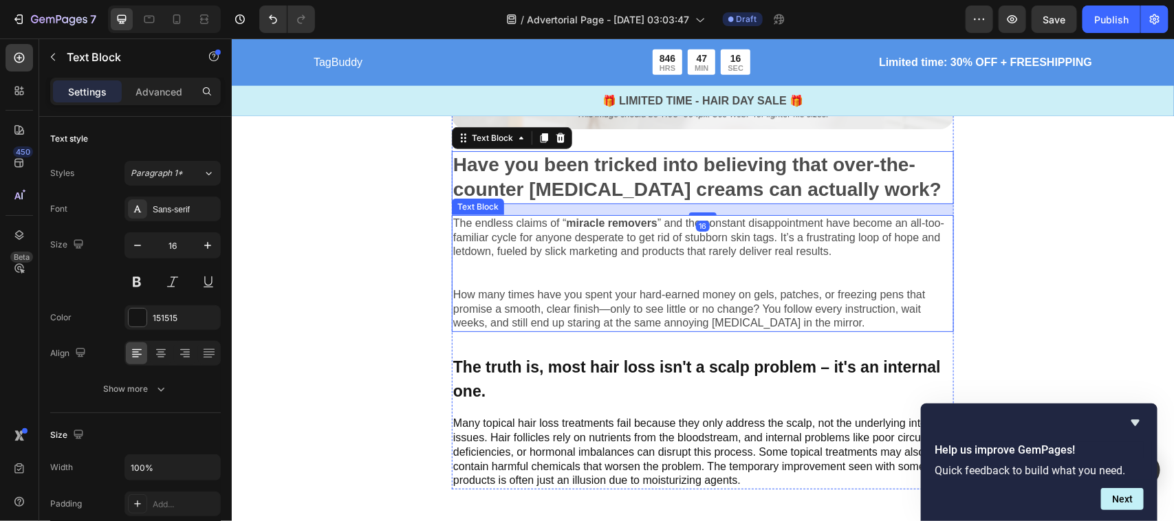
click at [538, 426] on p "Many topical hair loss treatments fail because they only address the scalp, not…" at bounding box center [701, 452] width 499 height 72
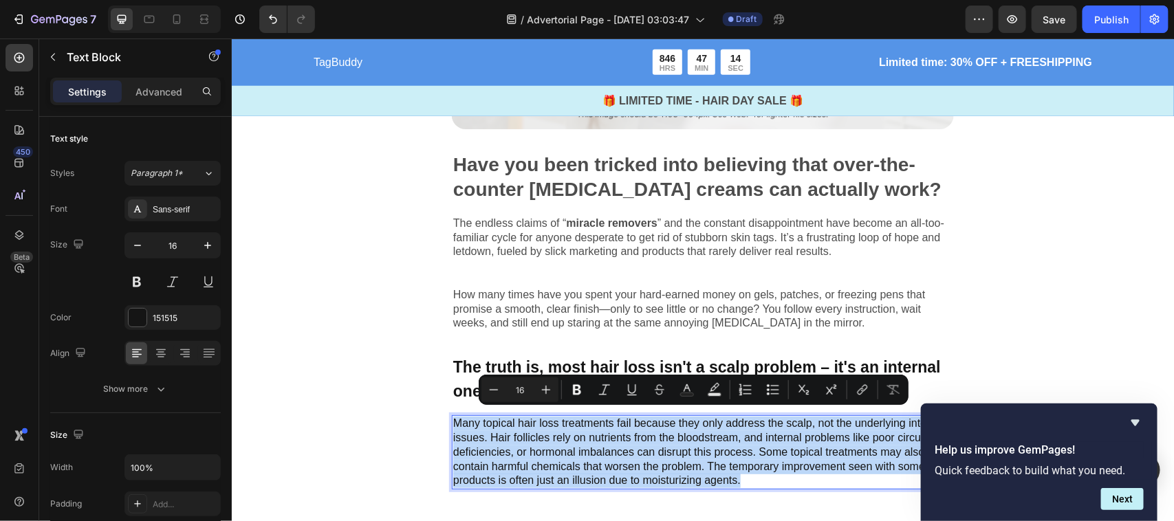
copy p "Many topical hair loss treatments fail because they only address the scalp, not…"
click at [464, 362] on p "The truth is, most hair loss isn't a scalp problem – it's an internal one." at bounding box center [701, 378] width 499 height 47
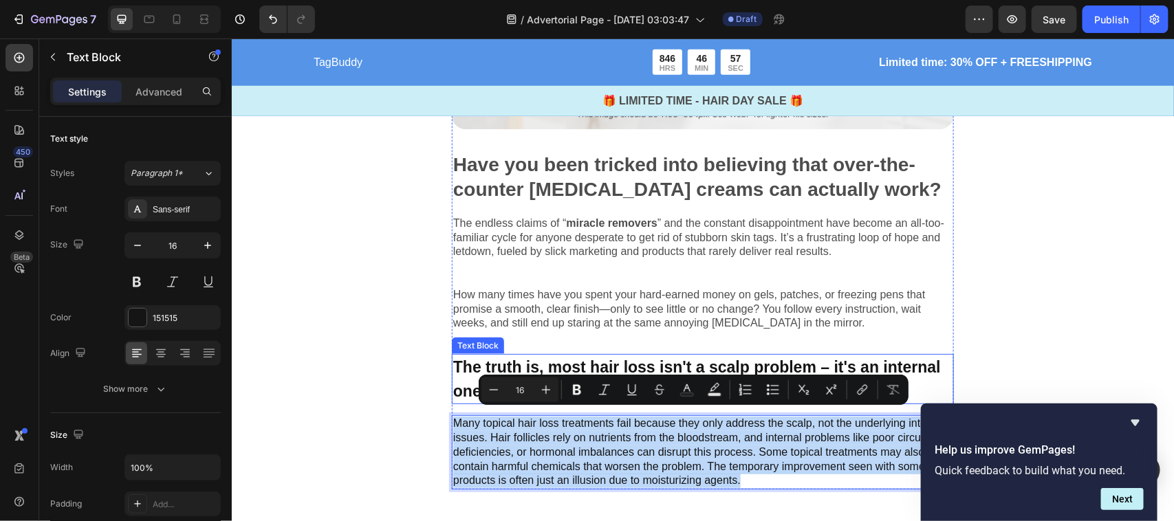
click at [464, 362] on p "The truth is, most hair loss isn't a scalp problem – it's an internal one." at bounding box center [701, 378] width 499 height 47
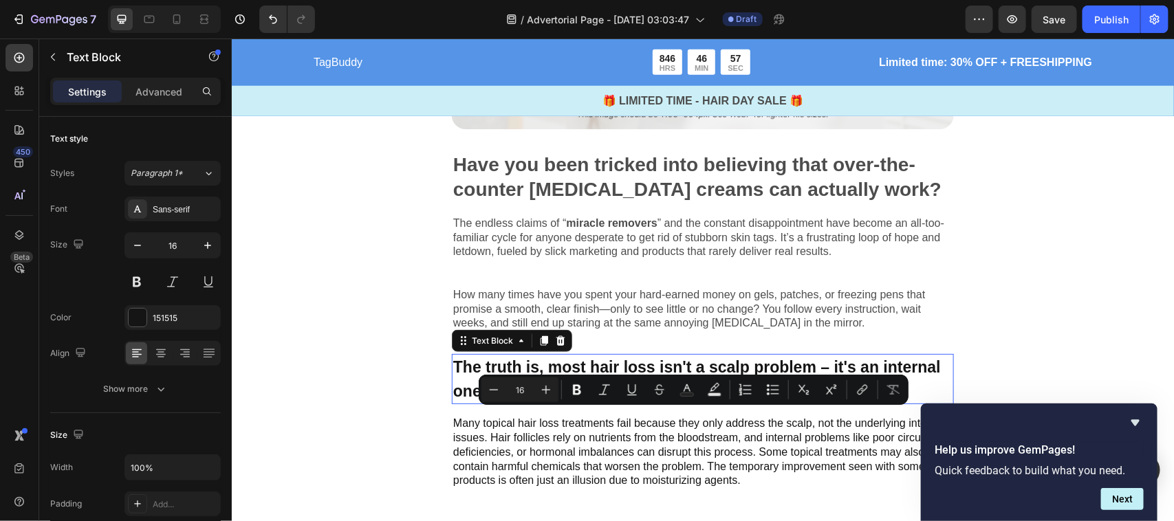
click at [464, 362] on p "The truth is, most hair loss isn't a scalp problem – it's an internal one." at bounding box center [701, 378] width 499 height 47
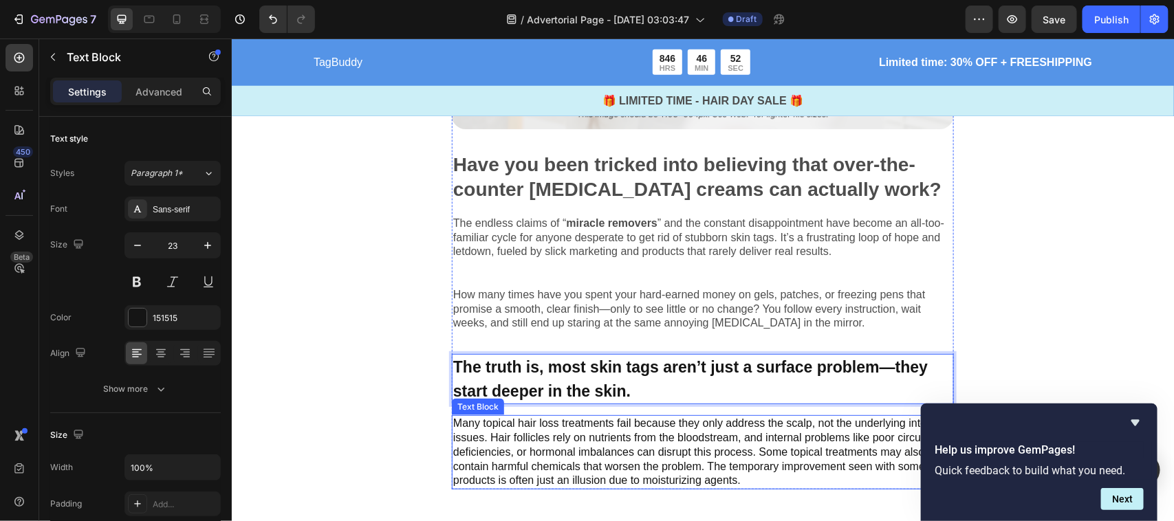
click at [514, 431] on p "Many topical hair loss treatments fail because they only address the scalp, not…" at bounding box center [701, 452] width 499 height 72
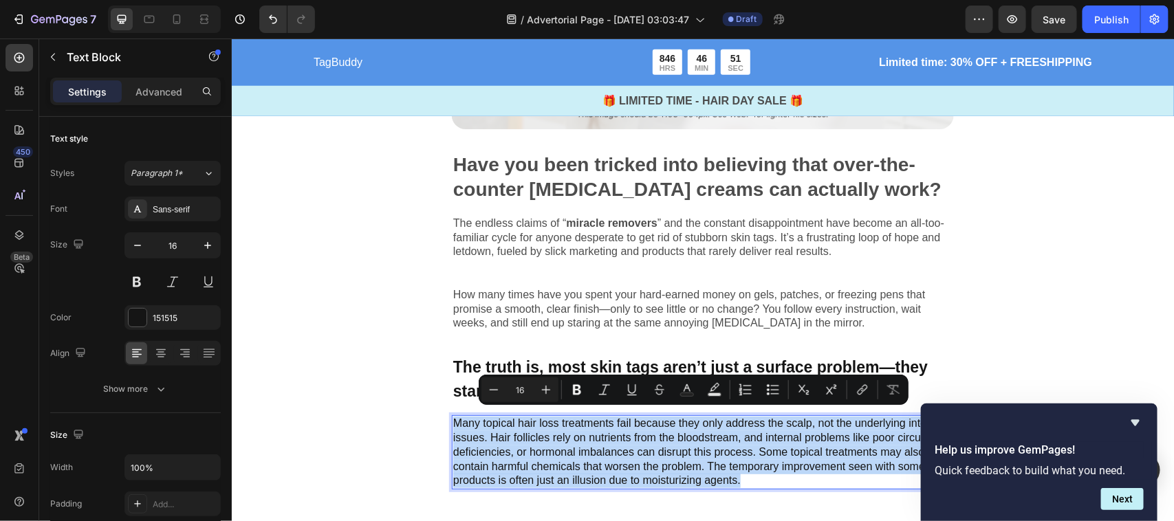
click at [516, 444] on p "Many topical hair loss treatments fail because they only address the scalp, not…" at bounding box center [701, 452] width 499 height 72
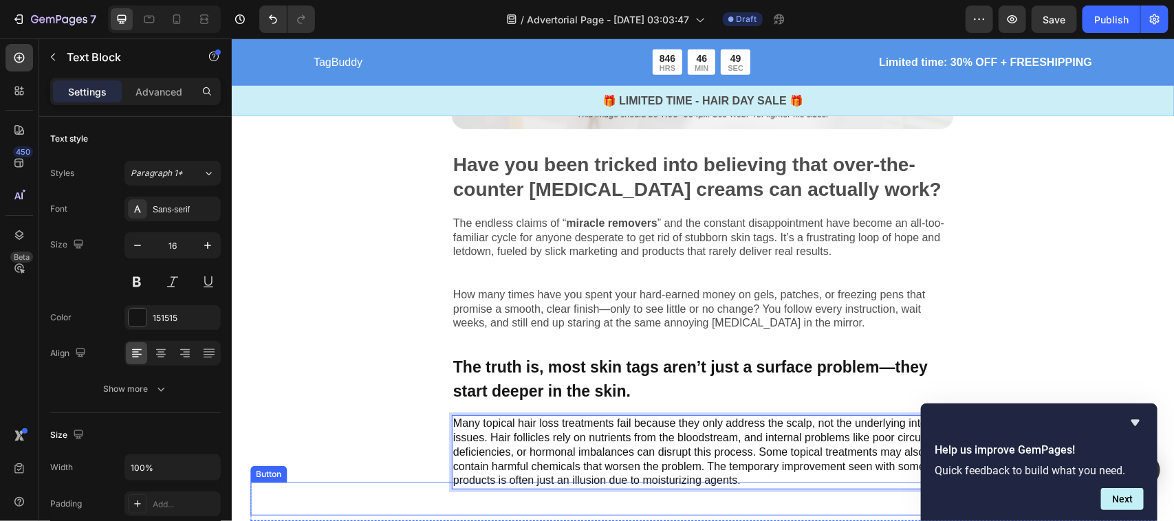
click at [503, 461] on p "Many topical hair loss treatments fail because they only address the scalp, not…" at bounding box center [701, 452] width 499 height 72
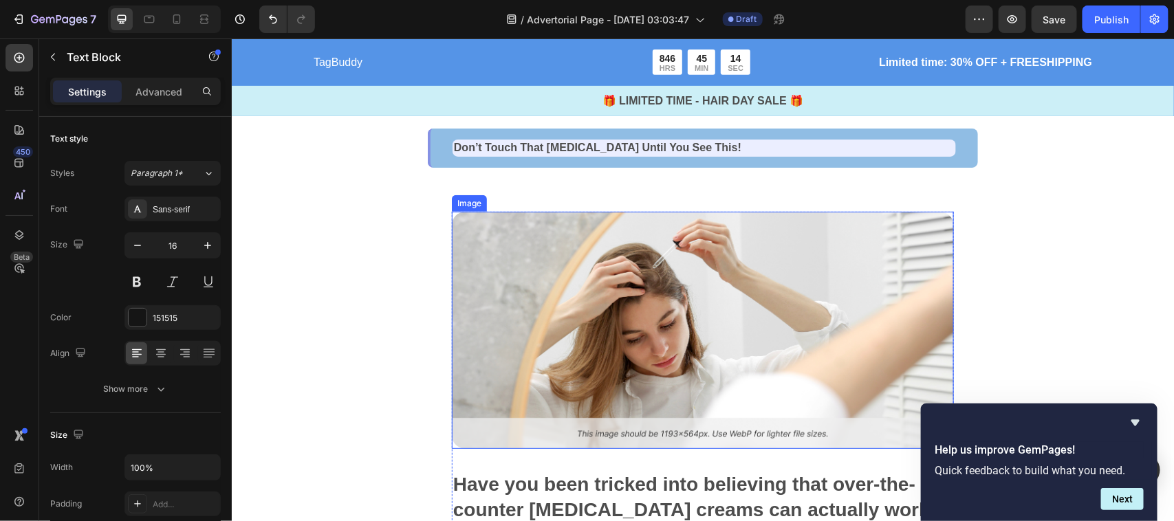
scroll to position [277, 0]
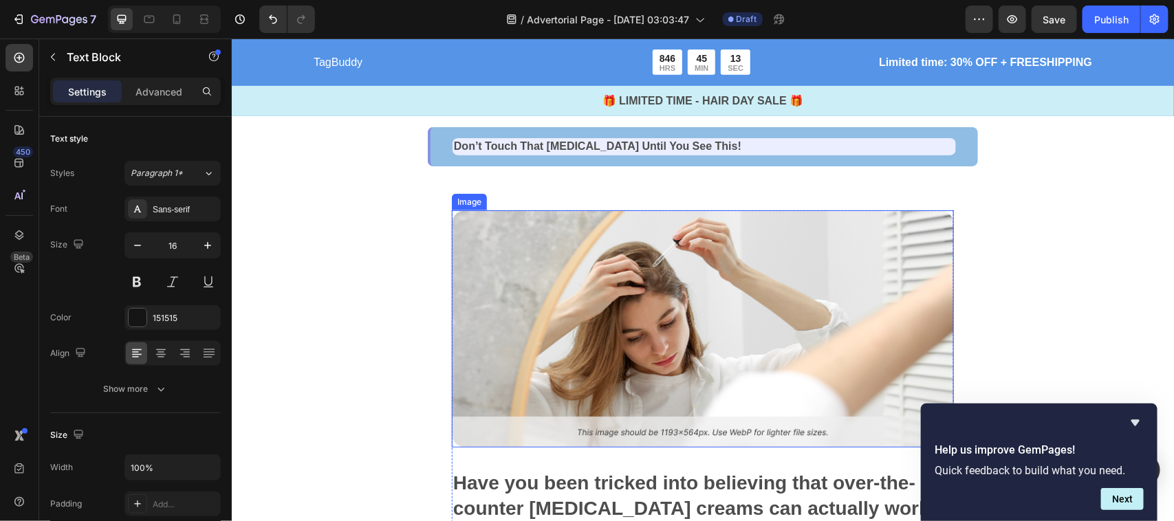
click at [615, 381] on img at bounding box center [702, 328] width 502 height 237
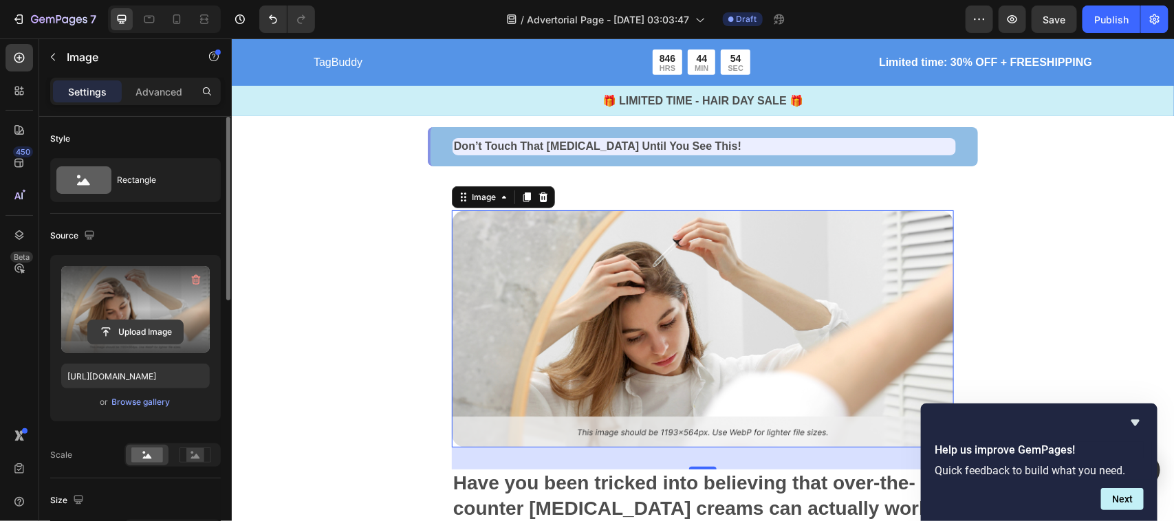
click at [127, 318] on label at bounding box center [135, 309] width 149 height 87
click at [127, 320] on input "file" at bounding box center [135, 331] width 95 height 23
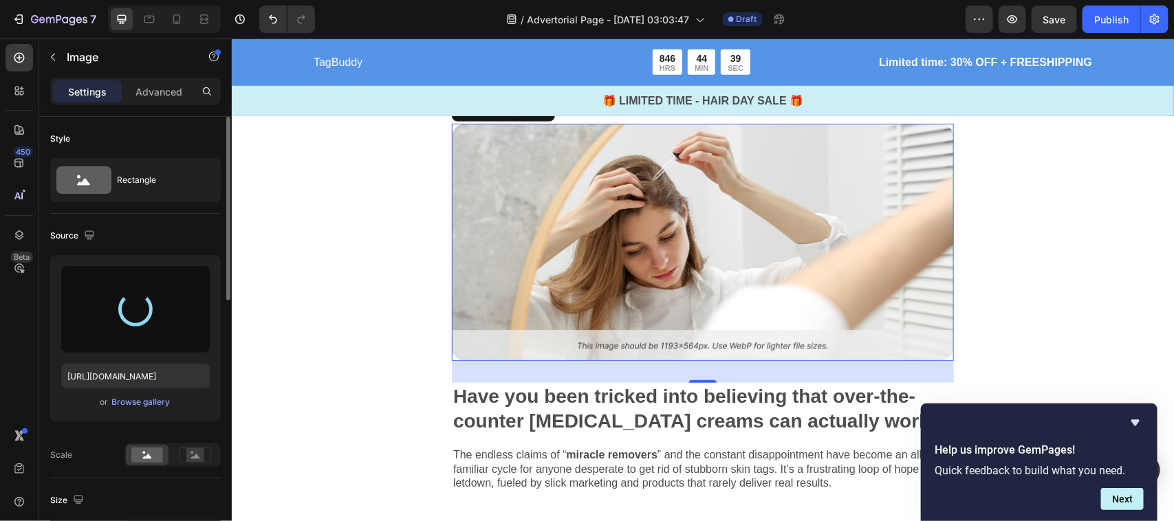
scroll to position [331, 0]
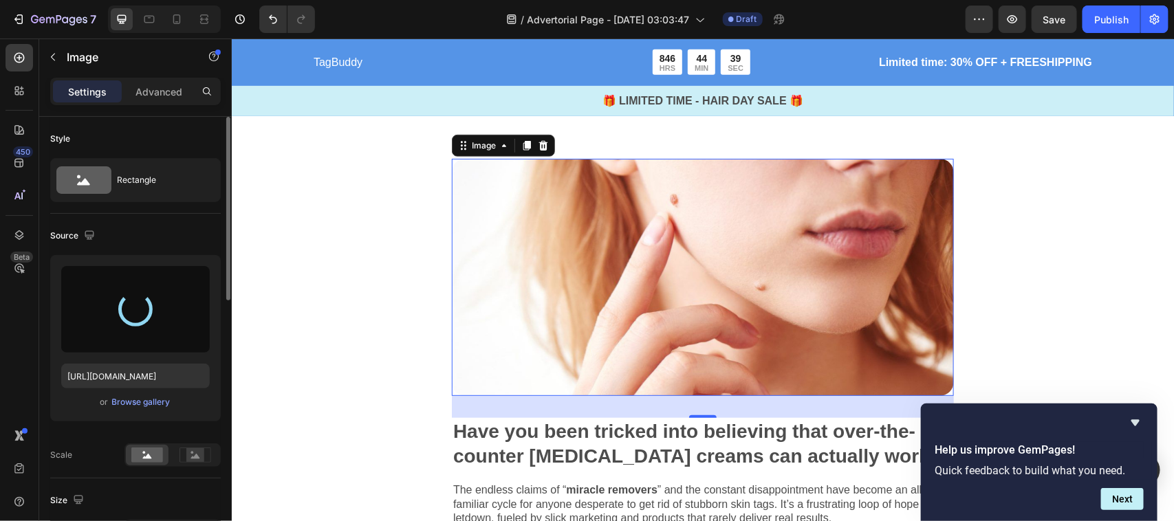
type input "[URL][DOMAIN_NAME]"
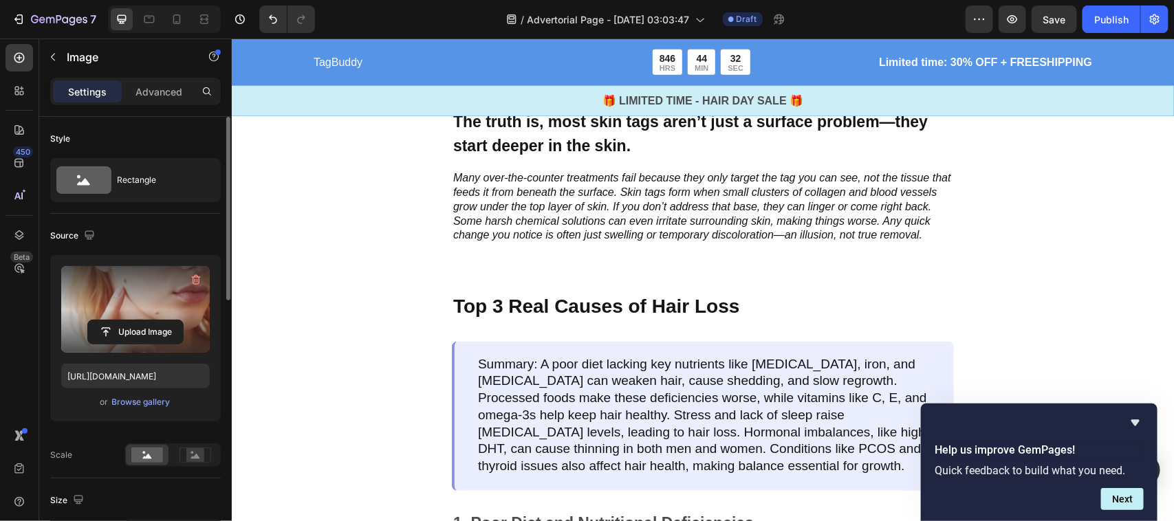
scroll to position [894, 0]
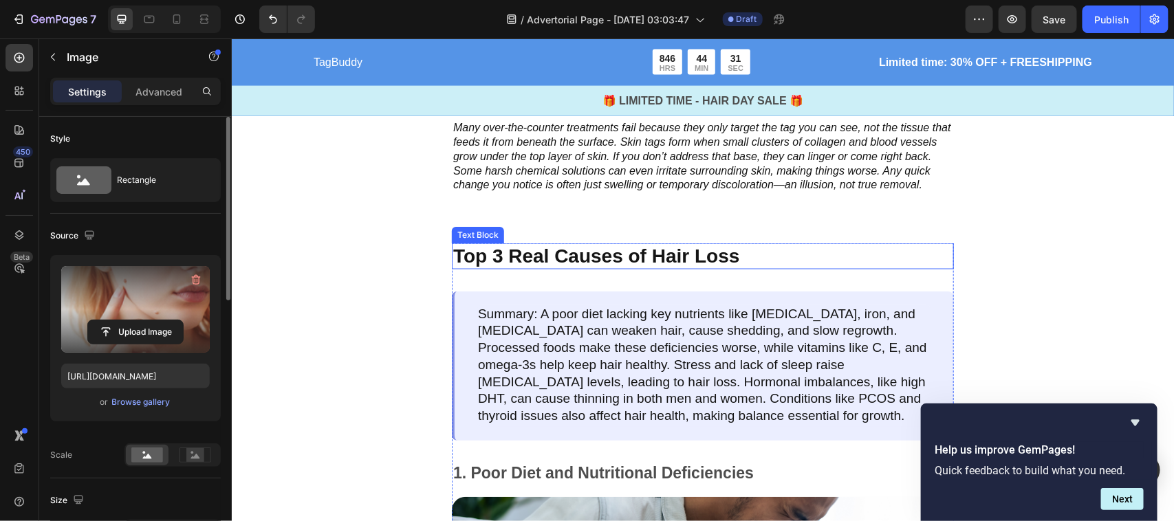
click at [547, 259] on p "Top 3 Real Causes of Hair Loss" at bounding box center [701, 255] width 499 height 23
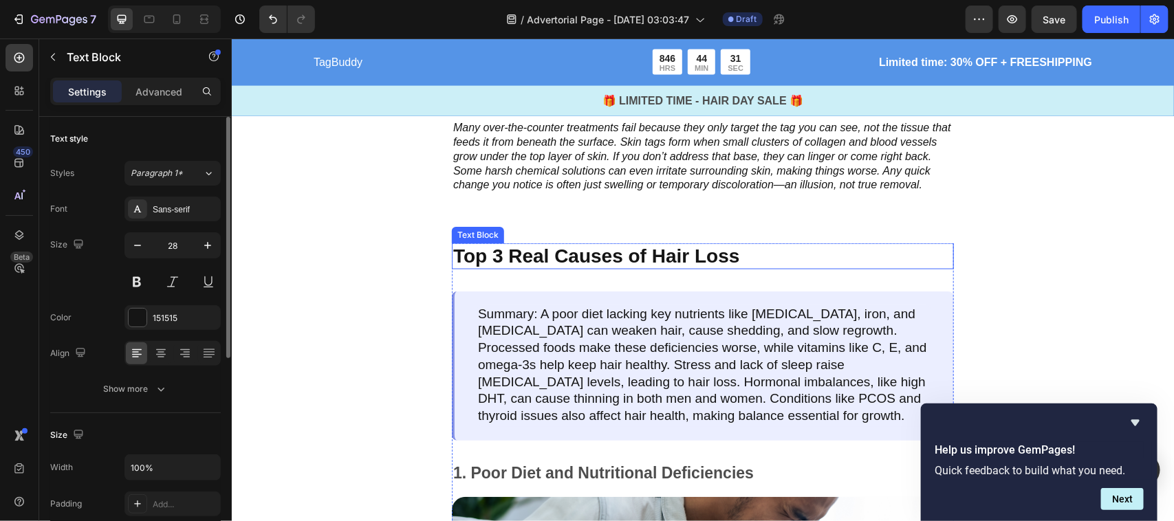
click at [547, 259] on p "Top 3 Real Causes of Hair Loss" at bounding box center [701, 255] width 499 height 23
click at [545, 265] on p "Top 3 Real Causes of Hair Loss" at bounding box center [701, 255] width 499 height 23
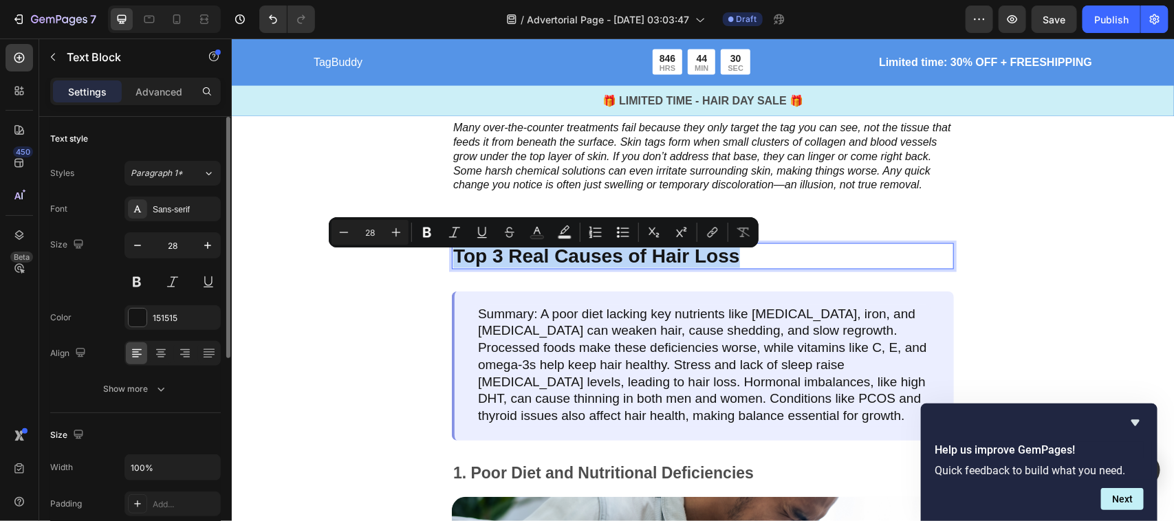
click at [545, 265] on p "Top 3 Real Causes of Hair Loss" at bounding box center [701, 255] width 499 height 23
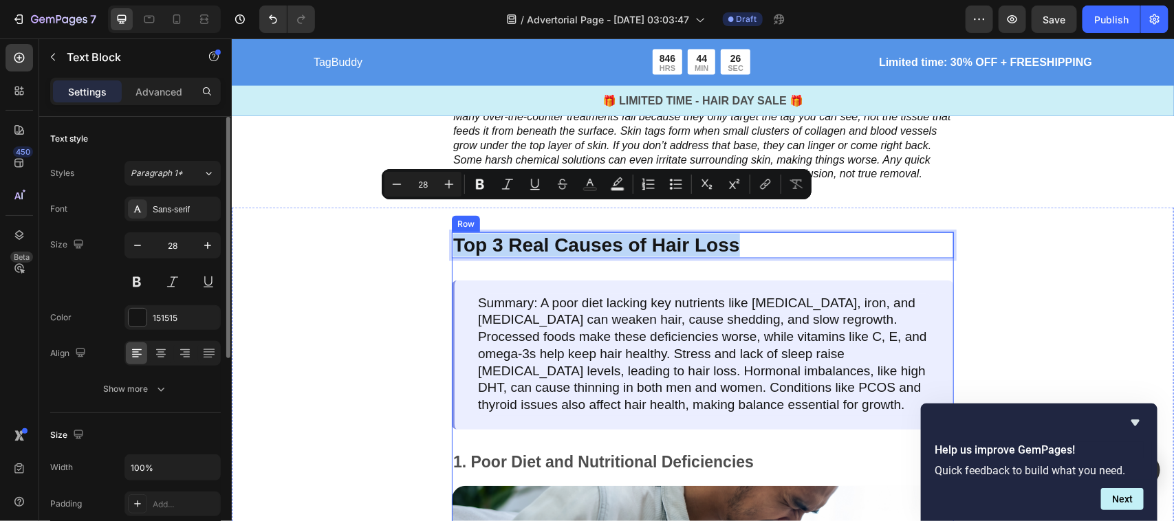
scroll to position [942, 0]
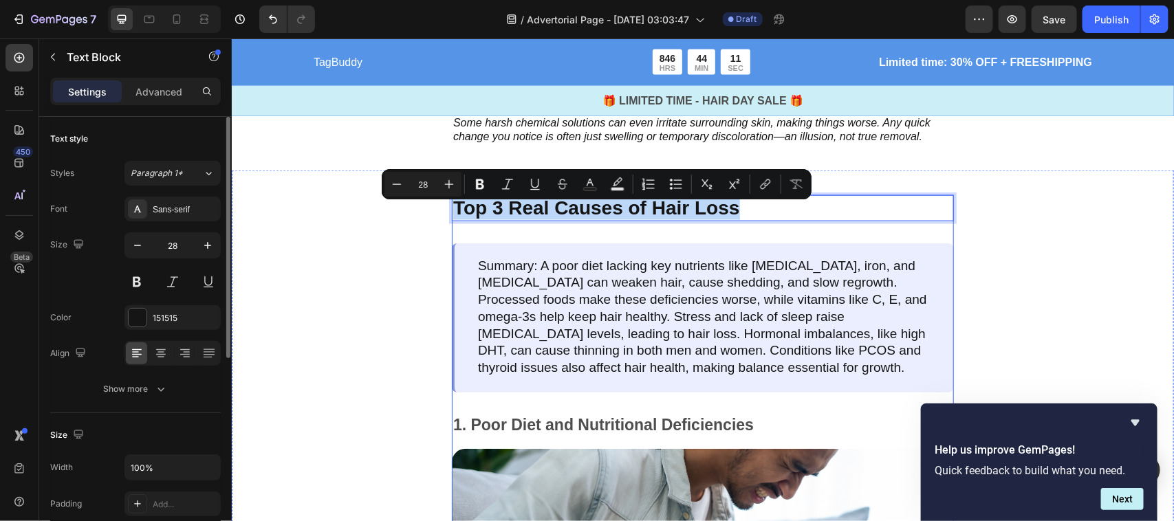
click at [523, 228] on div "Top 3 Real Causes of Hair Loss Text Block 32 Summary: A poor diet lacking key n…" at bounding box center [702, 504] width 502 height 619
click at [547, 213] on p "Top 3 Real Causes of Hair Loss" at bounding box center [701, 207] width 499 height 23
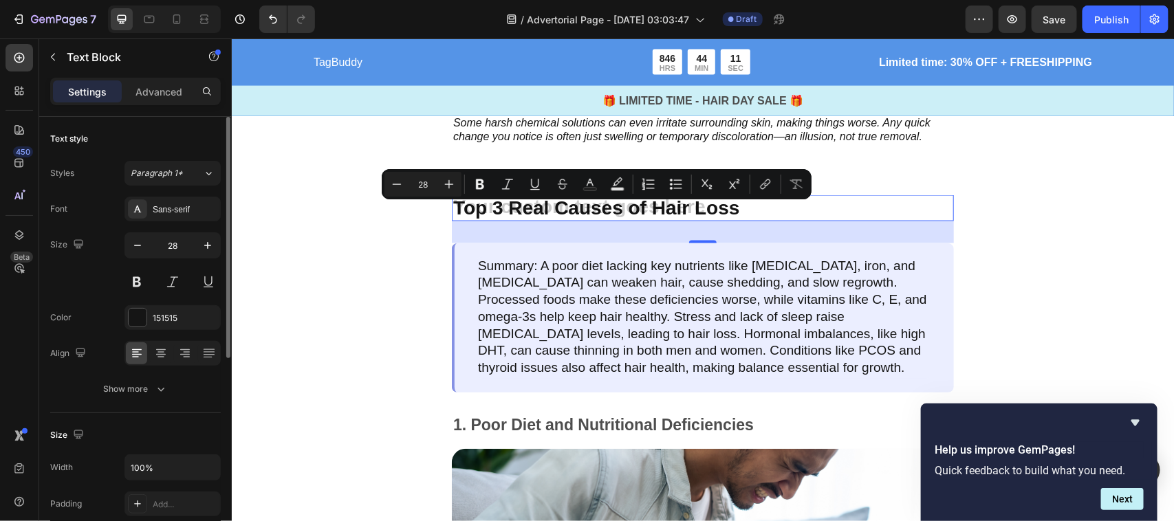
click at [727, 216] on div "Top 3 Real Causes of Hair Loss" at bounding box center [702, 208] width 502 height 26
click at [727, 216] on p "Top 3 Real Causes of Hair Loss" at bounding box center [701, 207] width 499 height 23
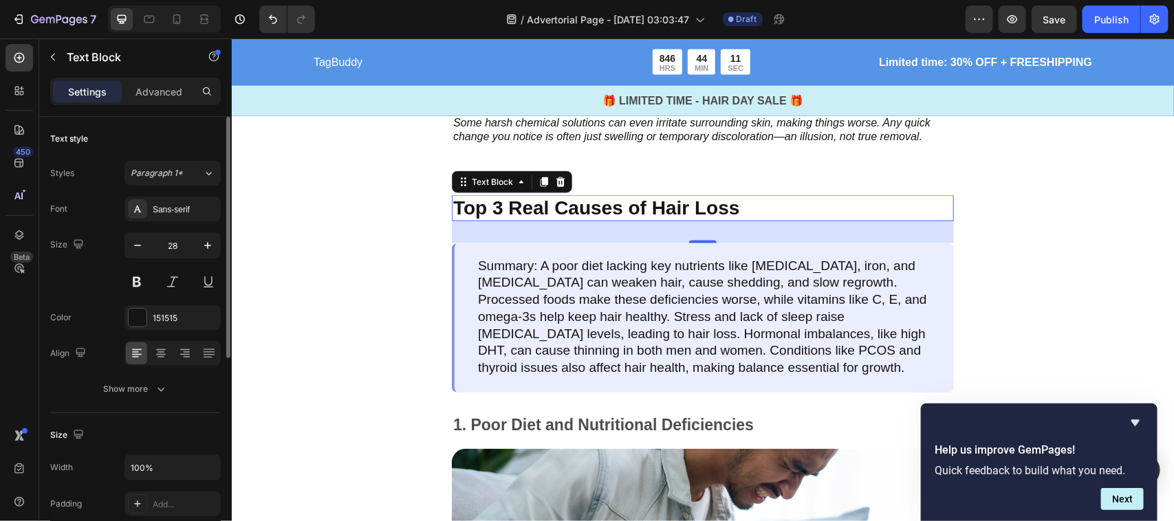
click at [727, 216] on p "Top 3 Real Causes of Hair Loss" at bounding box center [701, 207] width 499 height 23
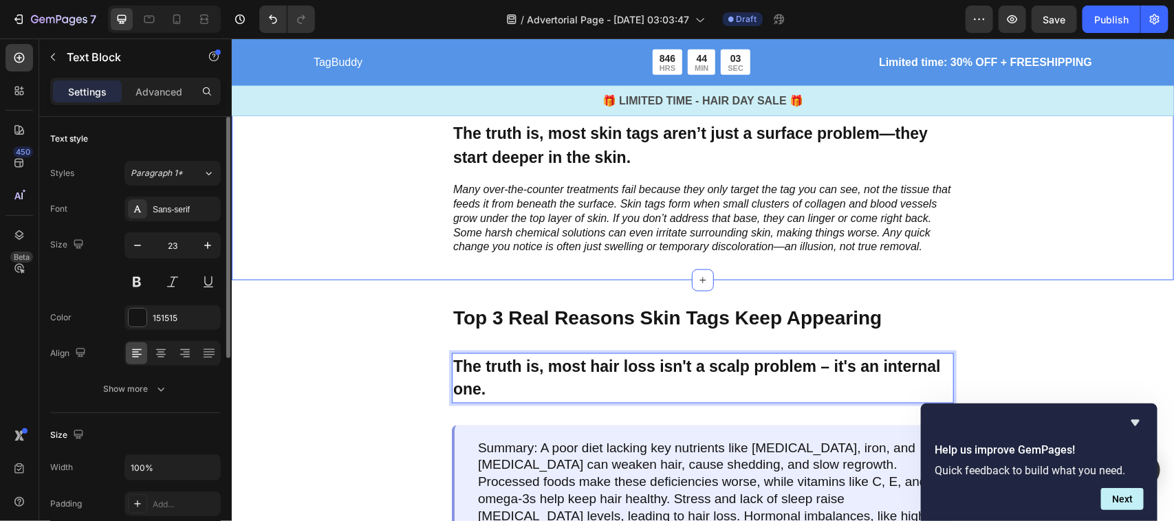
scroll to position [833, 0]
click at [654, 383] on p "The truth is, most hair loss isn't a scalp problem – it's an internal one." at bounding box center [701, 376] width 499 height 47
click at [832, 364] on p "The truth is, most hair loss isn't a scalp problem – it's an internal one." at bounding box center [701, 376] width 499 height 47
click at [733, 390] on p "The truth is, most hair loss isn't a scalp problem – it's an internal one." at bounding box center [701, 376] width 499 height 47
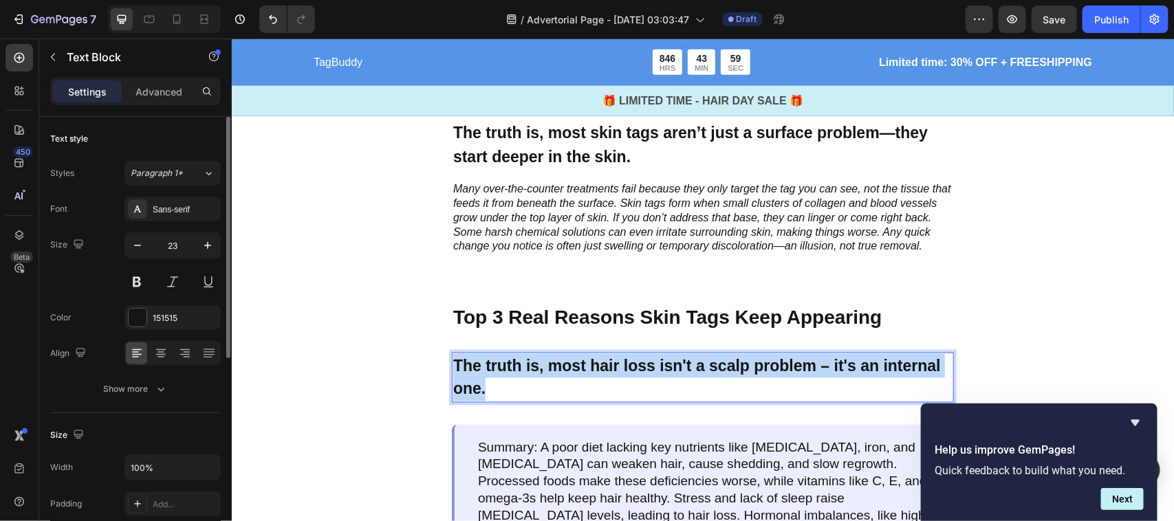
click at [733, 390] on p "The truth is, most hair loss isn't a scalp problem – it's an internal one." at bounding box center [701, 376] width 499 height 47
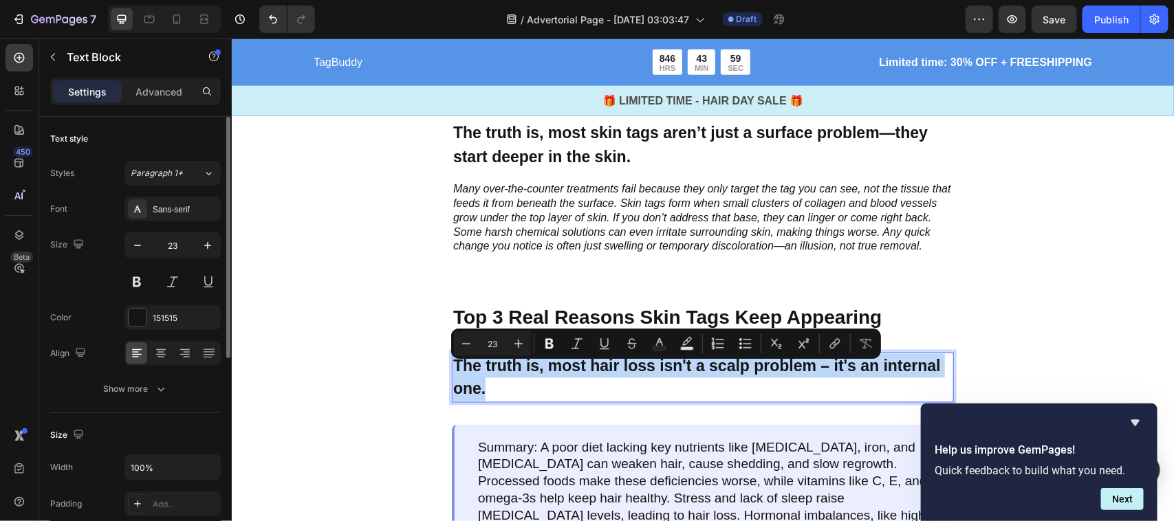
click at [733, 390] on p "The truth is, most hair loss isn't a scalp problem – it's an internal one." at bounding box center [701, 376] width 499 height 47
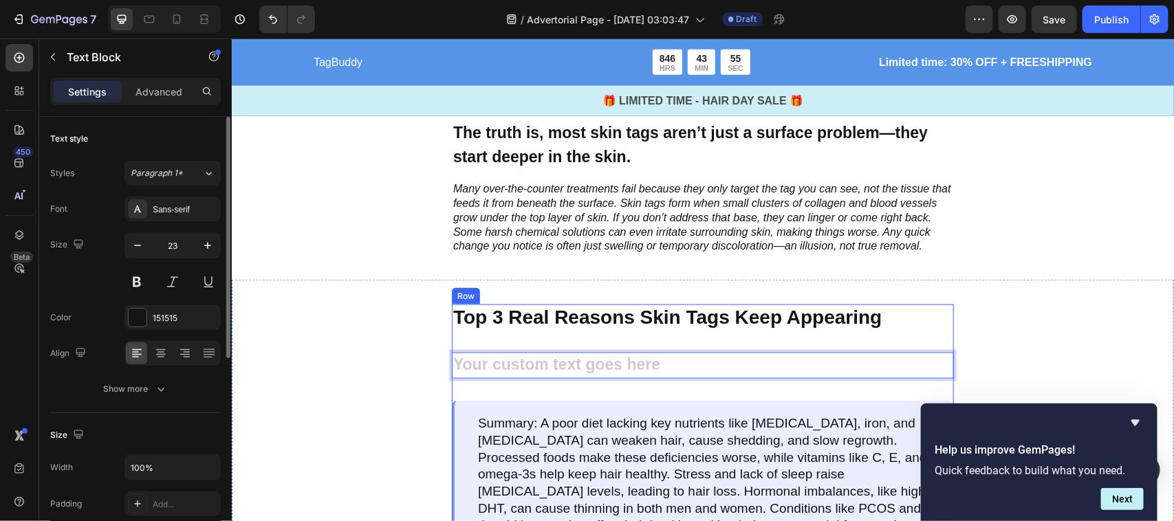
click at [654, 375] on div "Rich Text Editor. Editing area: main" at bounding box center [702, 365] width 502 height 27
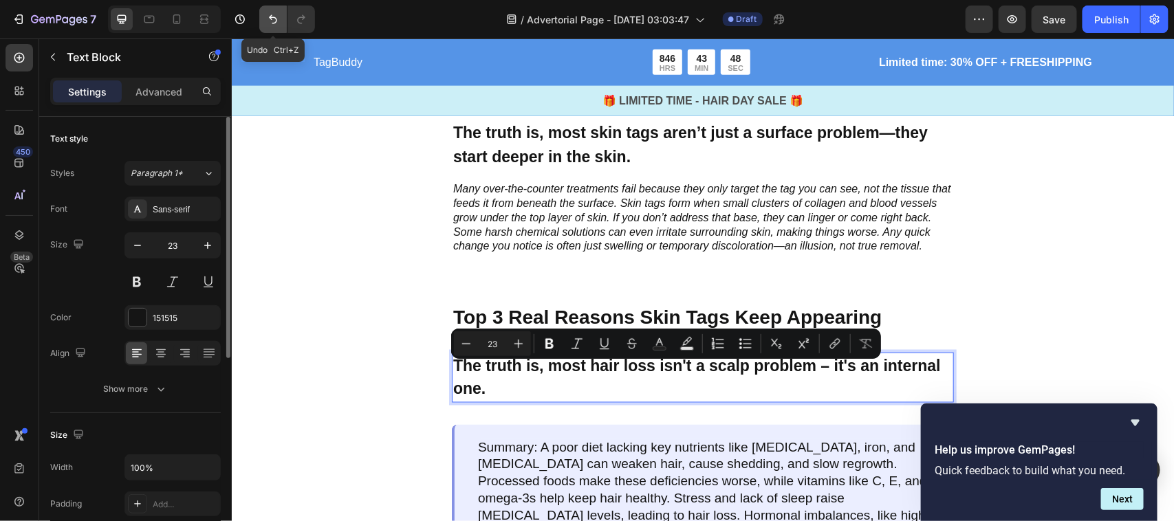
click at [276, 30] on button "Undo/Redo" at bounding box center [273, 20] width 28 height 28
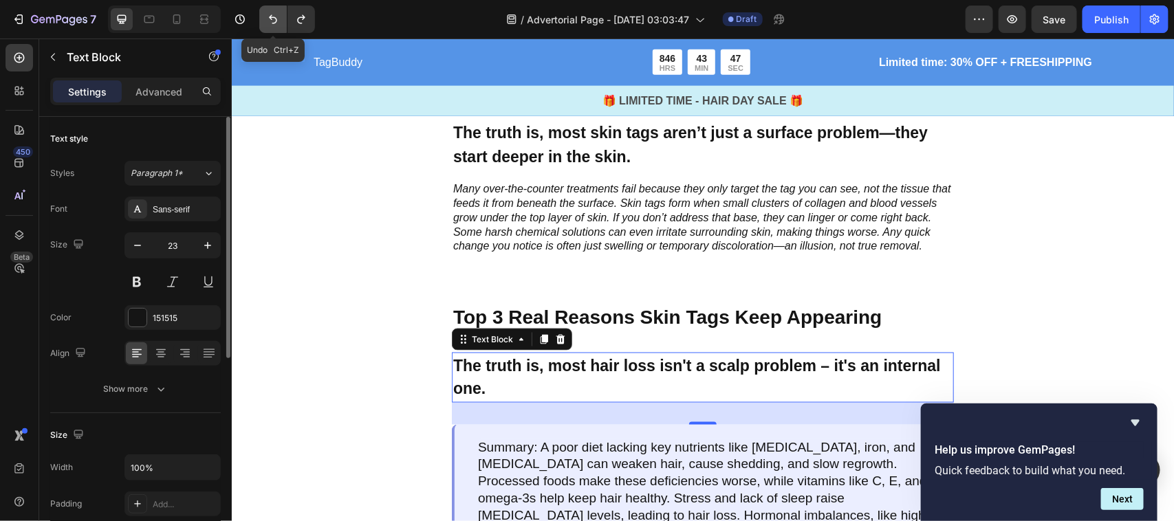
click at [276, 30] on button "Undo/Redo" at bounding box center [273, 20] width 28 height 28
click at [272, 21] on icon "Undo/Redo" at bounding box center [273, 19] width 14 height 14
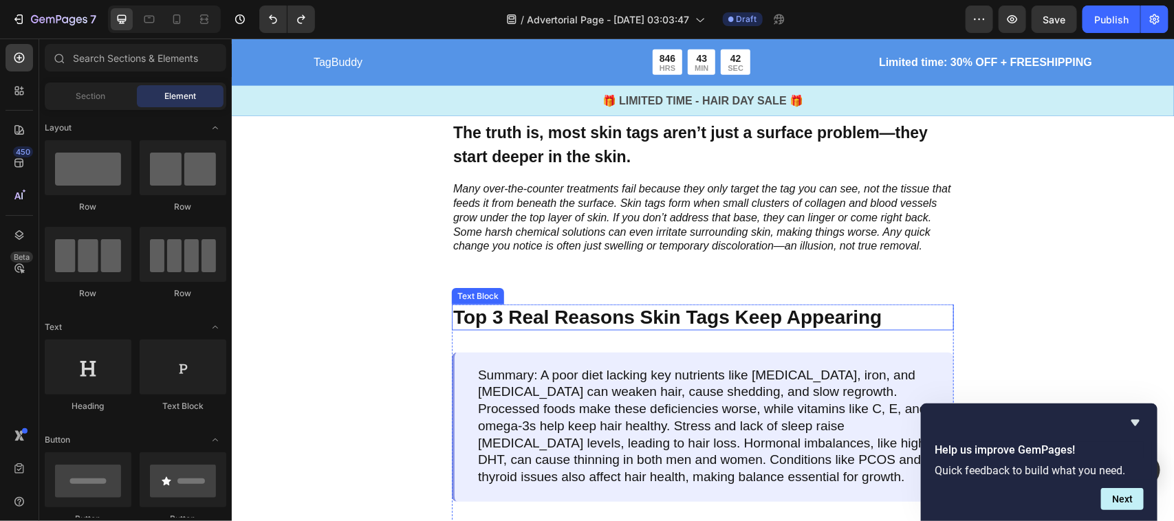
click at [548, 323] on p "Top 3 Real Reasons Skin Tags Keep Appearing" at bounding box center [701, 316] width 499 height 23
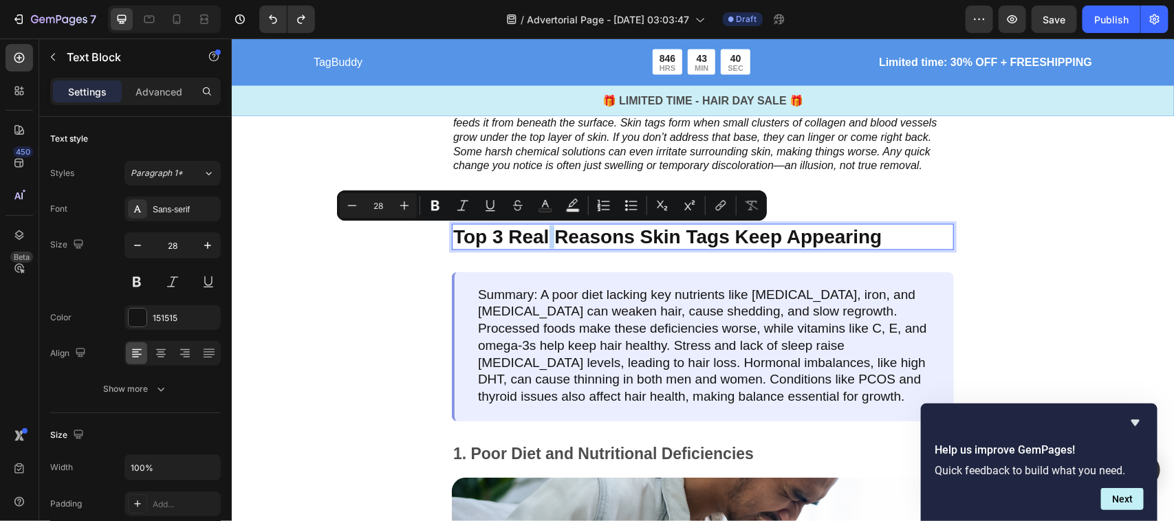
scroll to position [920, 0]
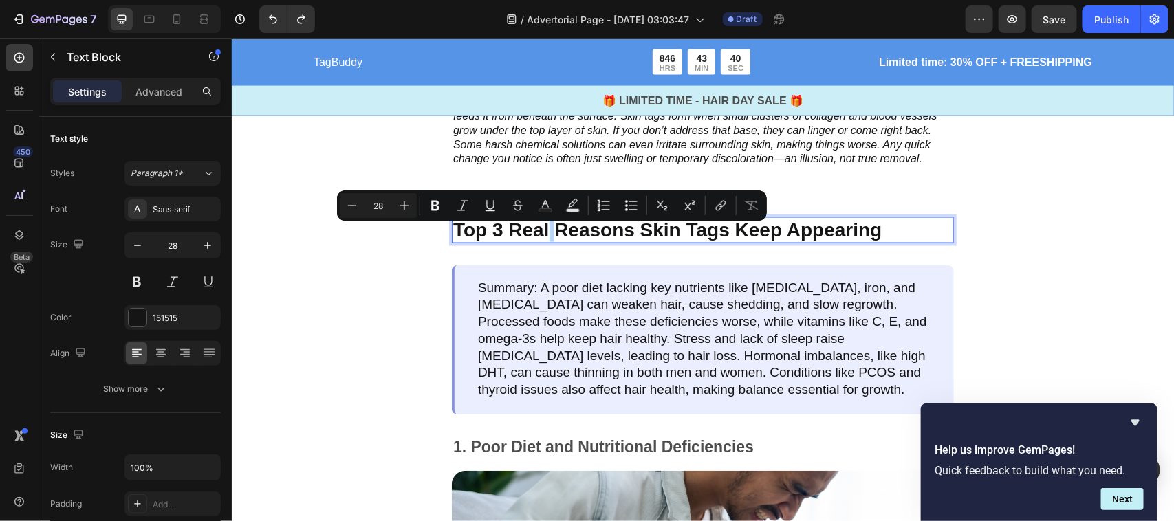
click at [543, 360] on p "Summary: A poor diet lacking key nutrients like [MEDICAL_DATA], iron, and [MEDI…" at bounding box center [703, 339] width 452 height 119
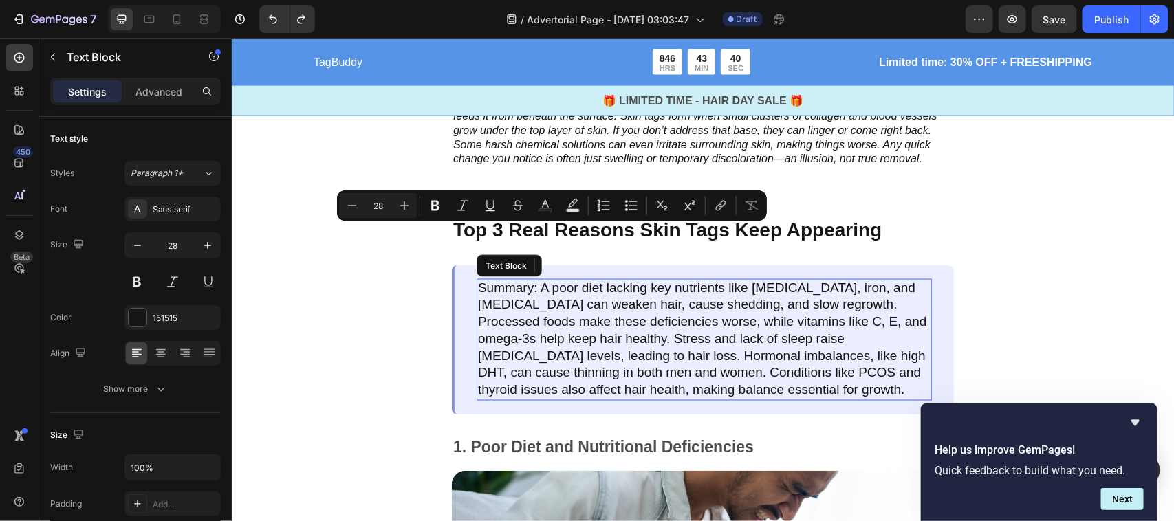
click at [543, 360] on p "Summary: A poor diet lacking key nutrients like [MEDICAL_DATA], iron, and [MEDI…" at bounding box center [703, 339] width 452 height 119
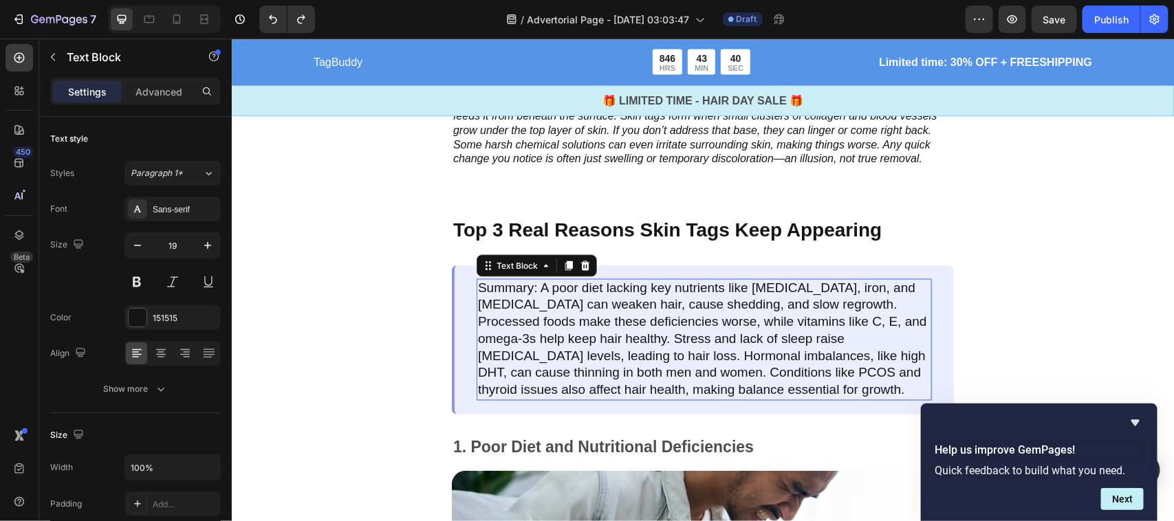
click at [543, 360] on p "Summary: A poor diet lacking key nutrients like [MEDICAL_DATA], iron, and [MEDI…" at bounding box center [703, 339] width 452 height 119
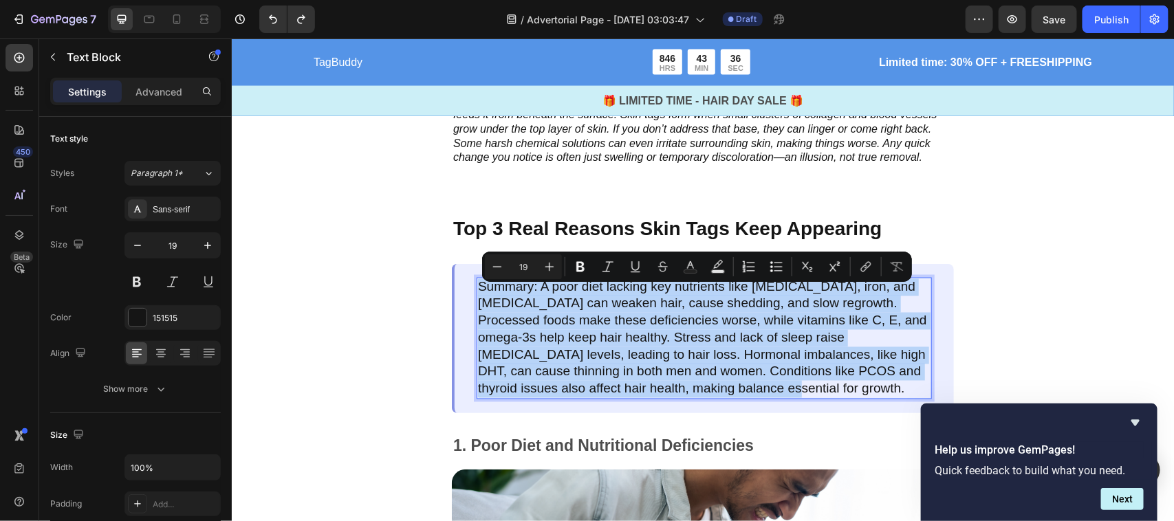
copy p "Summary: A poor diet lacking key nutrients like [MEDICAL_DATA], iron, and [MEDI…"
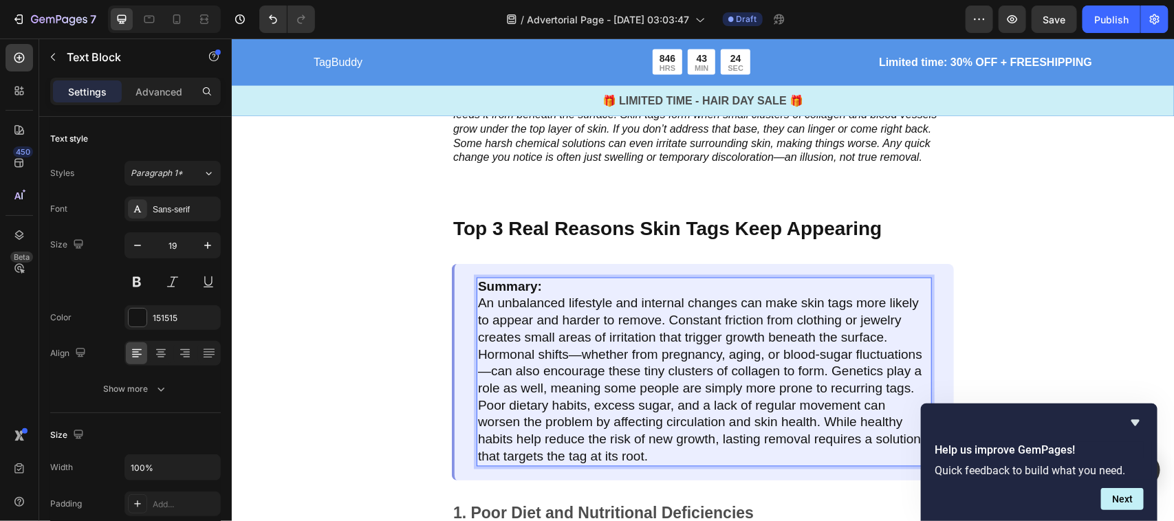
click at [503, 290] on strong "Summary:" at bounding box center [509, 286] width 64 height 14
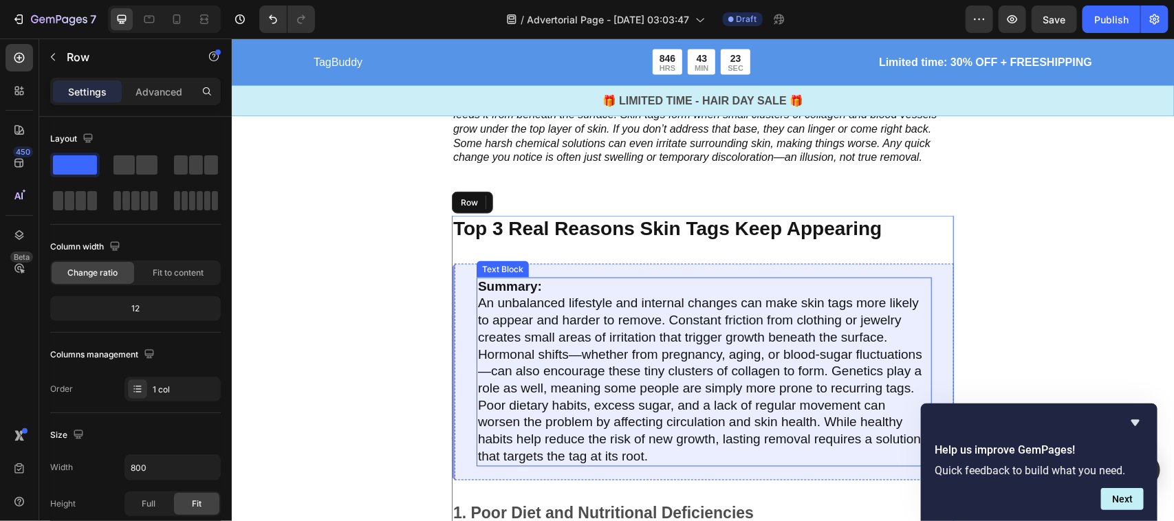
click at [750, 350] on p "Summary: An unbalanced lifestyle and internal changes can make skin tags more l…" at bounding box center [703, 371] width 452 height 187
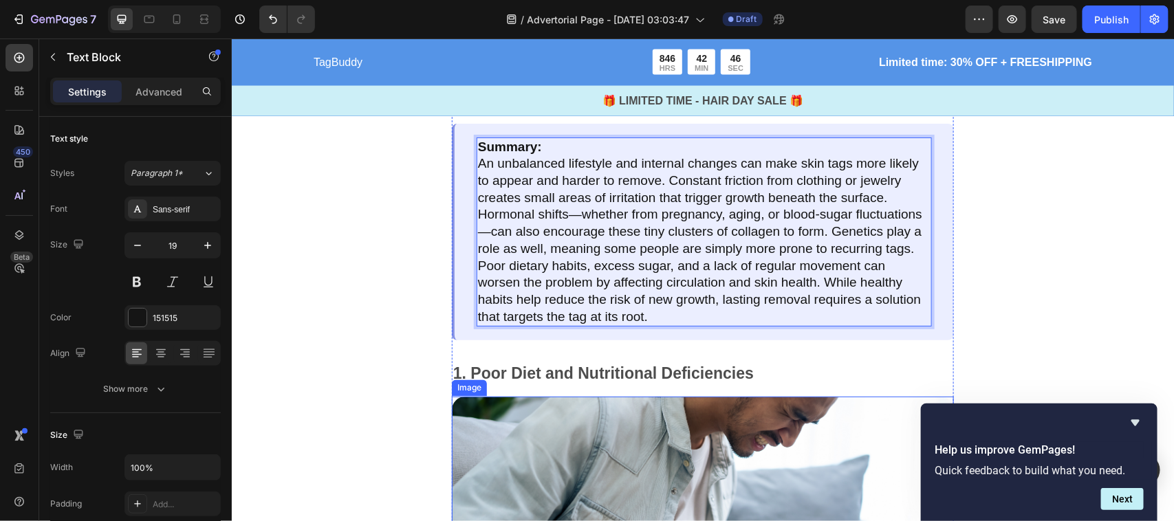
scroll to position [1138, 0]
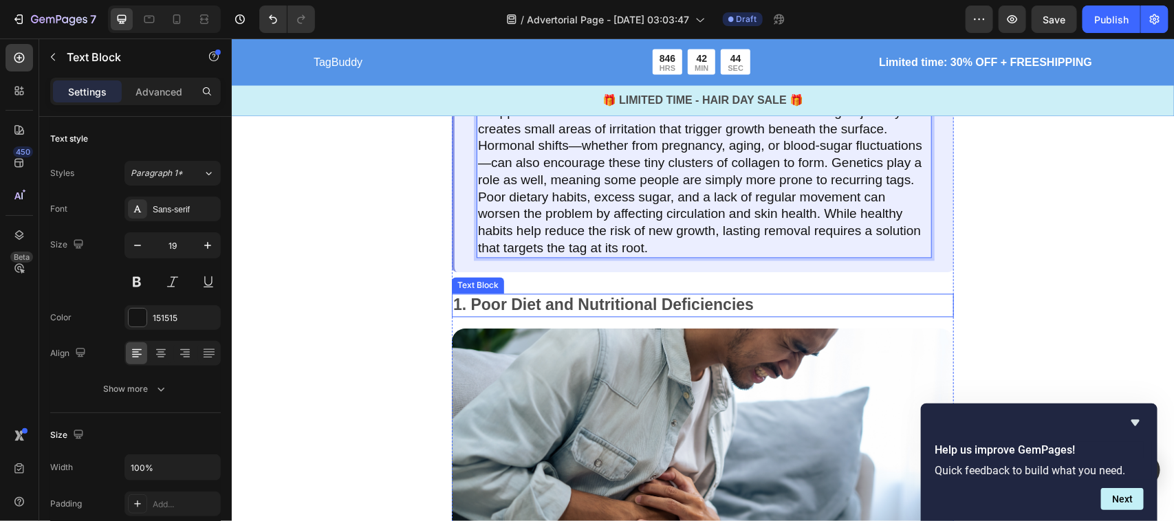
click at [516, 307] on p "1. Poor Diet and Nutritional Deficiencies" at bounding box center [701, 305] width 499 height 21
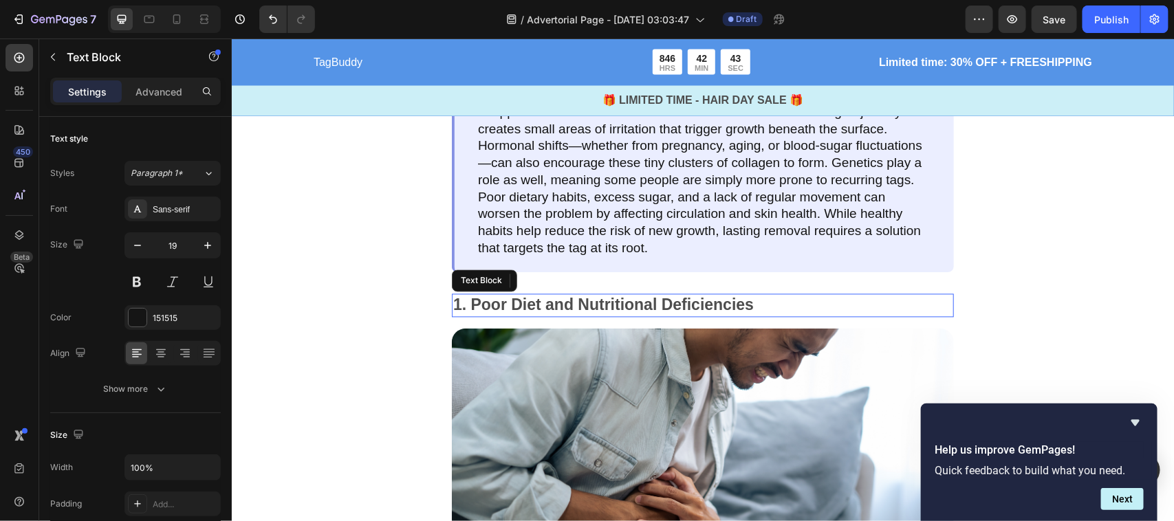
click at [516, 307] on p "1. Poor Diet and Nutritional Deficiencies" at bounding box center [701, 305] width 499 height 21
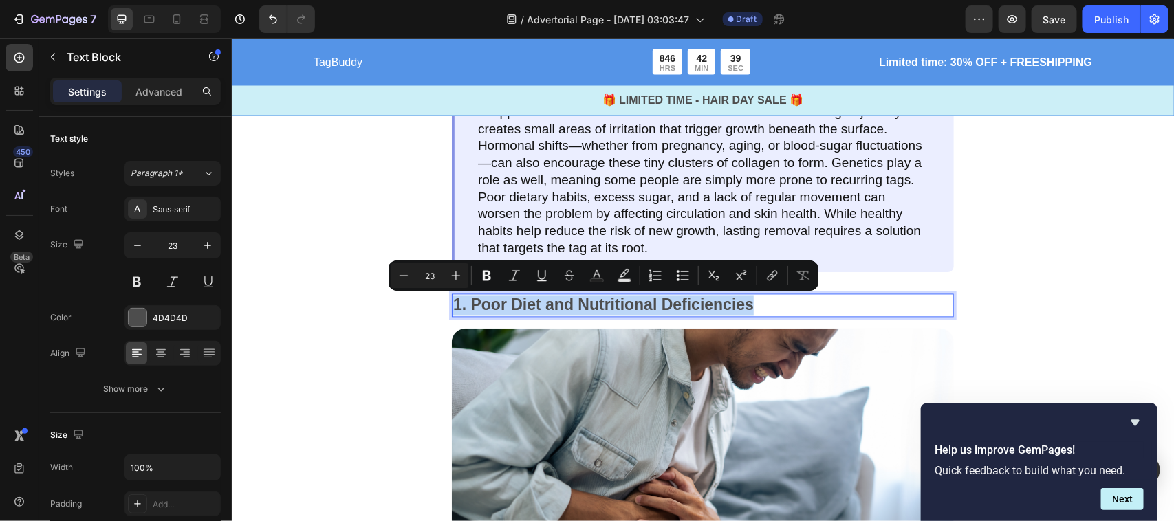
copy p "1. Poor Diet and Nutritional Deficiencies"
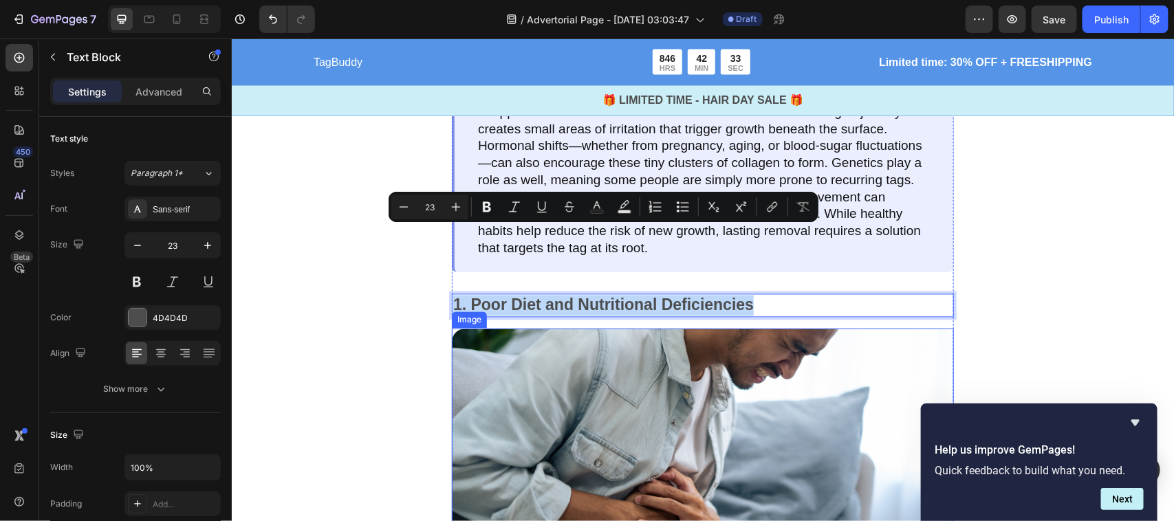
scroll to position [1207, 0]
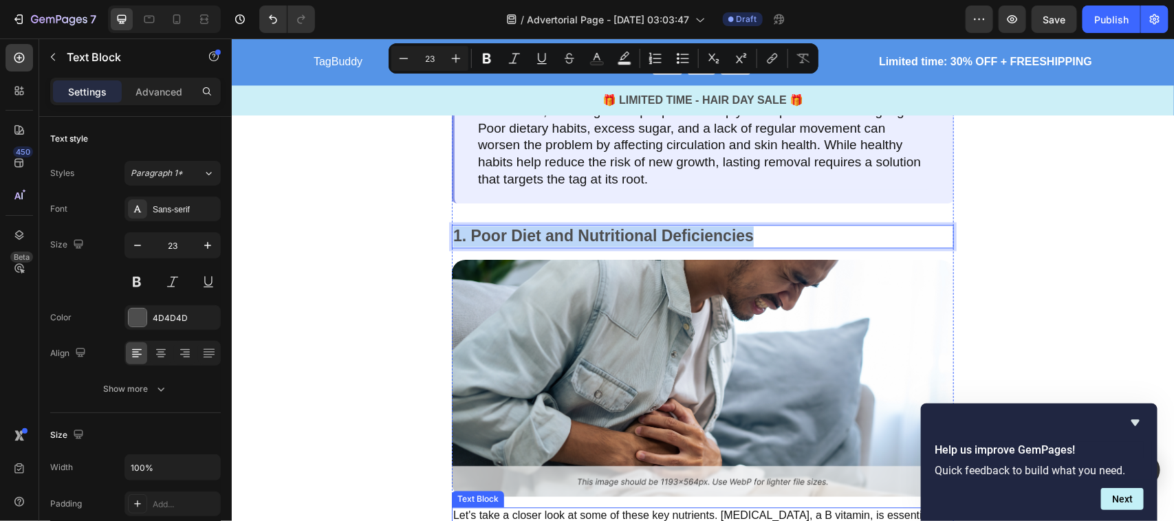
scroll to position [1399, 0]
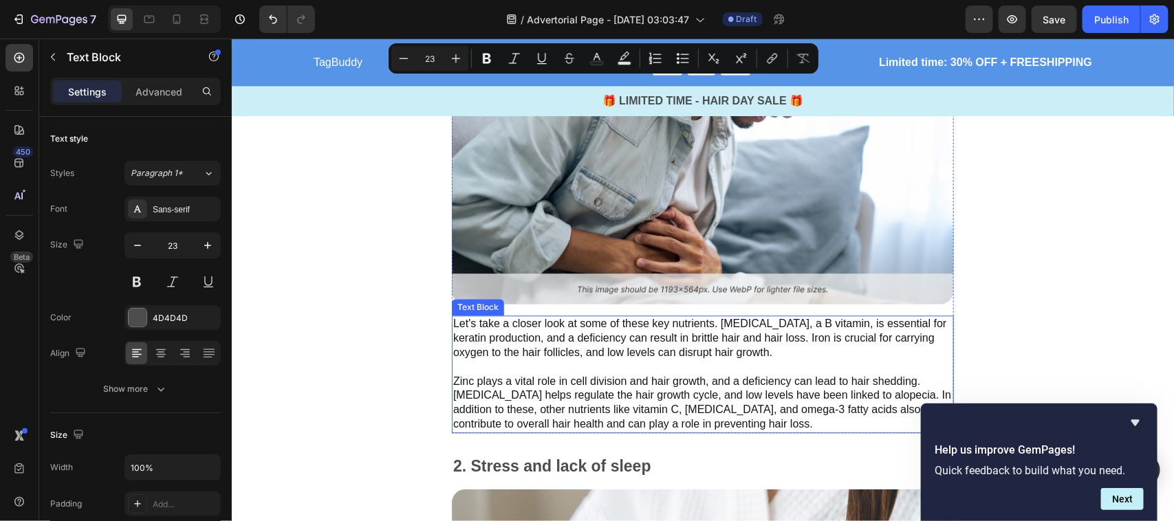
drag, startPoint x: 583, startPoint y: 441, endPoint x: 566, endPoint y: 406, distance: 38.4
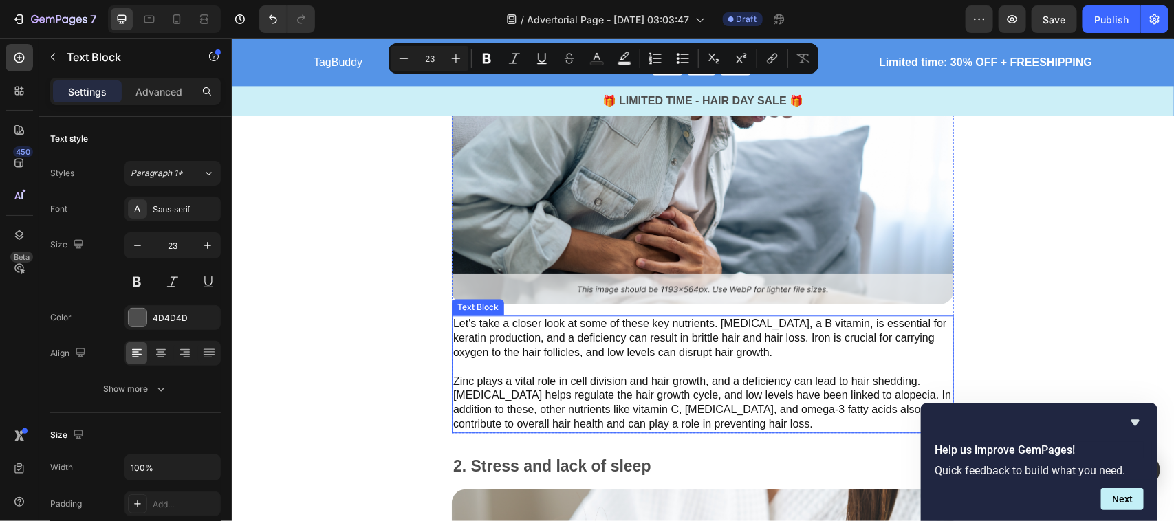
click at [558, 400] on p "Let's take a closer look at some of these key nutrients. [MEDICAL_DATA], a B vi…" at bounding box center [701, 373] width 499 height 114
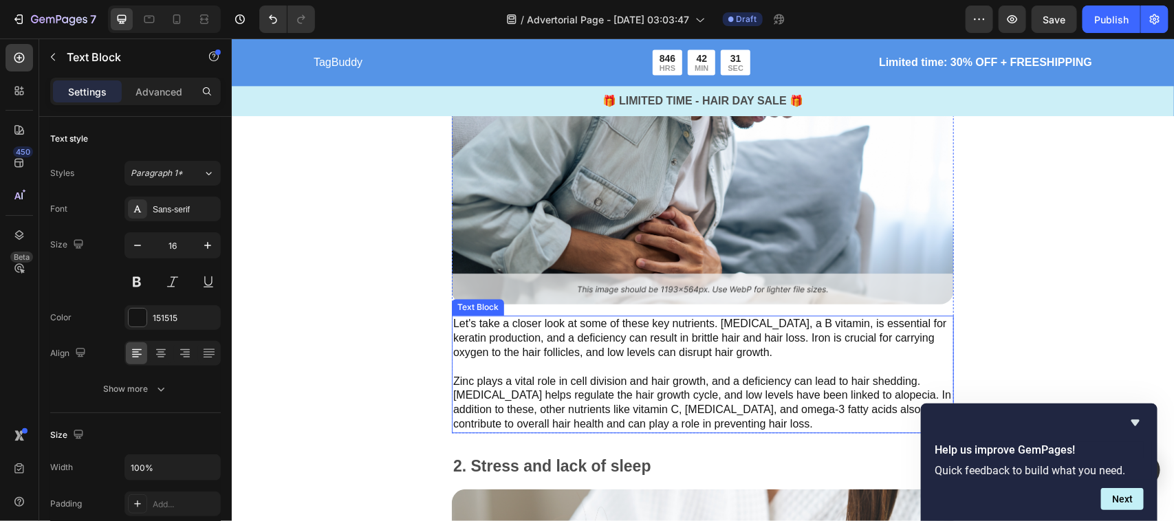
click at [549, 393] on p "Let's take a closer look at some of these key nutrients. [MEDICAL_DATA], a B vi…" at bounding box center [701, 373] width 499 height 114
click at [549, 395] on p "Let's take a closer look at some of these key nutrients. [MEDICAL_DATA], a B vi…" at bounding box center [701, 373] width 499 height 114
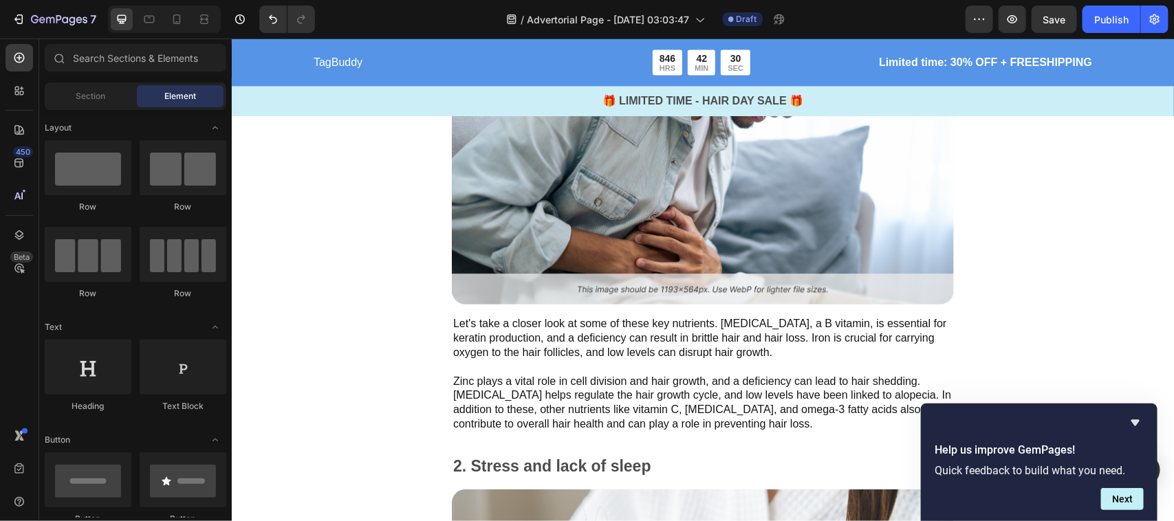
click at [549, 395] on p "Let's take a closer look at some of these key nutrients. [MEDICAL_DATA], a B vi…" at bounding box center [701, 373] width 499 height 114
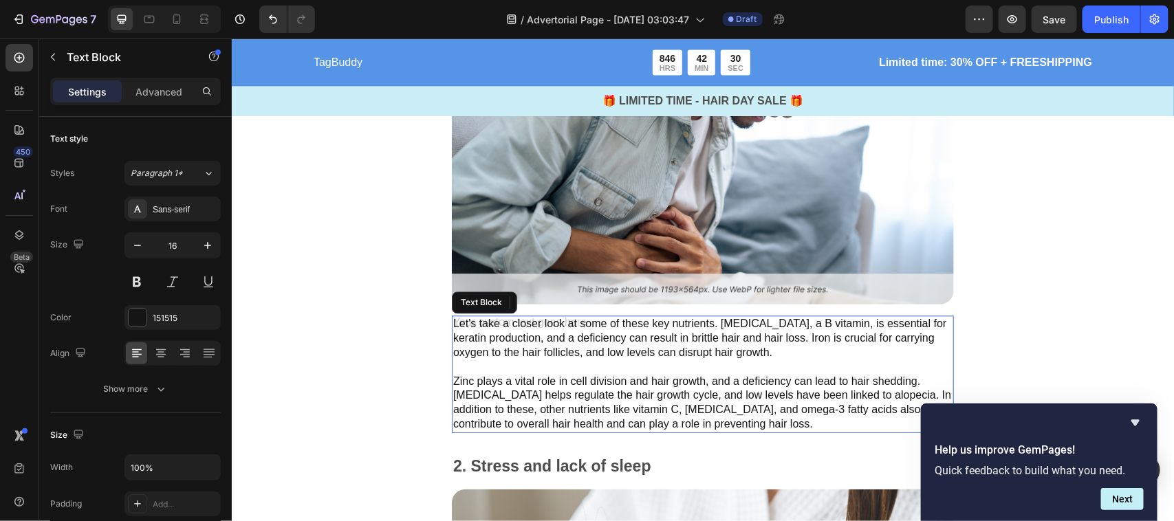
click at [549, 395] on p "Let's take a closer look at some of these key nutrients. [MEDICAL_DATA], a B vi…" at bounding box center [701, 373] width 499 height 114
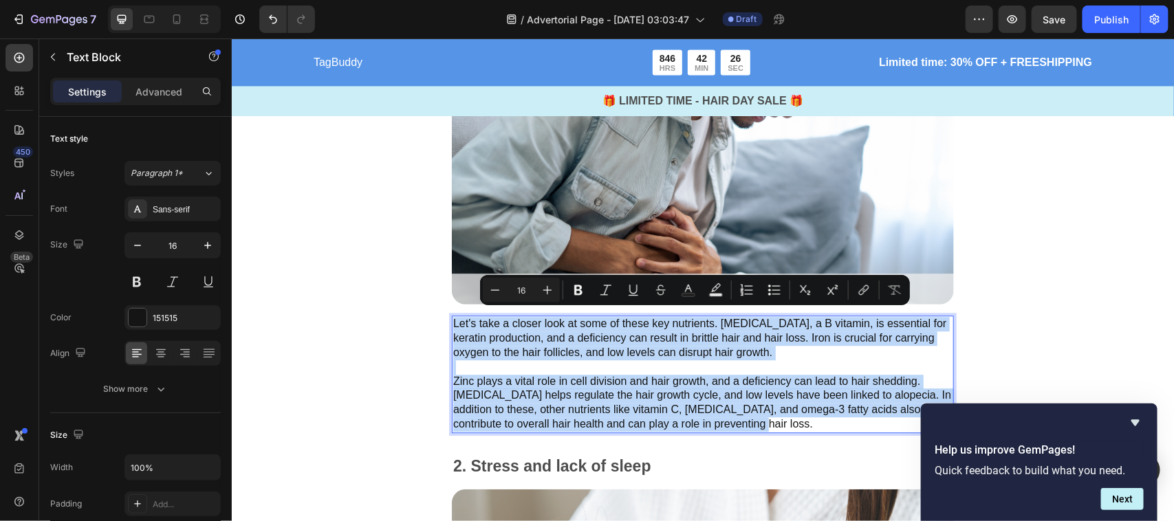
copy p "Let's take a closer look at some of these key nutrients. [MEDICAL_DATA], a B vi…"
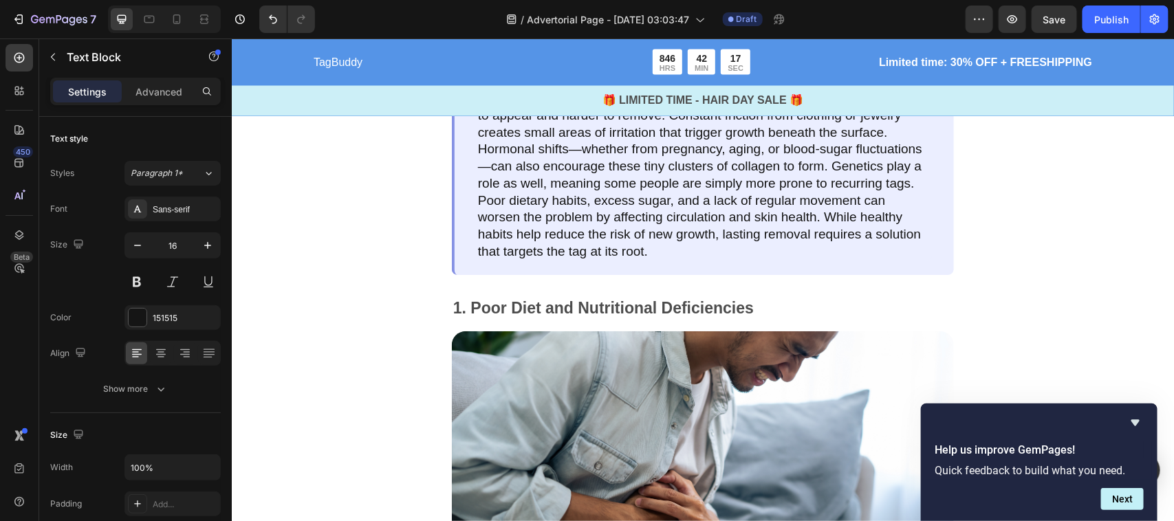
scroll to position [1131, 0]
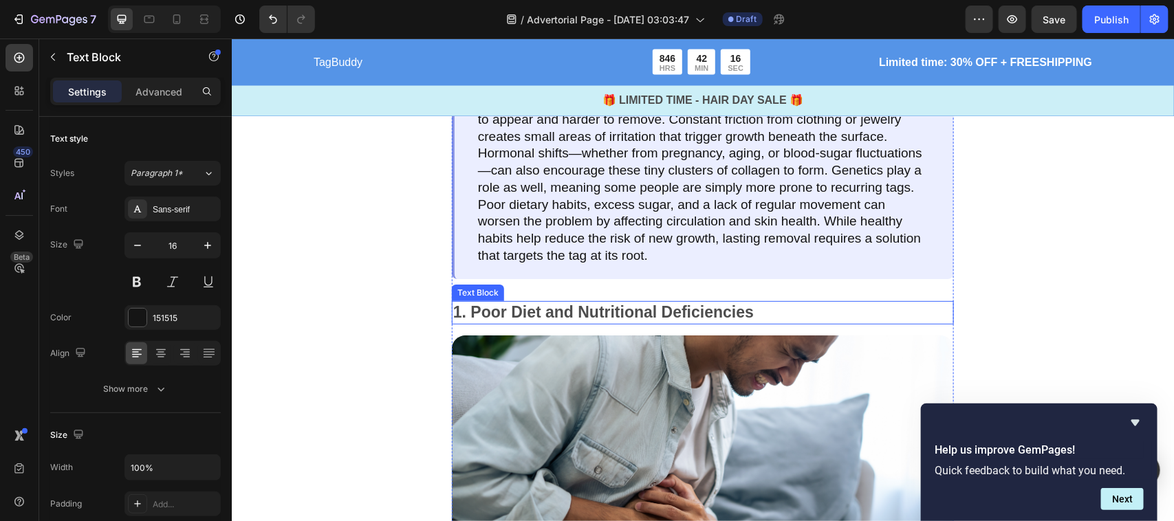
click at [521, 320] on p "1. Poor Diet and Nutritional Deficiencies" at bounding box center [701, 312] width 499 height 21
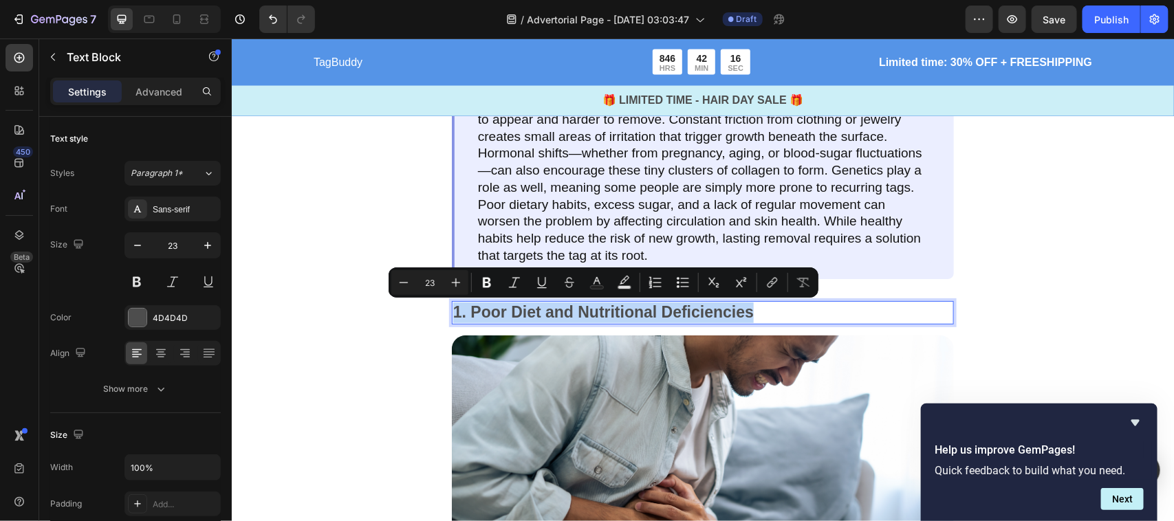
click at [521, 320] on p "1. Poor Diet and Nutritional Deficiencies" at bounding box center [701, 312] width 499 height 21
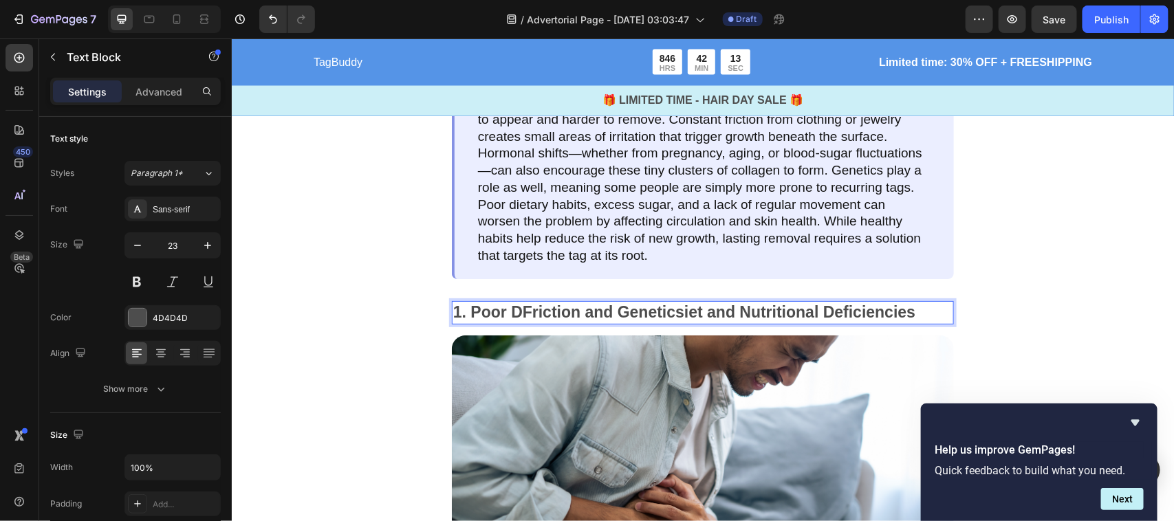
click at [521, 320] on p "1. Poor DFriction and Geneticsiet and Nutritional Deficiencies" at bounding box center [701, 312] width 499 height 21
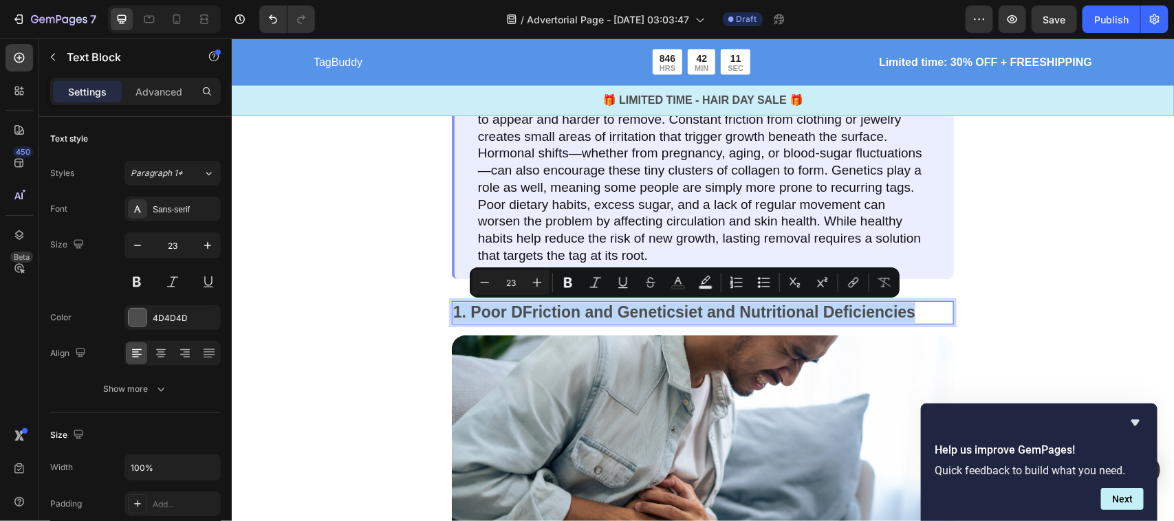
click at [521, 320] on p "1. Poor DFriction and Geneticsiet and Nutritional Deficiencies" at bounding box center [701, 312] width 499 height 21
drag, startPoint x: 475, startPoint y: 309, endPoint x: 912, endPoint y: 313, distance: 436.7
click at [912, 313] on p "1. Poor DFriction and Geneticsiet and Nutritional Deficiencies" at bounding box center [701, 312] width 499 height 21
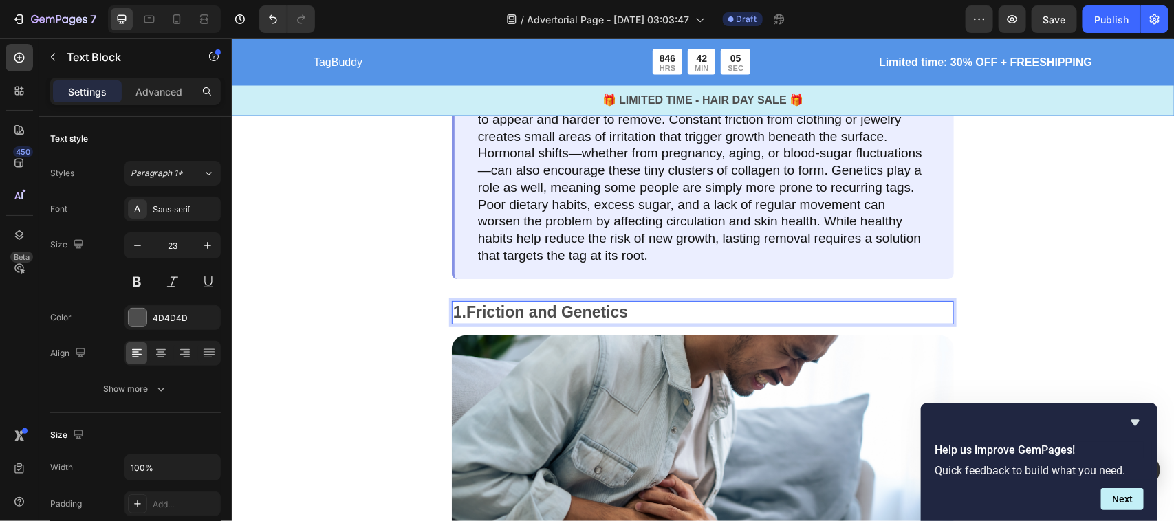
click at [466, 317] on p "1.Friction and Genetics" at bounding box center [701, 312] width 499 height 21
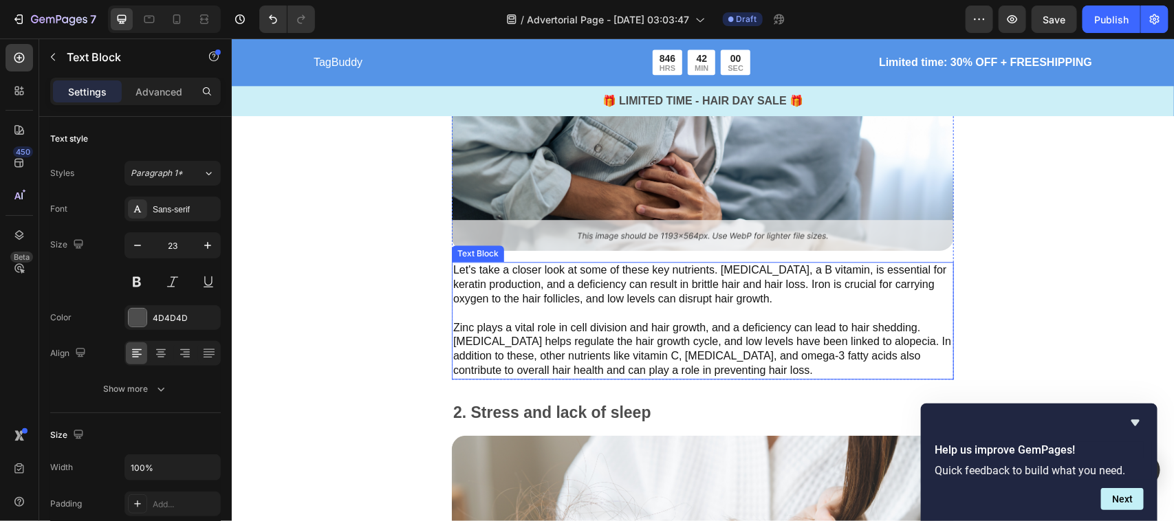
scroll to position [1458, 0]
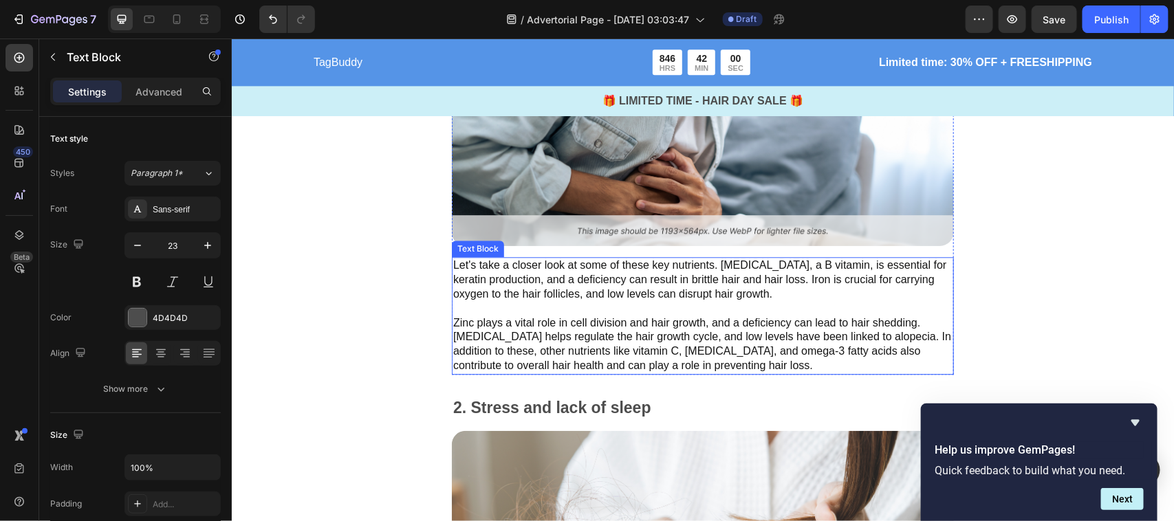
click at [475, 287] on p "Let's take a closer look at some of these key nutrients. [MEDICAL_DATA], a B vi…" at bounding box center [701, 315] width 499 height 114
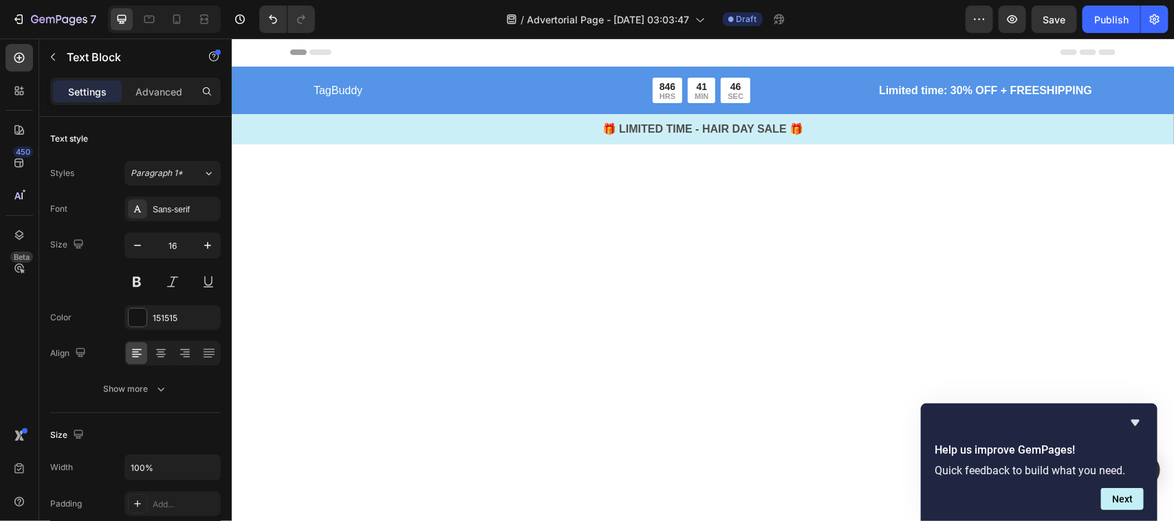
scroll to position [1458, 0]
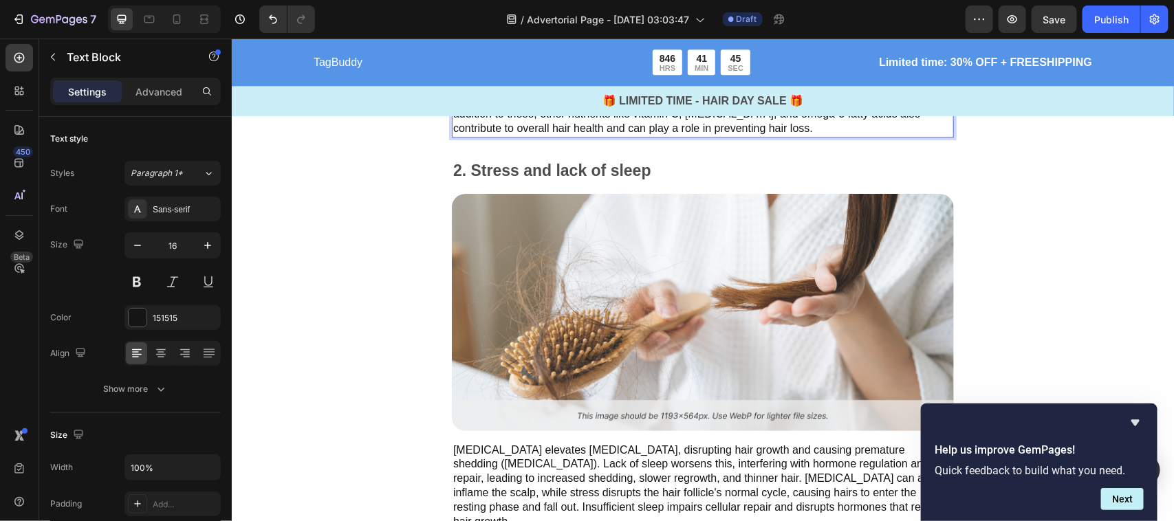
click at [516, 135] on p "Let's take a closer look at some of these key nutrients. [MEDICAL_DATA], a B vi…" at bounding box center [701, 78] width 499 height 114
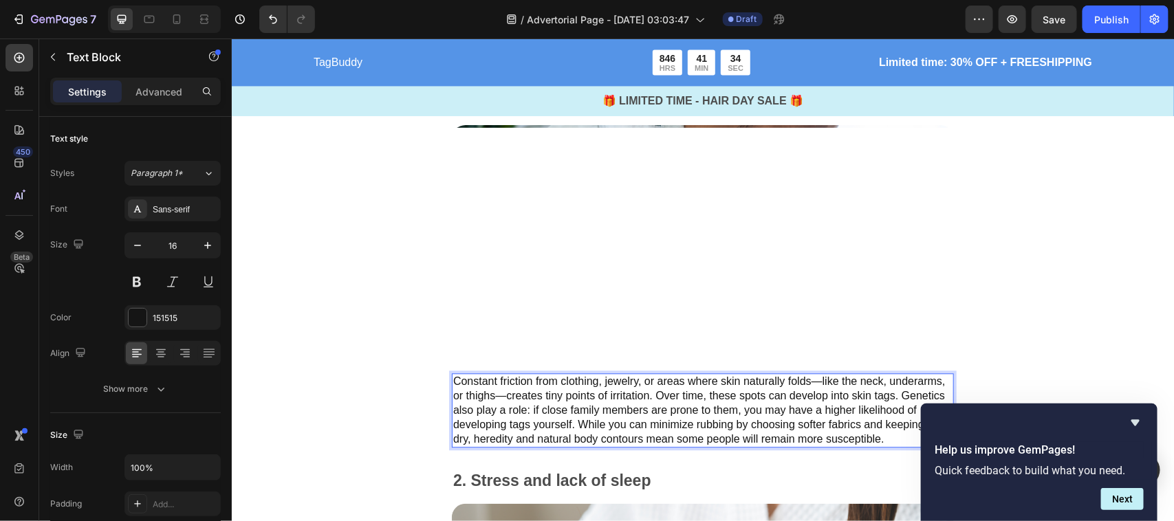
scroll to position [1342, 0]
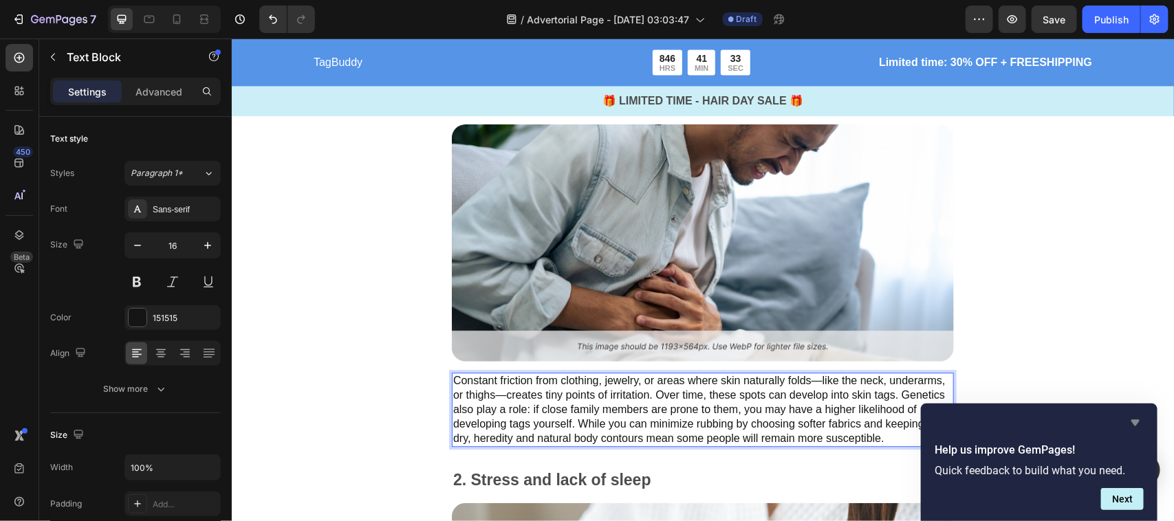
click at [1136, 424] on icon "Hide survey" at bounding box center [1135, 423] width 8 height 6
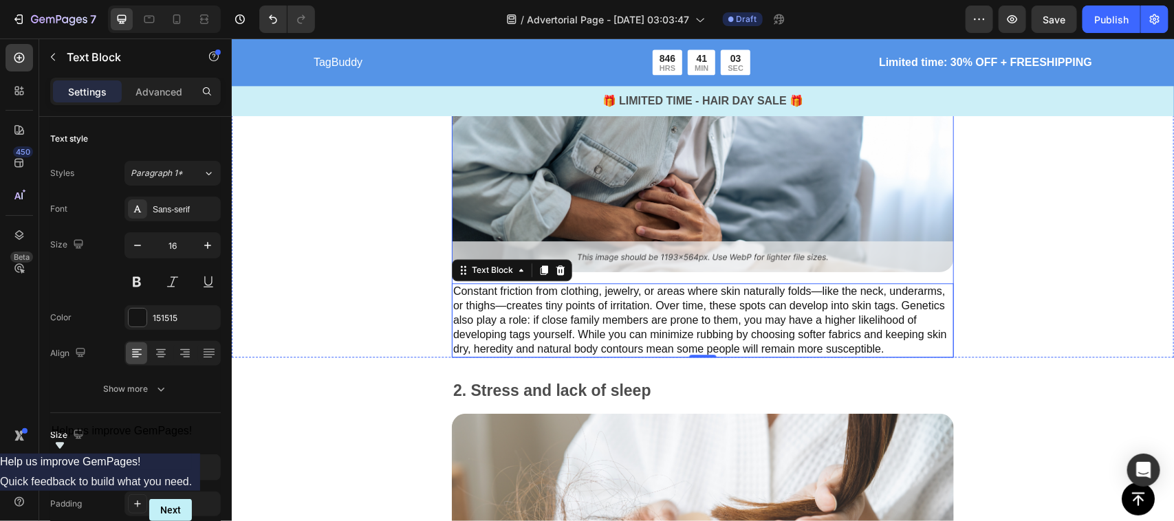
scroll to position [1307, 0]
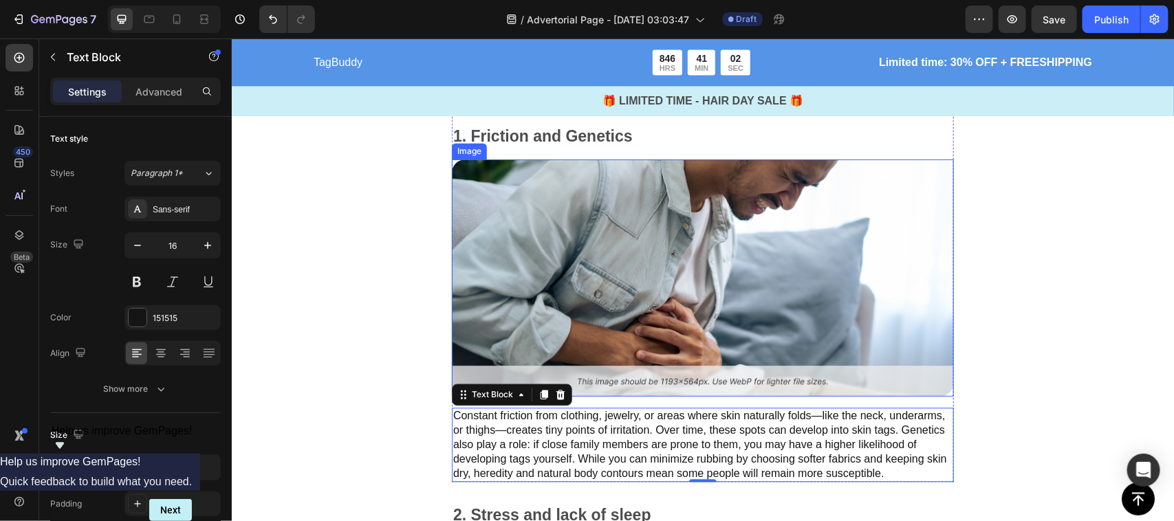
click at [692, 300] on img at bounding box center [702, 277] width 502 height 237
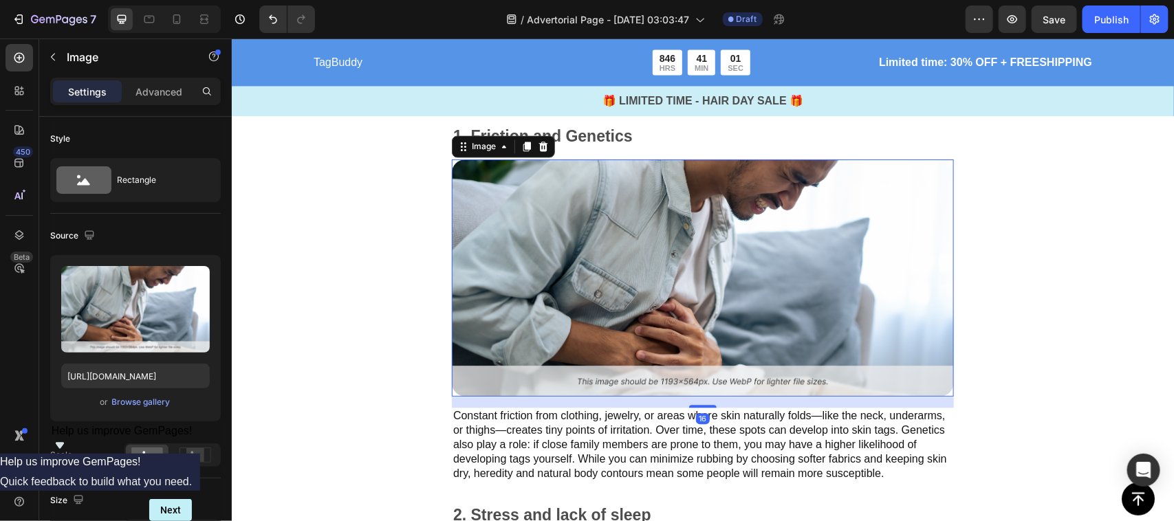
scroll to position [1308, 0]
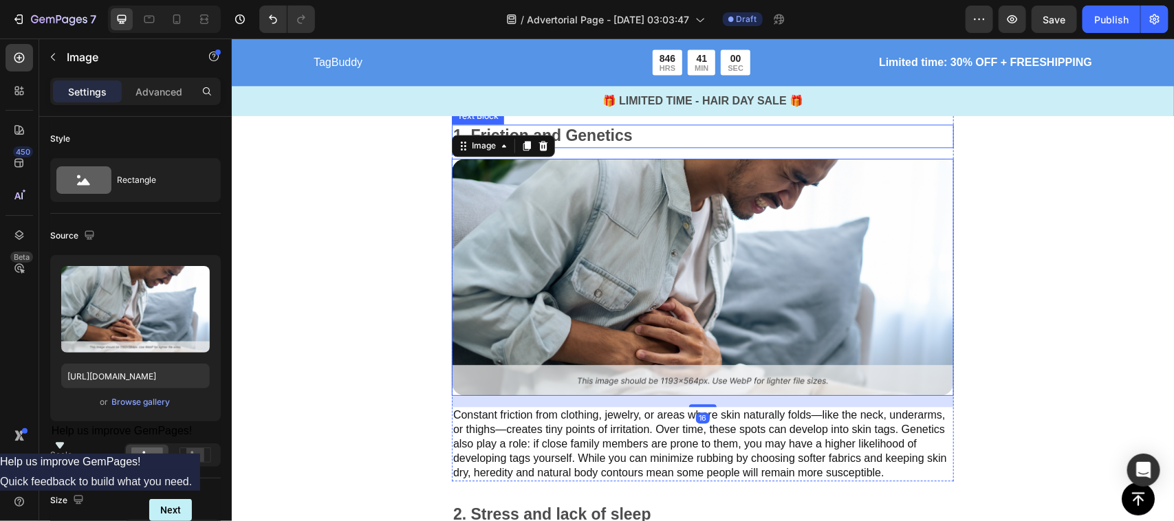
click at [581, 127] on p "1. Friction and Genetics" at bounding box center [701, 135] width 499 height 21
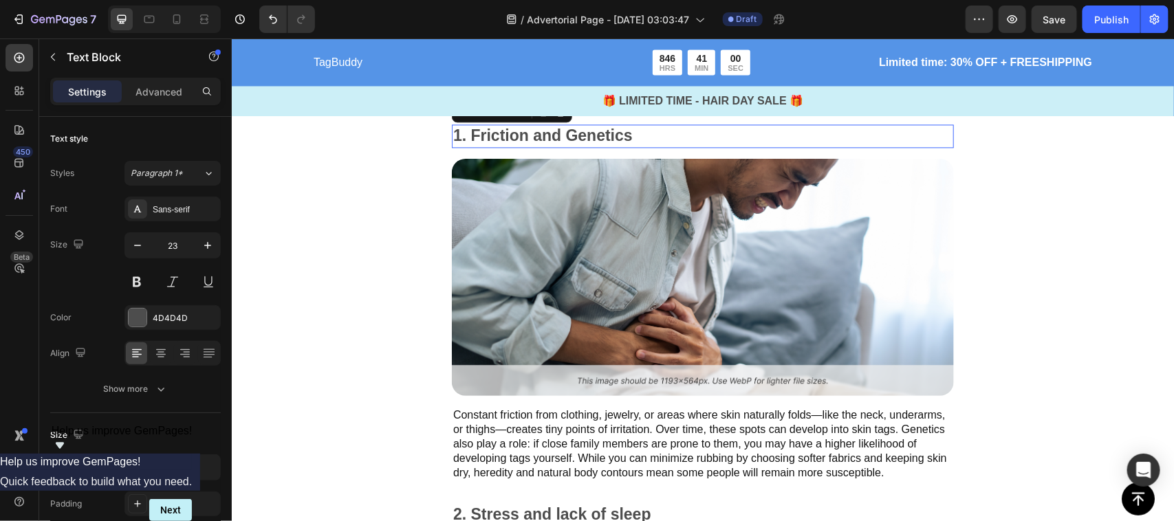
click at [581, 127] on p "1. Friction and Genetics" at bounding box center [701, 135] width 499 height 21
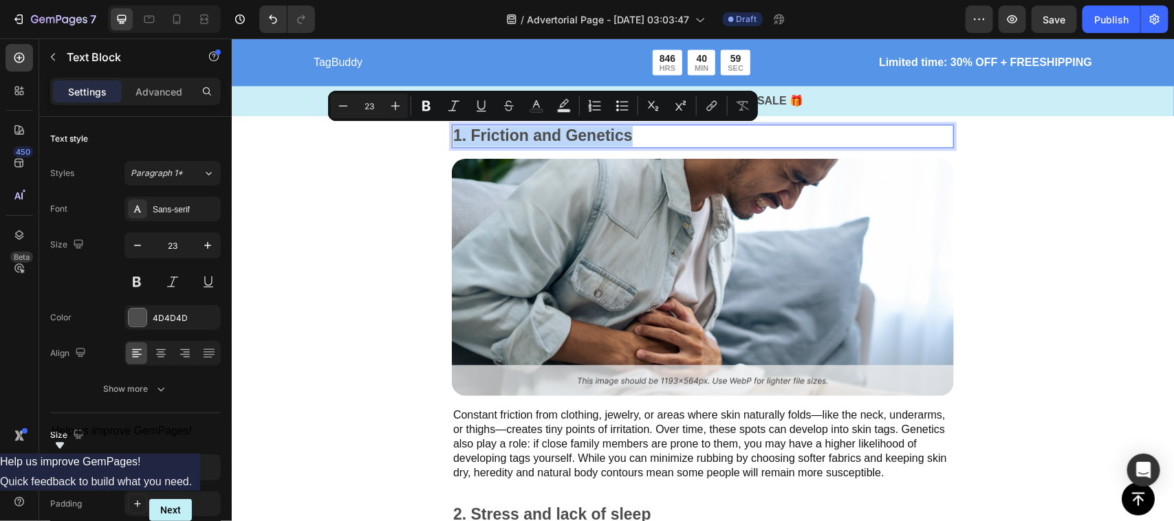
click at [581, 127] on p "1. Friction and Genetics" at bounding box center [701, 135] width 499 height 21
click at [637, 137] on p "1. Friction and Genetics" at bounding box center [701, 135] width 499 height 21
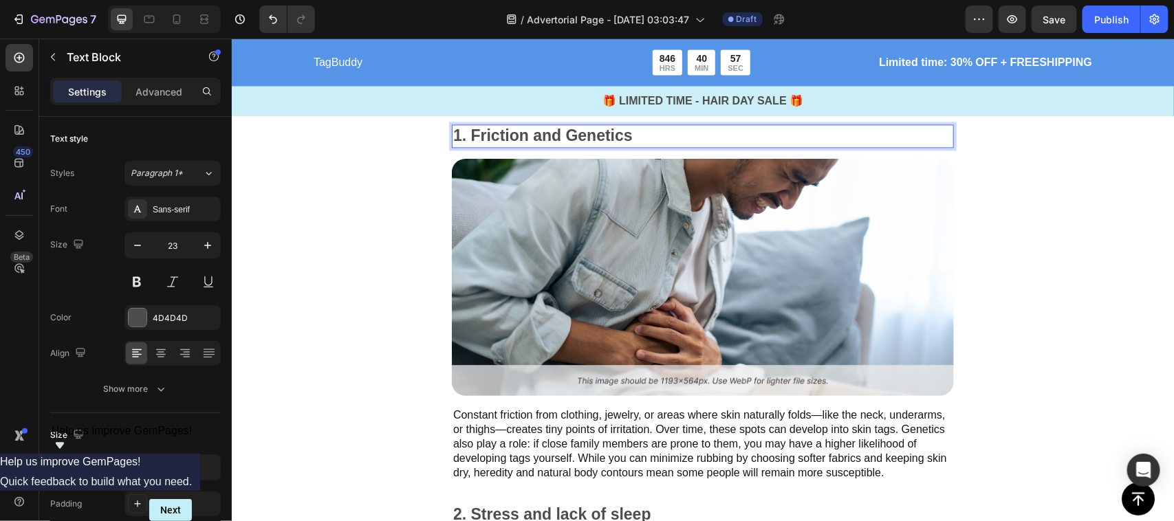
click at [637, 135] on p "1. Friction and Genetics" at bounding box center [701, 135] width 499 height 21
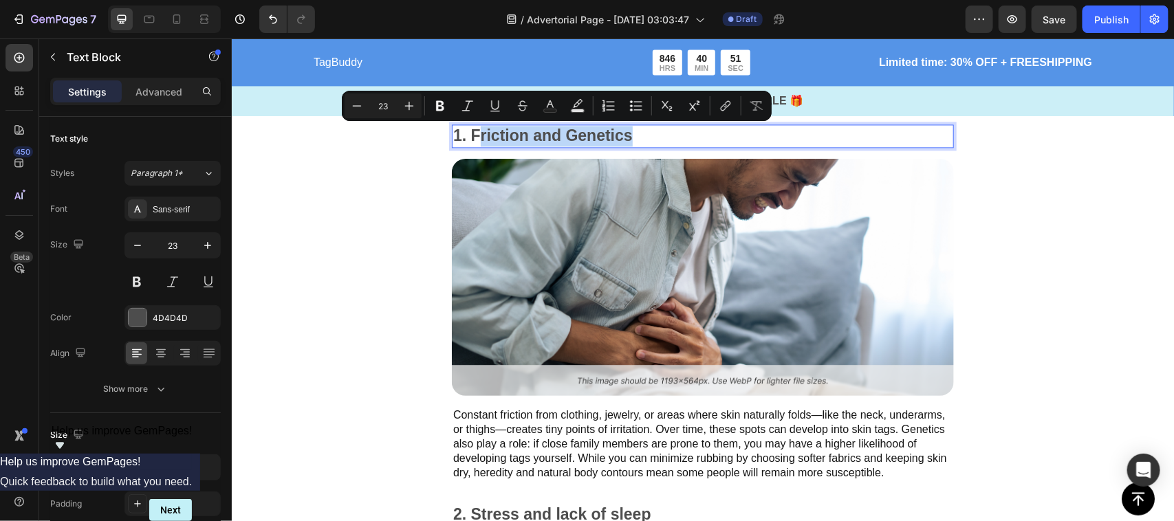
drag, startPoint x: 637, startPoint y: 135, endPoint x: 479, endPoint y: 145, distance: 158.5
click at [479, 145] on p "1. Friction and Genetics" at bounding box center [701, 135] width 499 height 21
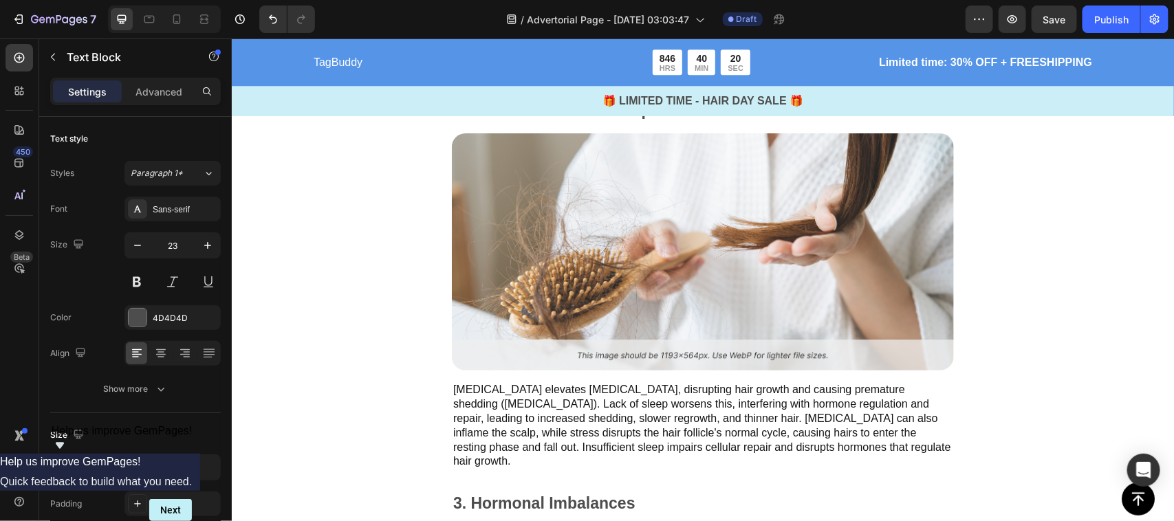
scroll to position [1713, 0]
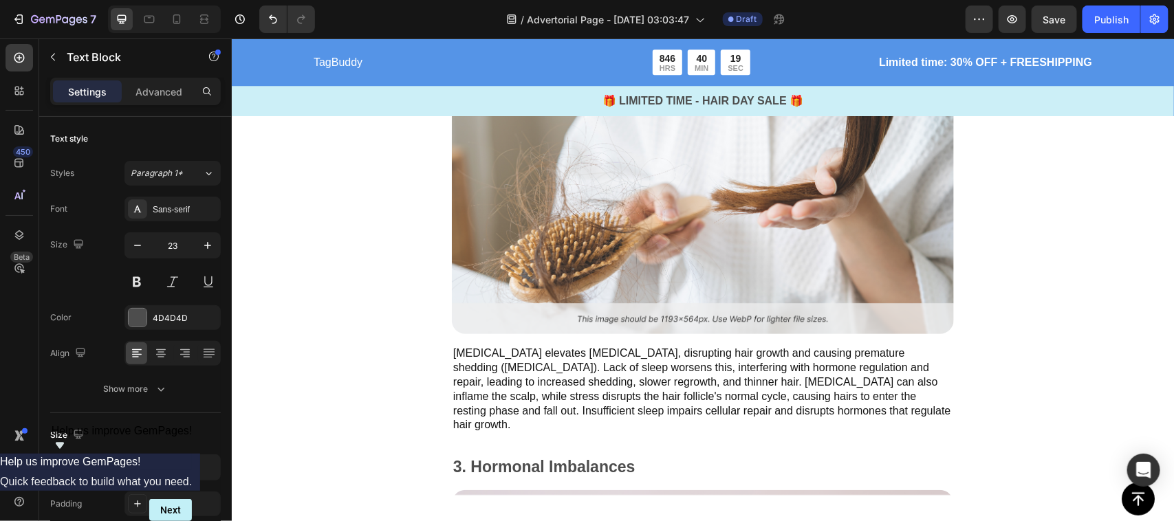
type input "16"
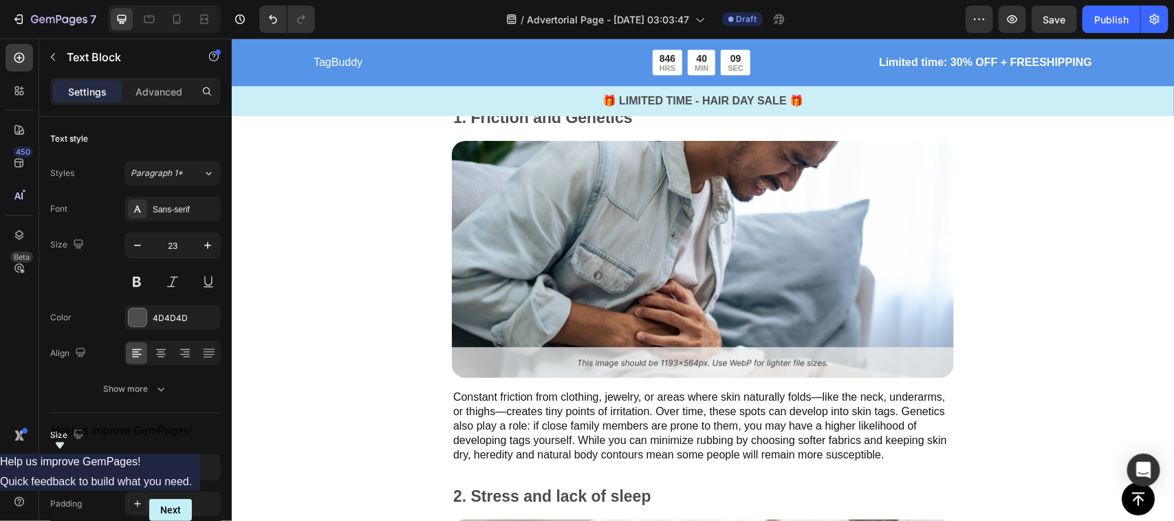
scroll to position [1322, 0]
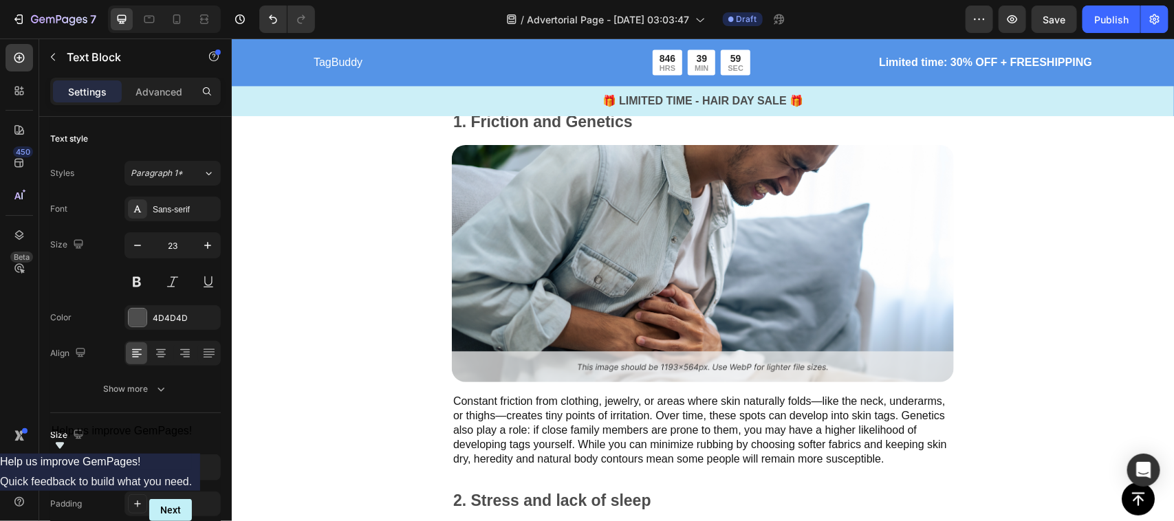
click at [538, 197] on img at bounding box center [702, 262] width 502 height 237
click at [551, 241] on img at bounding box center [702, 262] width 502 height 237
